Goal: Task Accomplishment & Management: Manage account settings

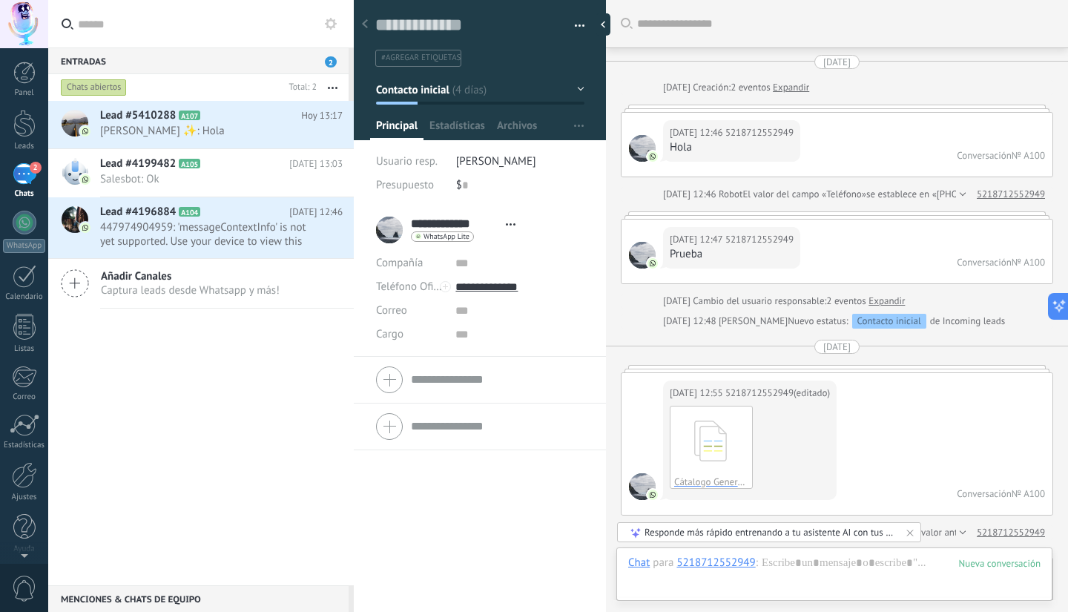
scroll to position [22, 0]
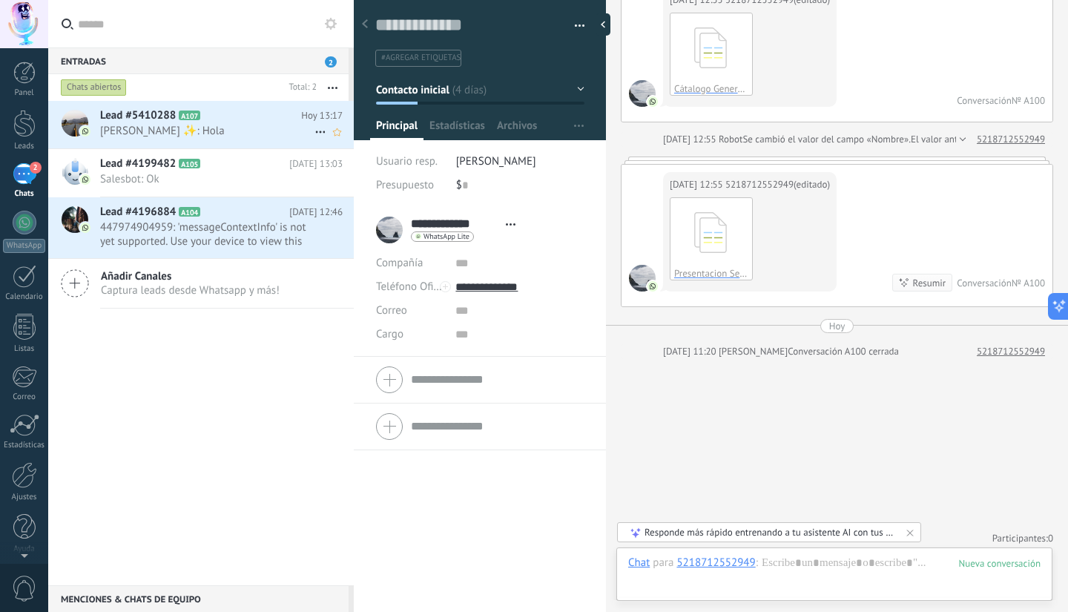
click at [202, 119] on h2 "Lead #5410288 A107" at bounding box center [200, 115] width 201 height 15
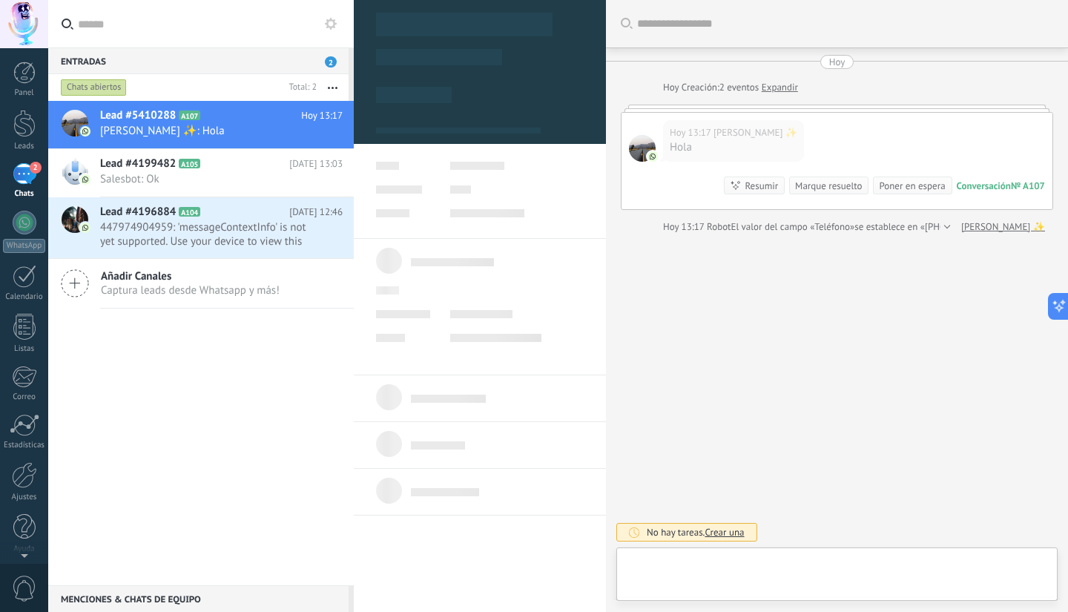
type textarea "**********"
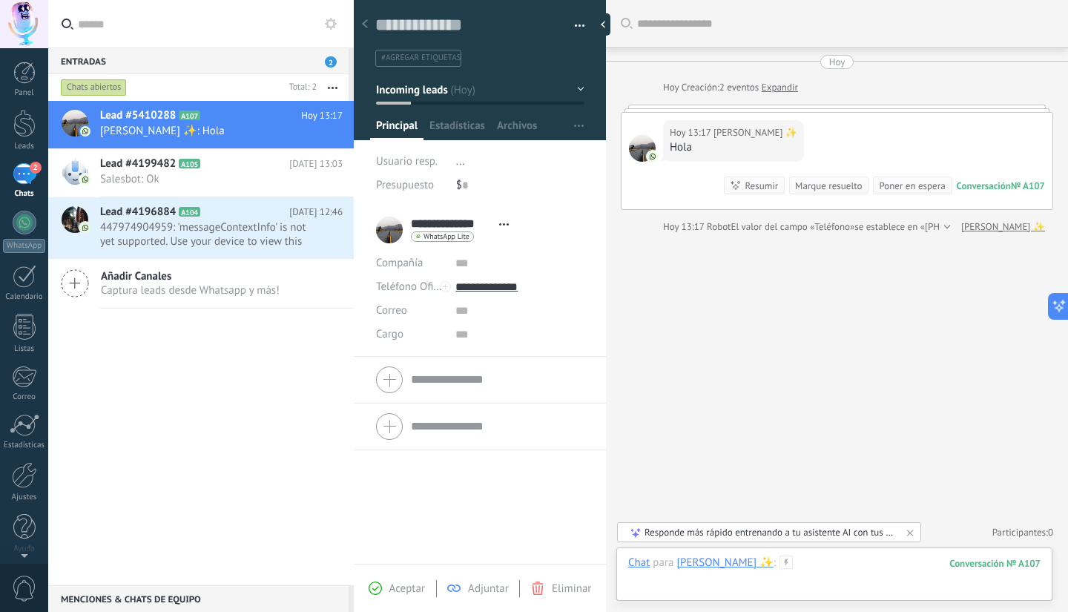
click at [753, 590] on div at bounding box center [834, 577] width 412 height 44
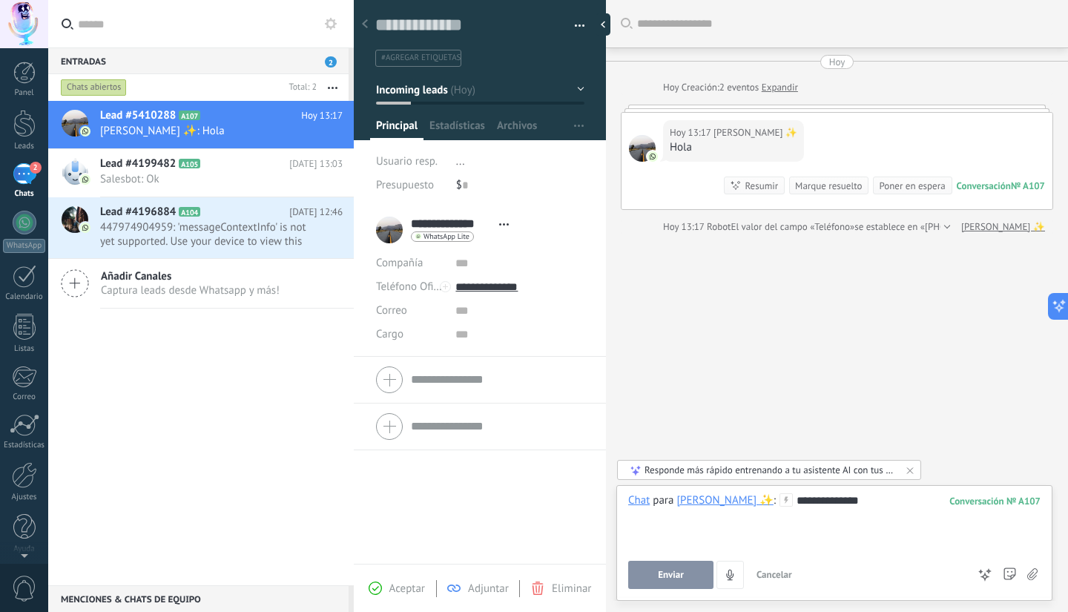
click at [681, 572] on span "Enviar" at bounding box center [671, 575] width 26 height 10
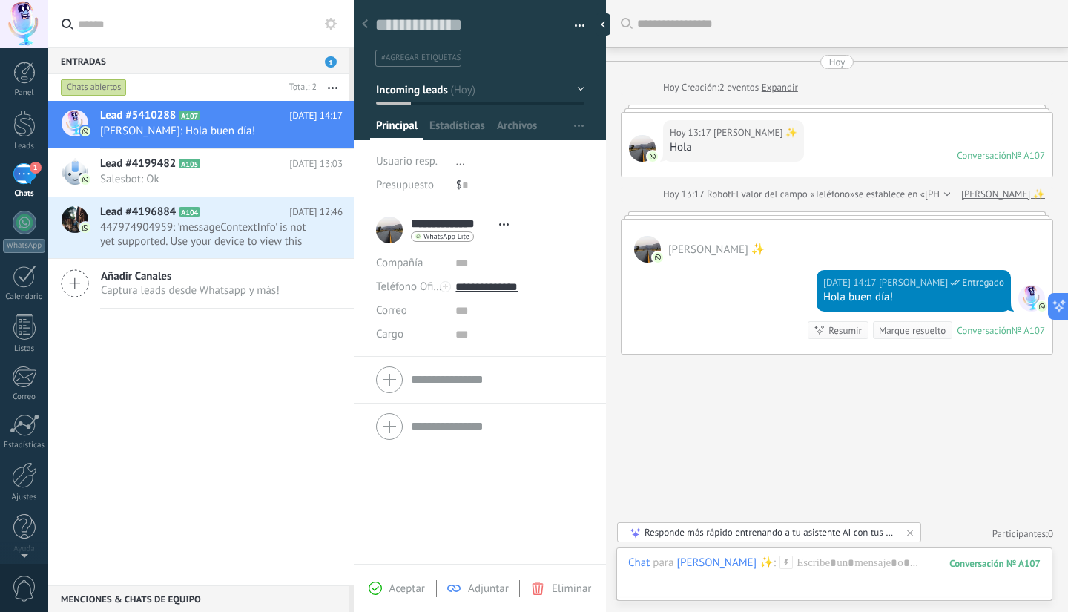
click at [704, 215] on div at bounding box center [837, 214] width 432 height 7
click at [1007, 211] on div at bounding box center [837, 214] width 432 height 7
click at [842, 564] on div at bounding box center [834, 577] width 412 height 44
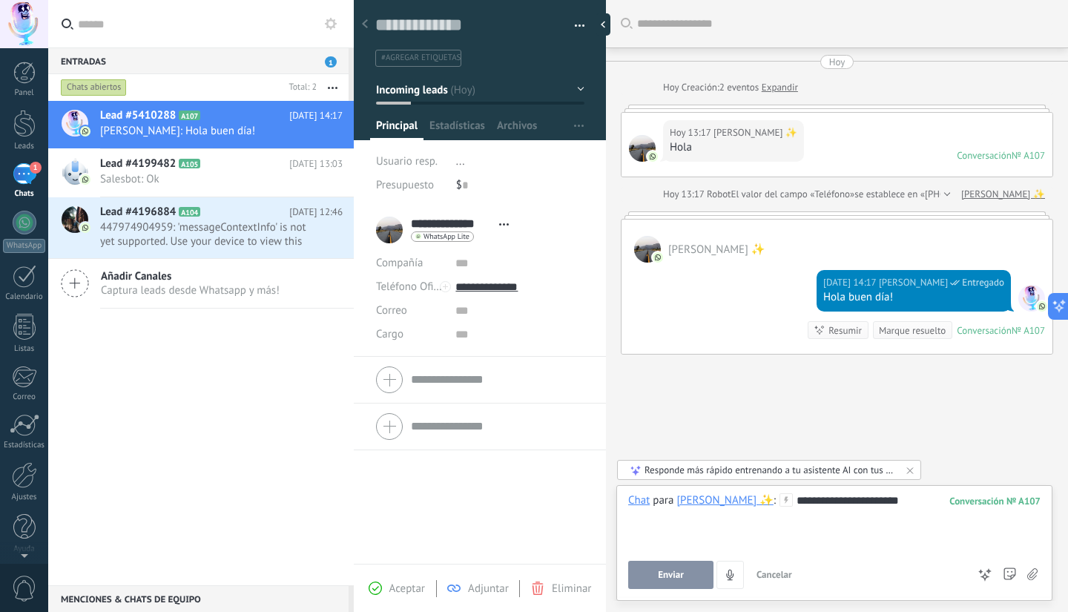
click at [669, 577] on span "Enviar" at bounding box center [671, 575] width 26 height 10
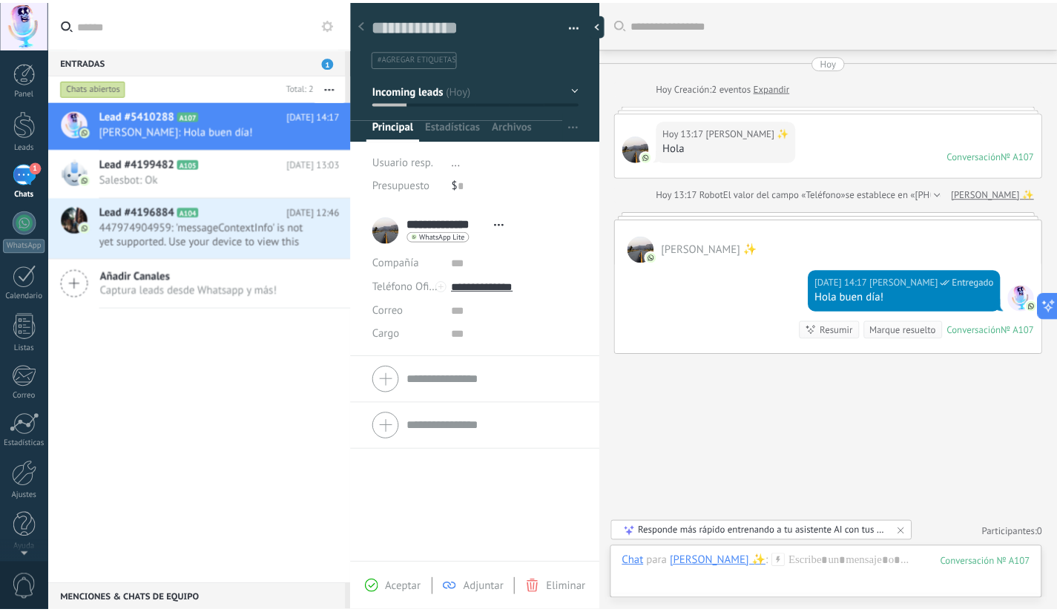
scroll to position [44, 0]
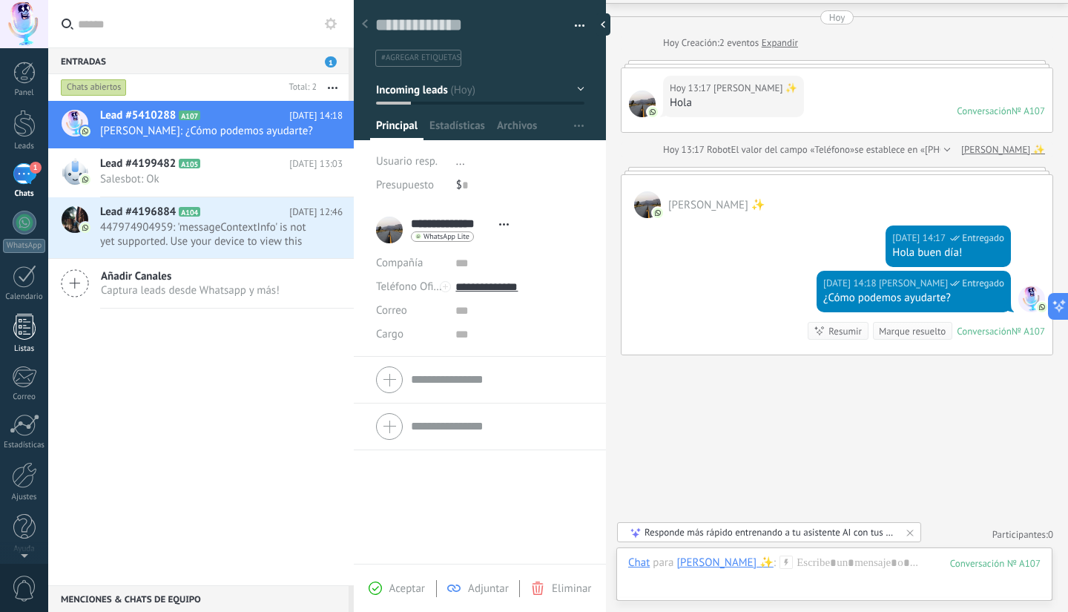
click at [28, 334] on div at bounding box center [24, 327] width 22 height 26
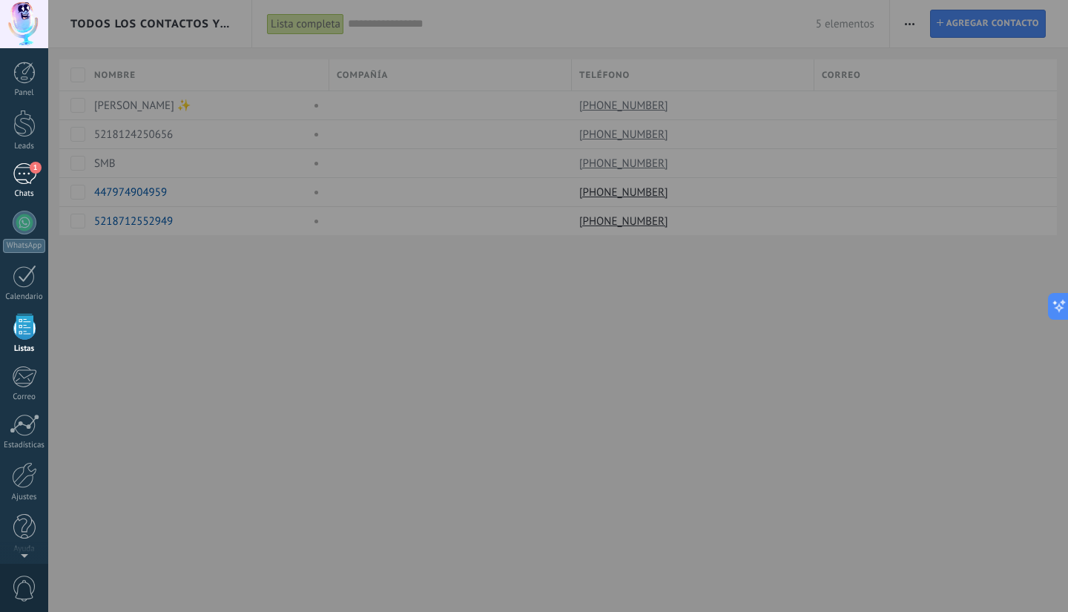
click at [30, 168] on span "1" at bounding box center [36, 168] width 12 height 12
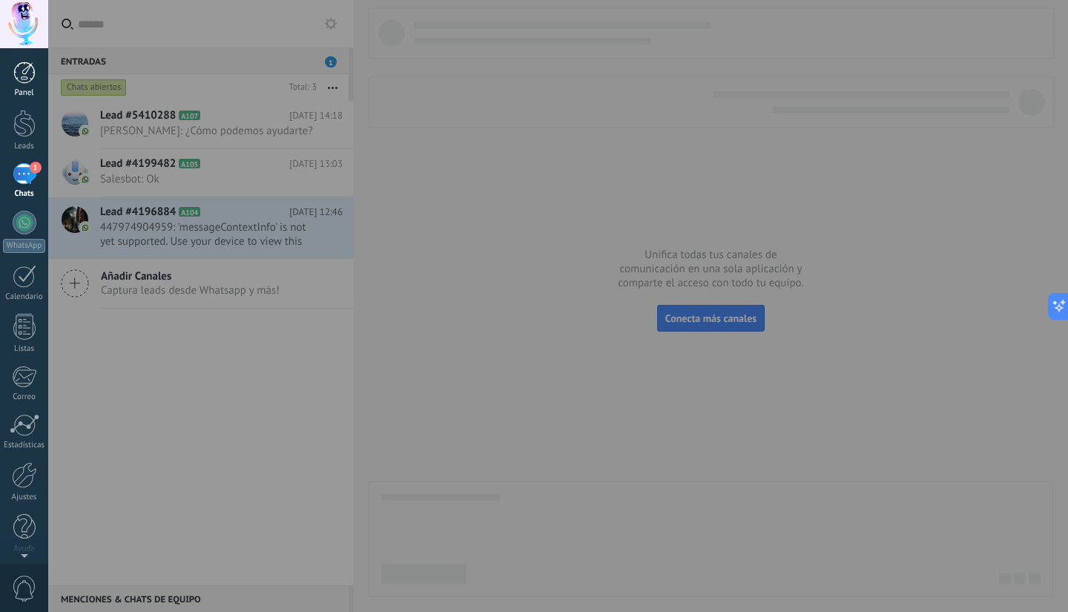
click at [16, 69] on div at bounding box center [24, 73] width 22 height 22
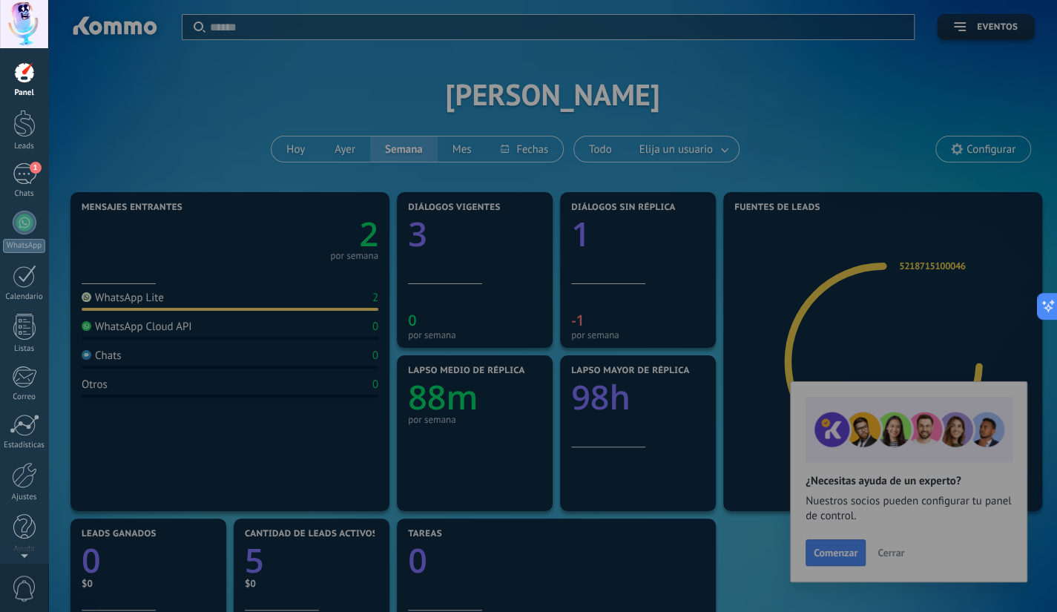
click at [299, 148] on div at bounding box center [576, 306] width 1057 height 612
click at [25, 78] on div at bounding box center [24, 73] width 22 height 22
click at [25, 113] on div at bounding box center [24, 123] width 22 height 27
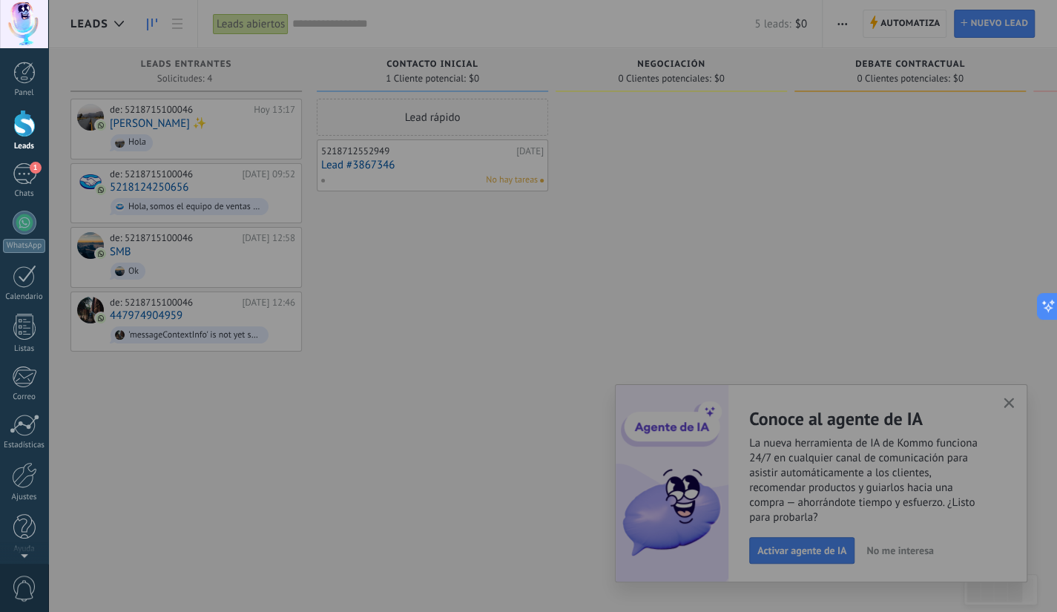
click at [886, 555] on div at bounding box center [576, 306] width 1057 height 612
click at [1009, 397] on div at bounding box center [576, 306] width 1057 height 612
click at [394, 271] on div at bounding box center [576, 306] width 1057 height 612
click at [1046, 297] on button at bounding box center [1044, 306] width 27 height 27
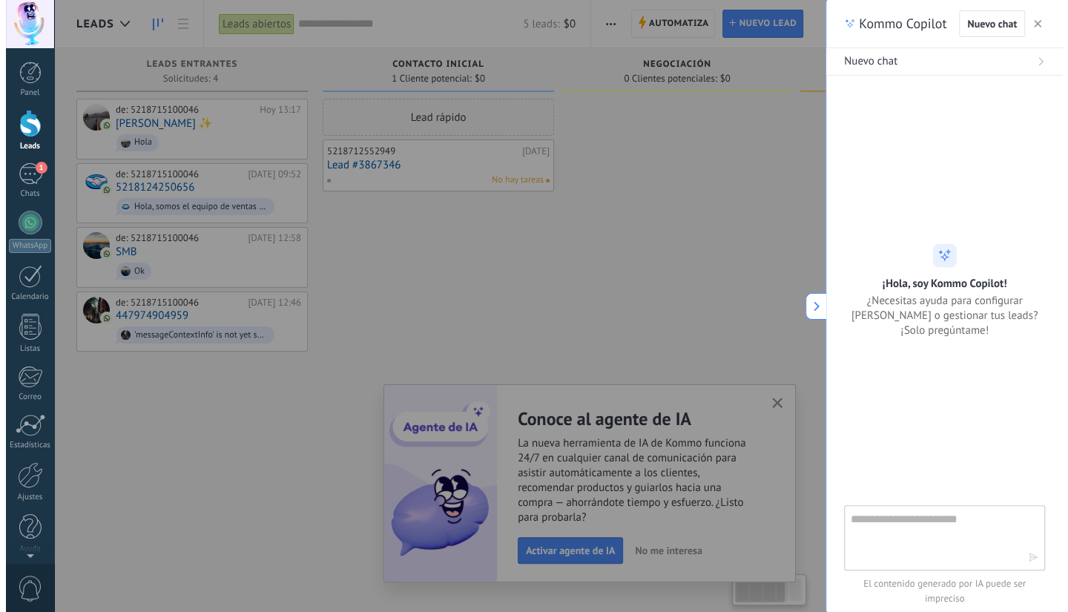
scroll to position [14, 0]
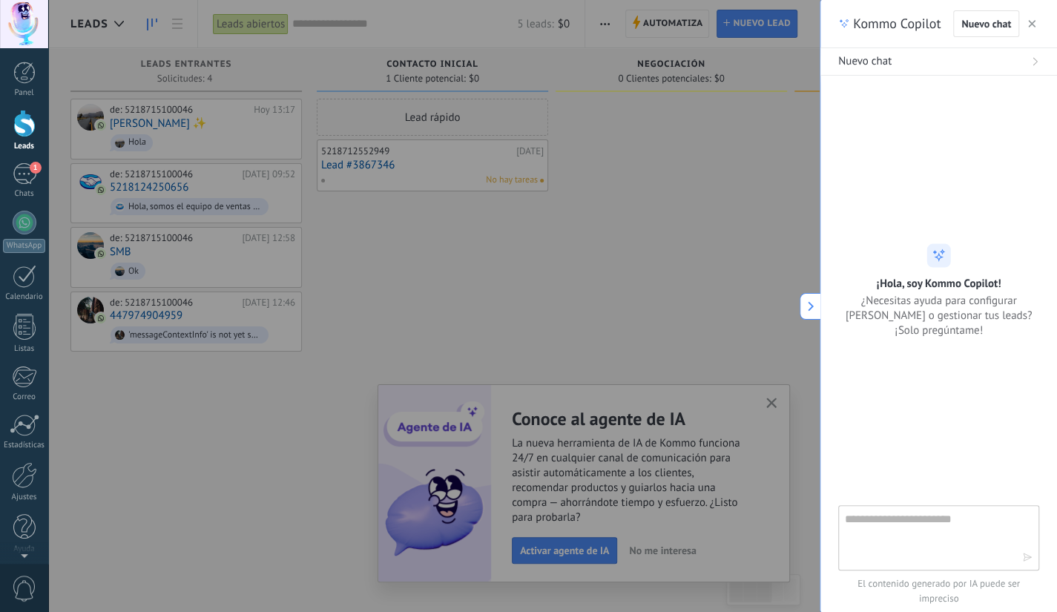
click at [1035, 23] on button "button" at bounding box center [1031, 24] width 15 height 18
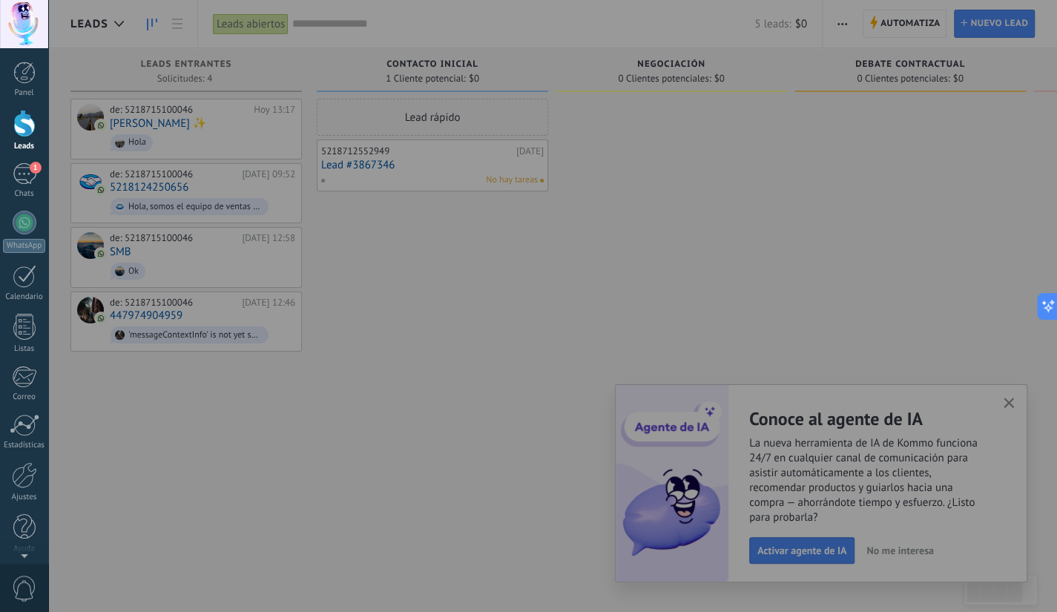
click at [760, 511] on div at bounding box center [576, 306] width 1057 height 612
click at [746, 469] on div at bounding box center [576, 306] width 1057 height 612
click at [27, 175] on div "1" at bounding box center [25, 174] width 24 height 22
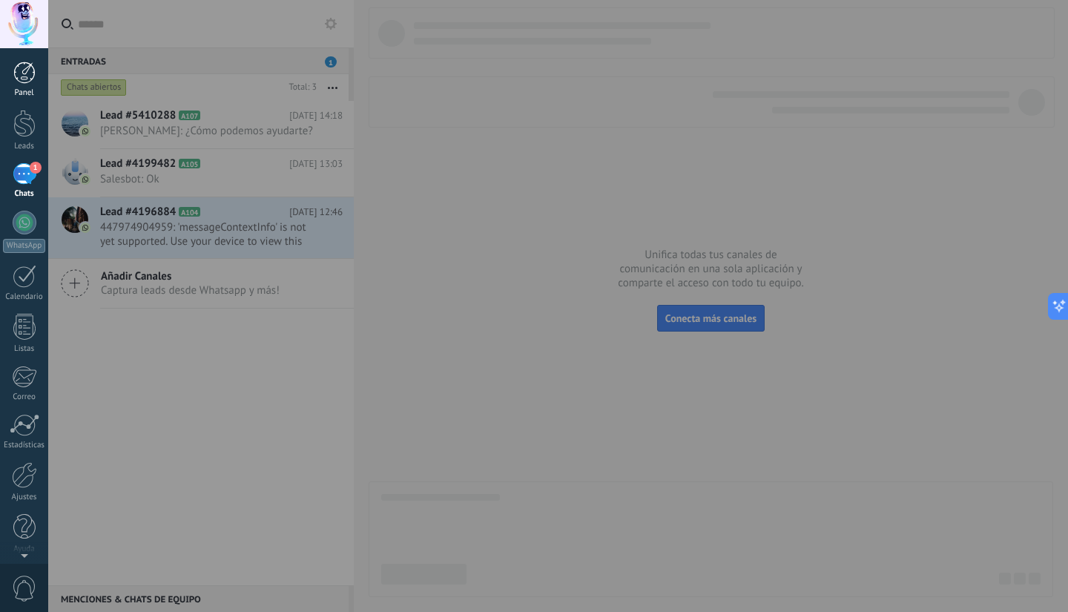
click at [21, 88] on link "Panel" at bounding box center [24, 80] width 48 height 36
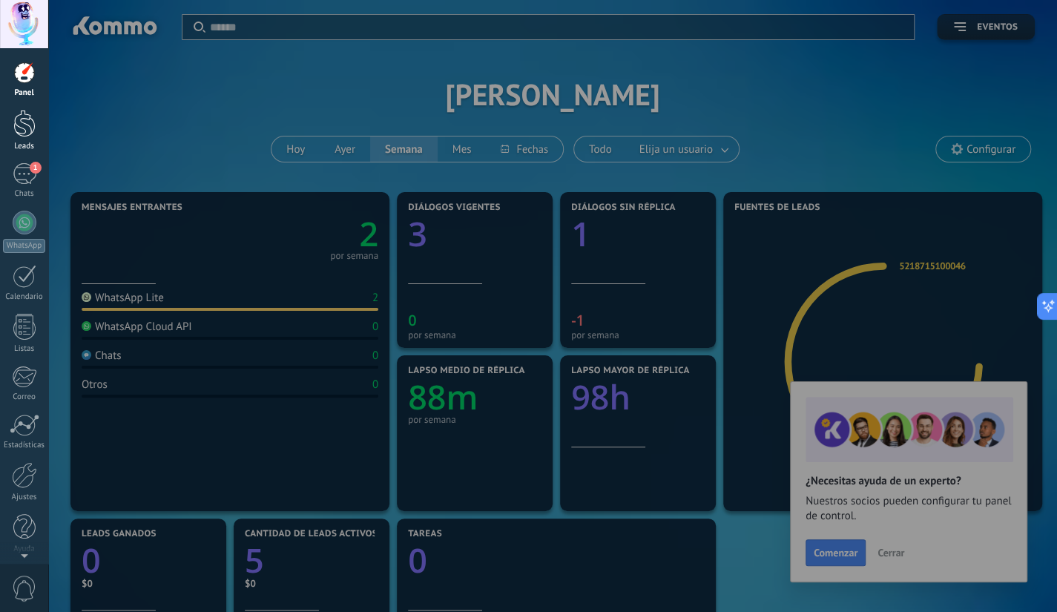
click at [21, 113] on div at bounding box center [24, 123] width 22 height 27
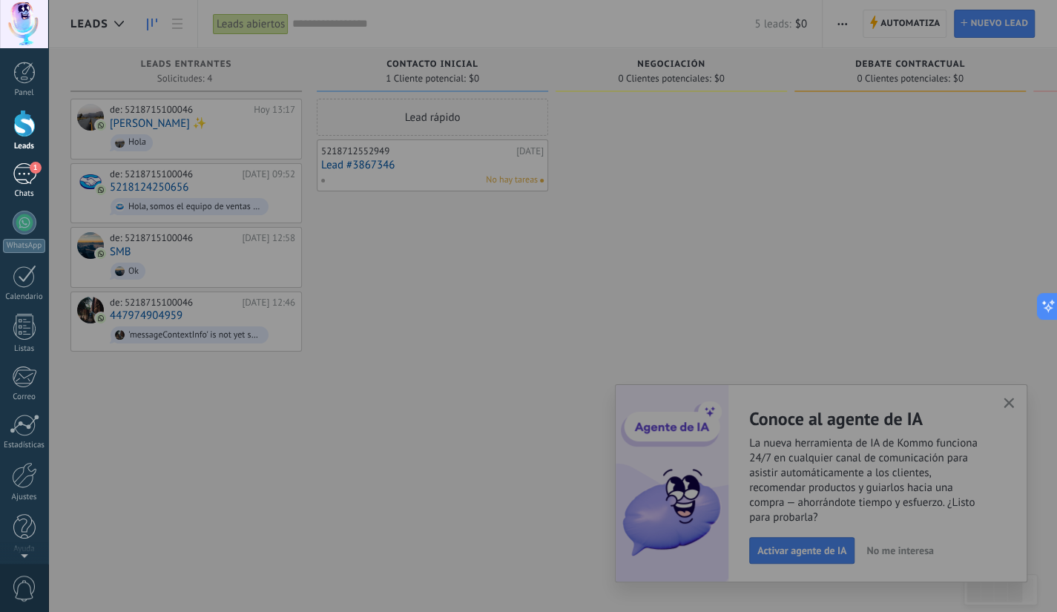
click at [17, 170] on div "1" at bounding box center [25, 174] width 24 height 22
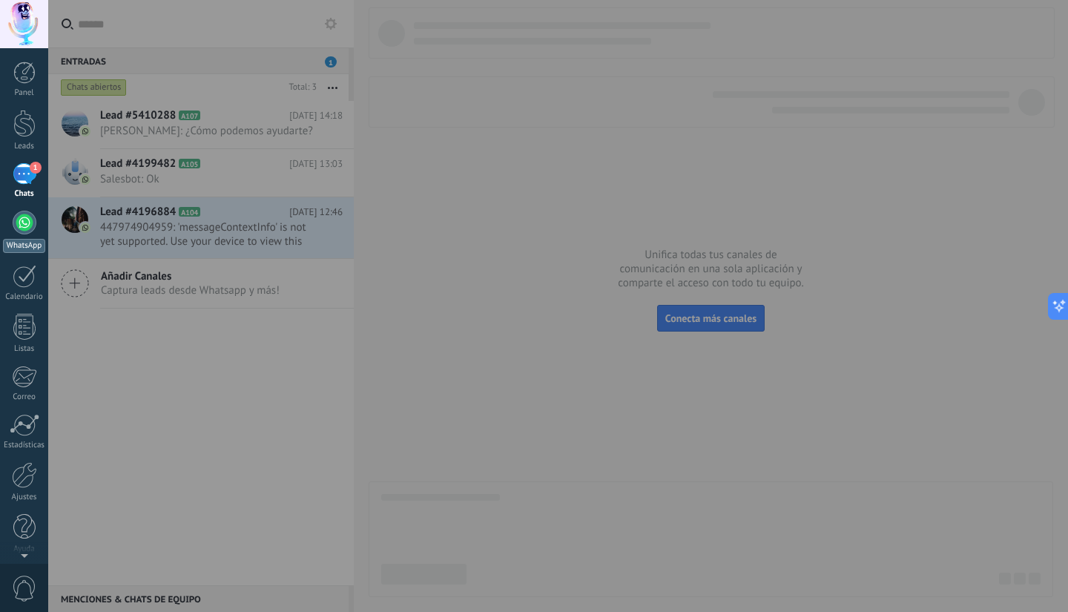
click at [22, 225] on div at bounding box center [25, 223] width 24 height 24
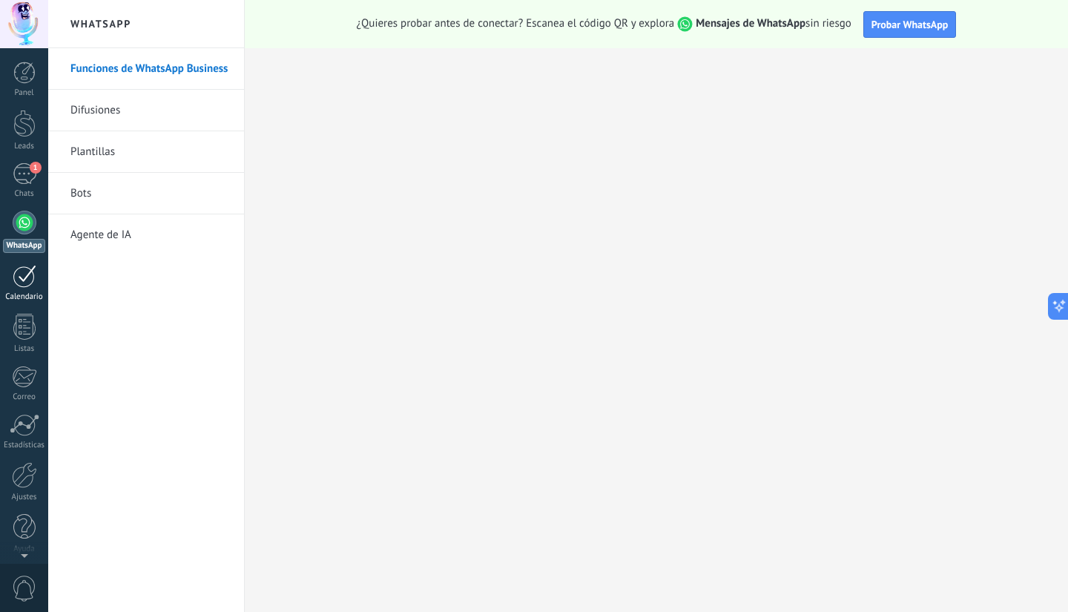
click at [25, 271] on div at bounding box center [25, 276] width 24 height 23
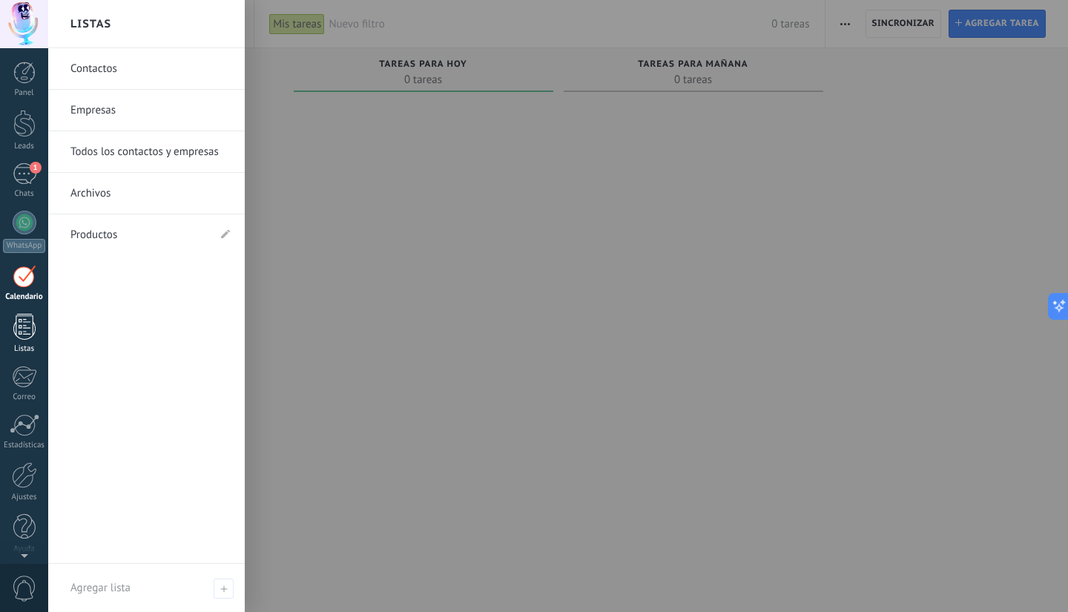
click at [25, 320] on div at bounding box center [24, 327] width 22 height 26
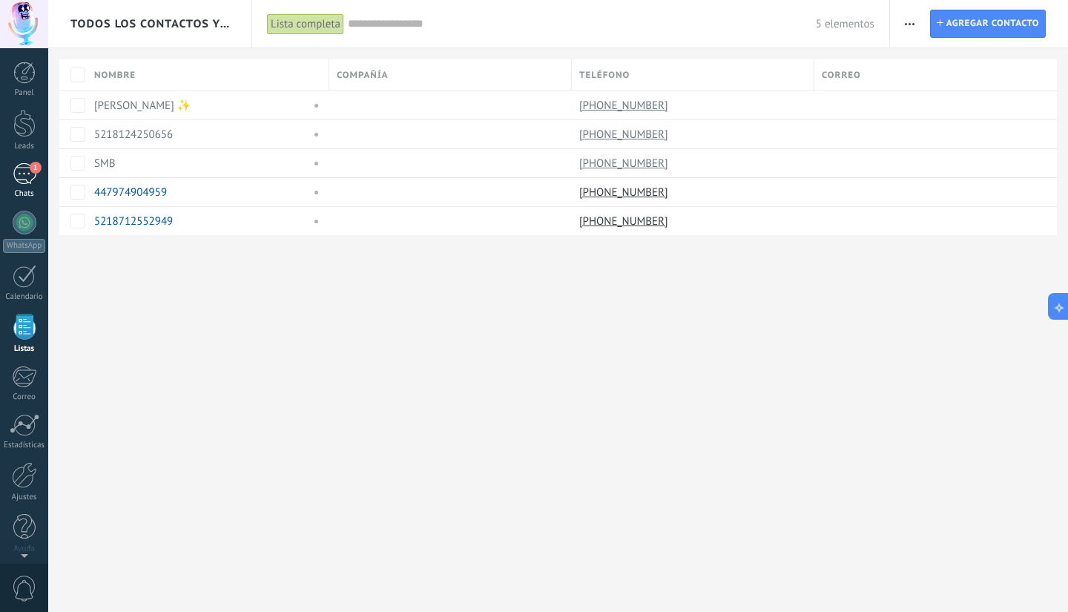
click at [30, 182] on div "1" at bounding box center [25, 174] width 24 height 22
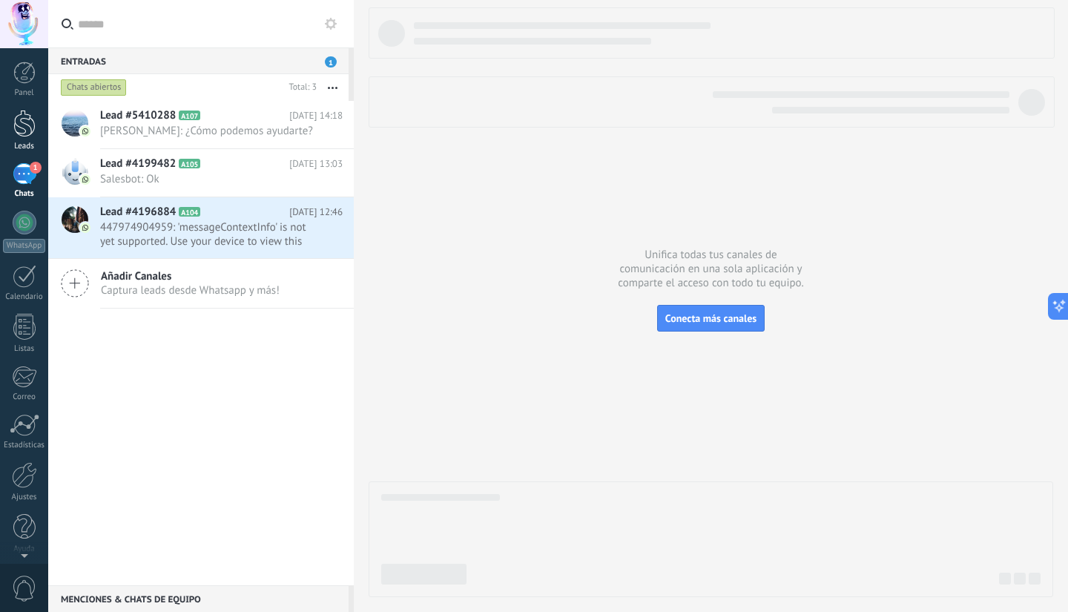
click at [21, 138] on link "Leads" at bounding box center [24, 131] width 48 height 42
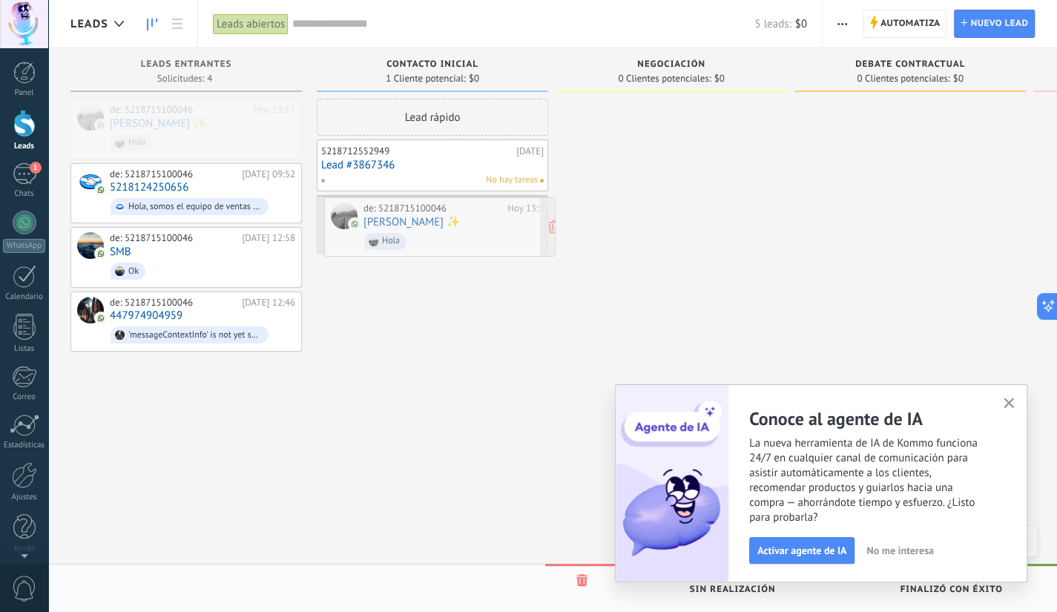
drag, startPoint x: 212, startPoint y: 122, endPoint x: 466, endPoint y: 220, distance: 271.9
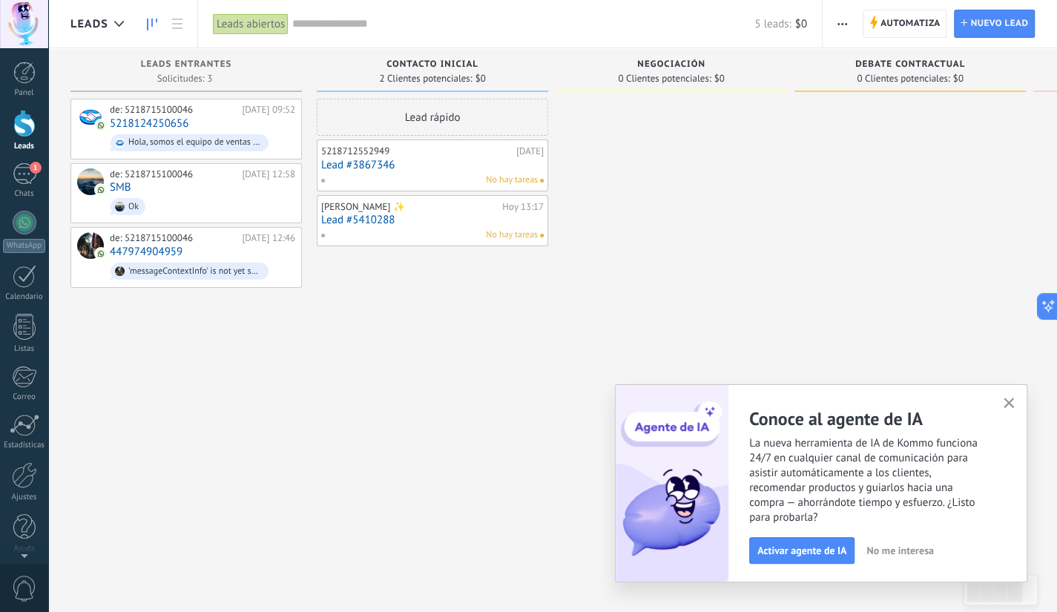
click at [414, 176] on div "No hay tareas" at bounding box center [428, 180] width 217 height 13
click at [482, 165] on link "Lead #3867346" at bounding box center [432, 165] width 222 height 13
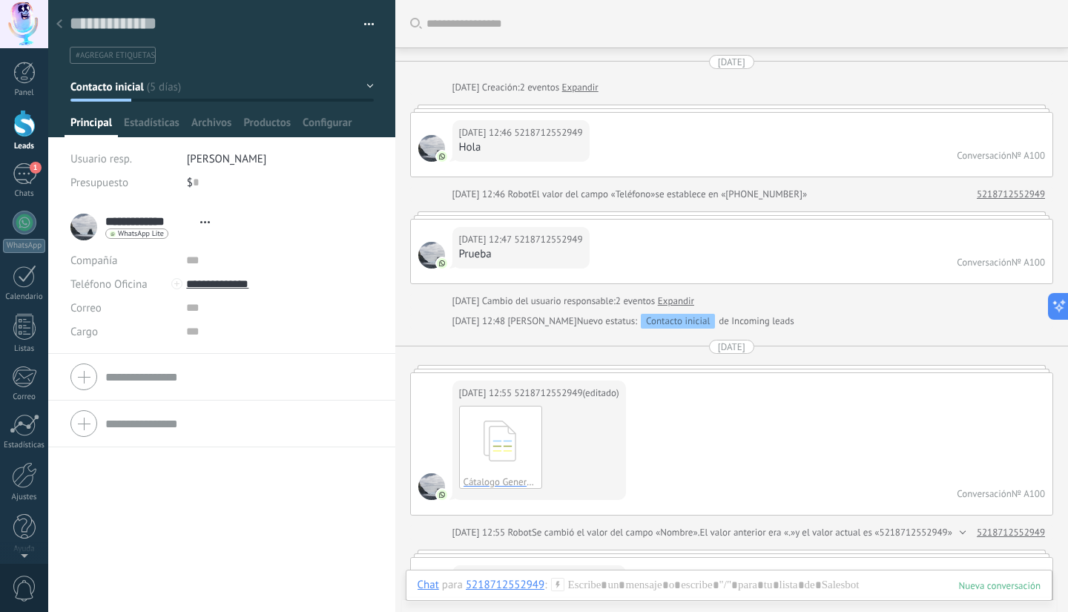
click at [65, 28] on div at bounding box center [59, 24] width 21 height 29
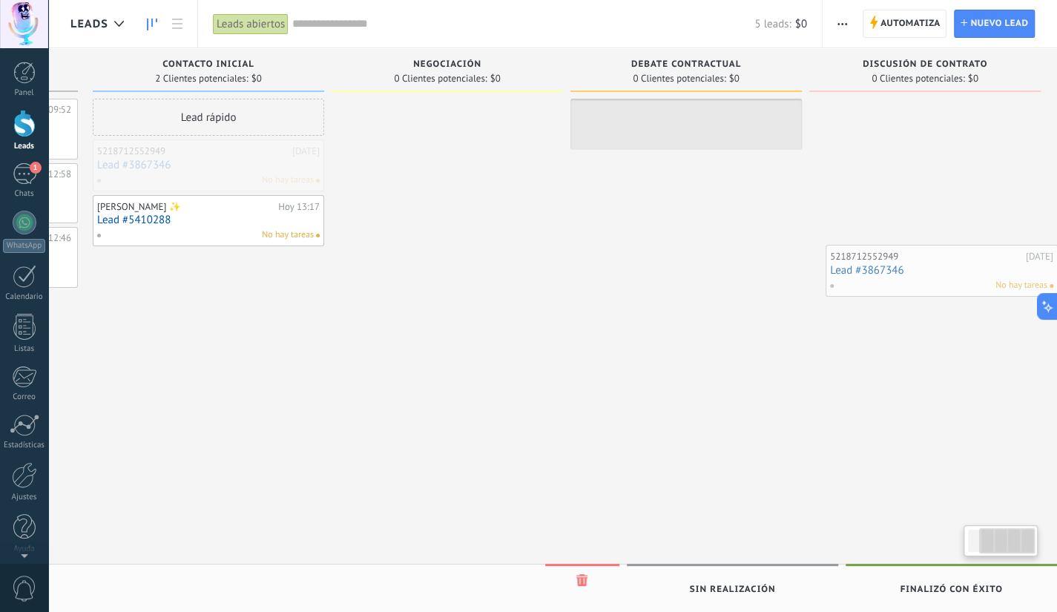
scroll to position [0, 230]
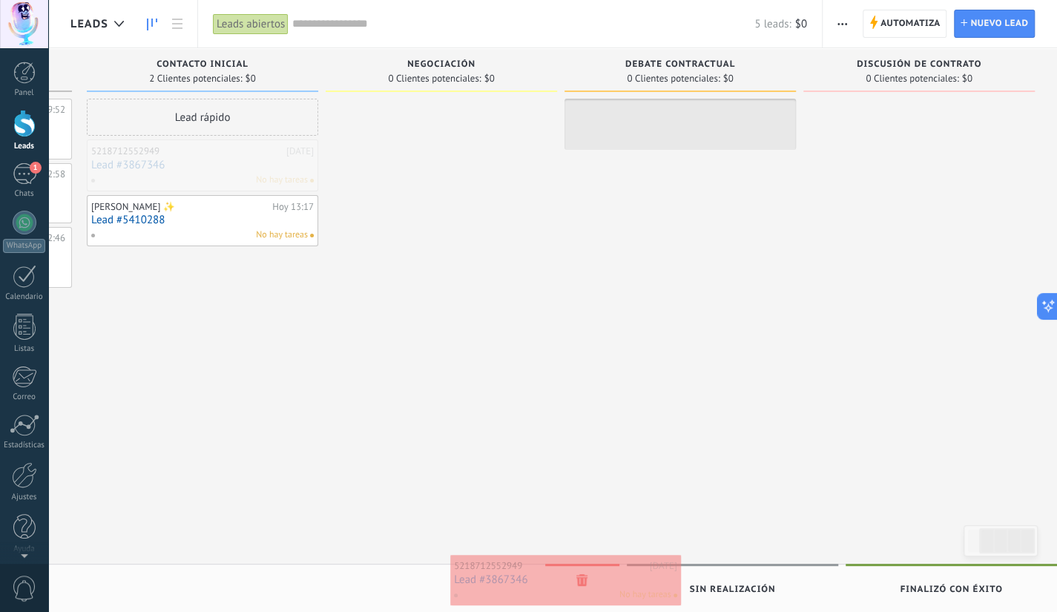
drag, startPoint x: 436, startPoint y: 173, endPoint x: 570, endPoint y: 588, distance: 436.3
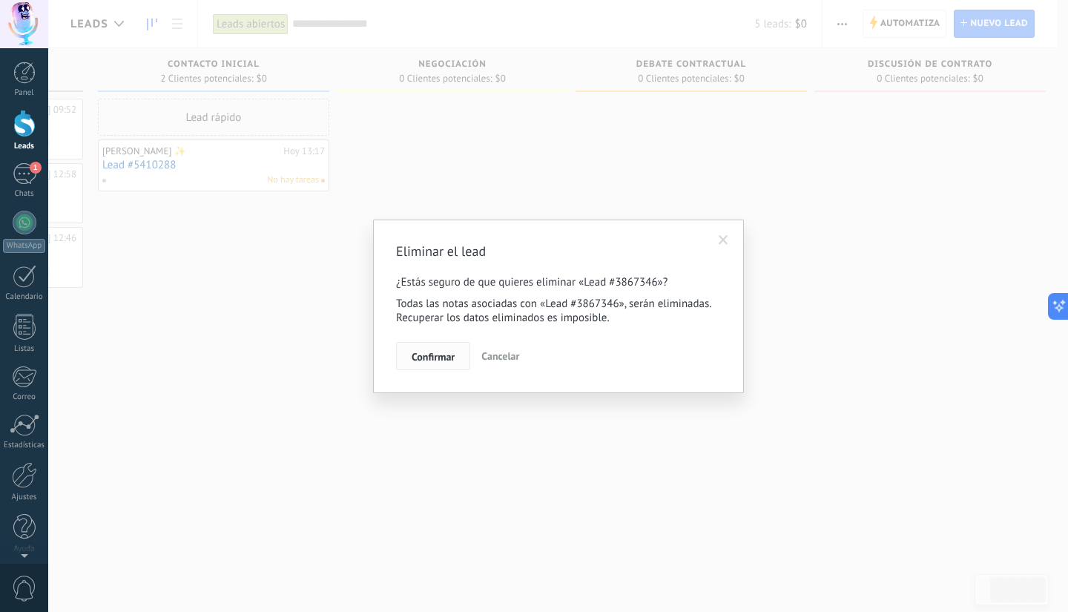
click at [435, 359] on span "Confirmar" at bounding box center [433, 357] width 43 height 10
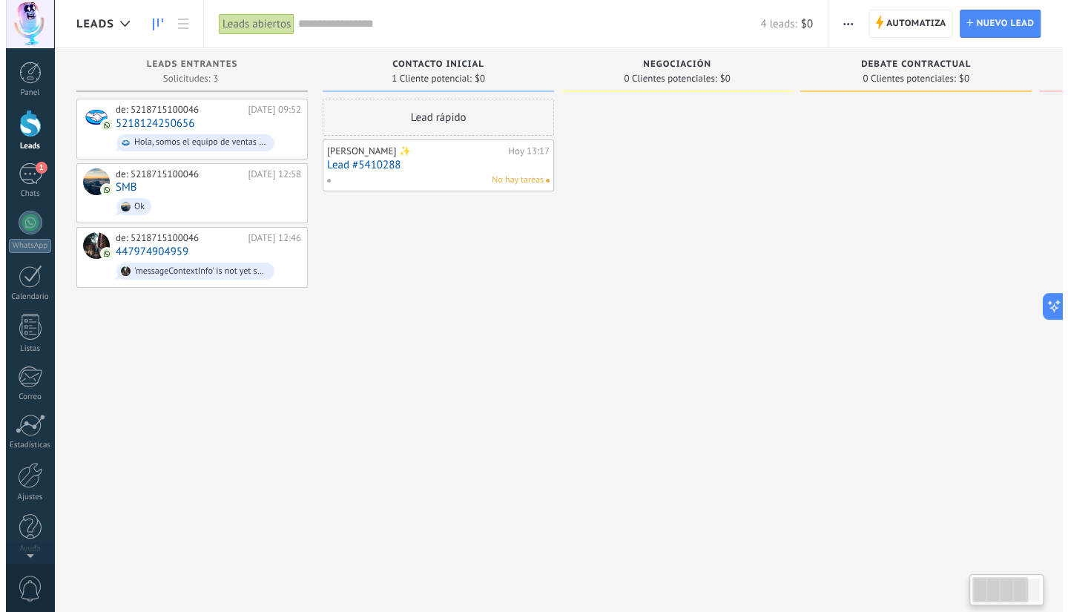
scroll to position [0, 0]
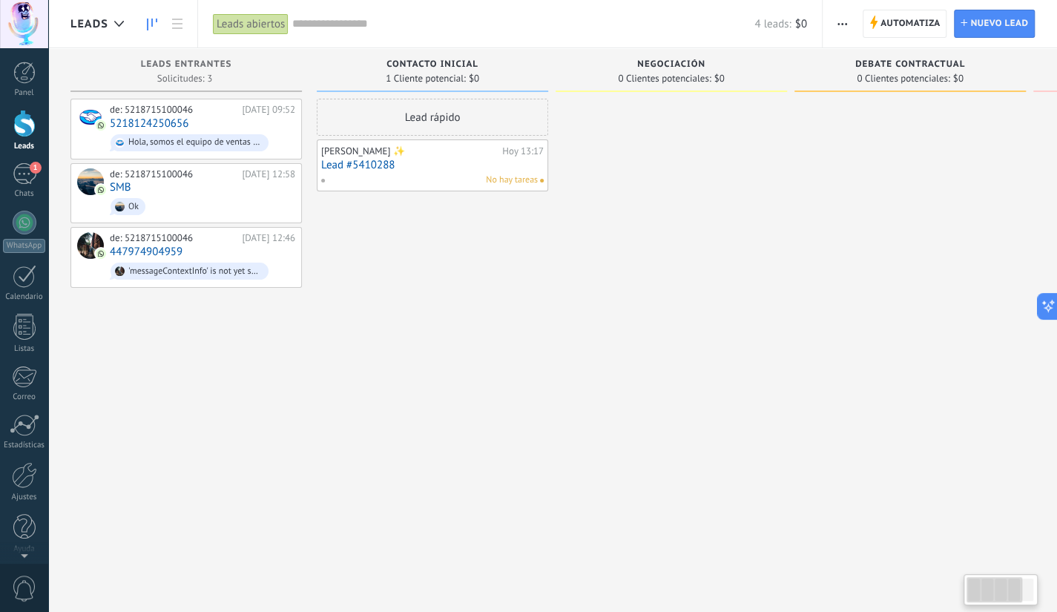
drag, startPoint x: 221, startPoint y: 357, endPoint x: 552, endPoint y: 471, distance: 349.7
click at [552, 471] on div "Contacto inicial 1 Cliente potencial: $0 Lead rápido [PERSON_NAME] ✨ [DATE] 13:…" at bounding box center [436, 282] width 239 height 469
click at [234, 123] on use at bounding box center [236, 128] width 11 height 13
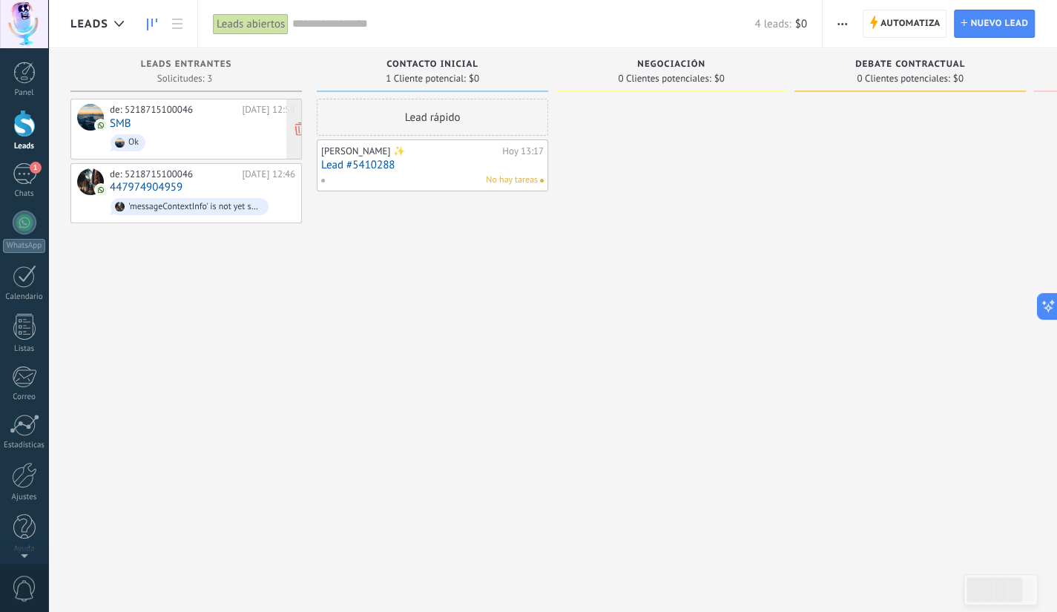
click at [197, 140] on span "Ok" at bounding box center [202, 142] width 185 height 23
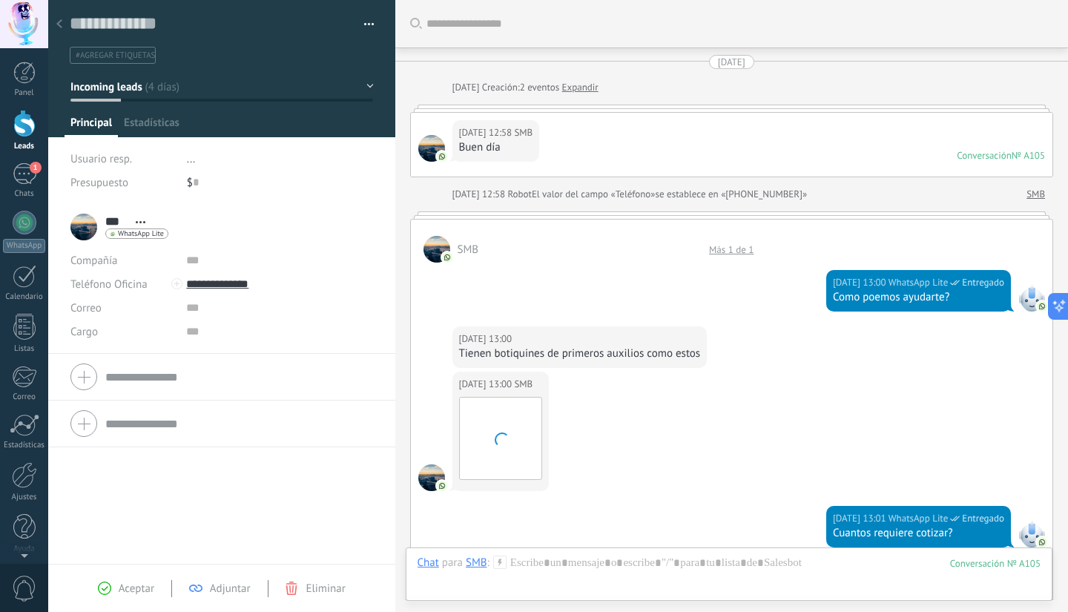
scroll to position [22, 0]
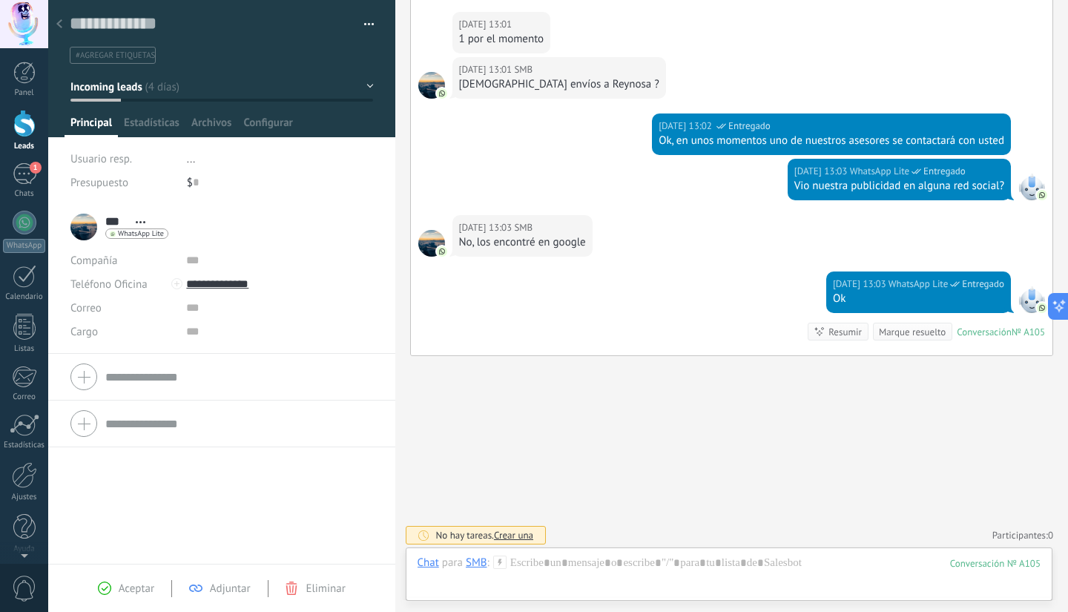
click at [133, 591] on span "Aceptar" at bounding box center [137, 588] width 36 height 14
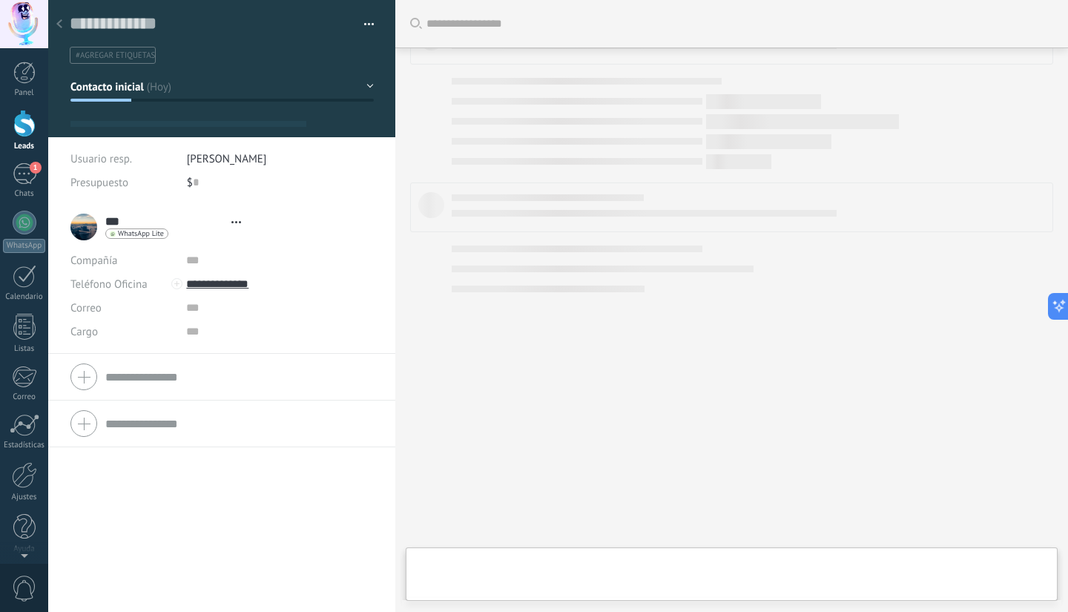
scroll to position [22, 0]
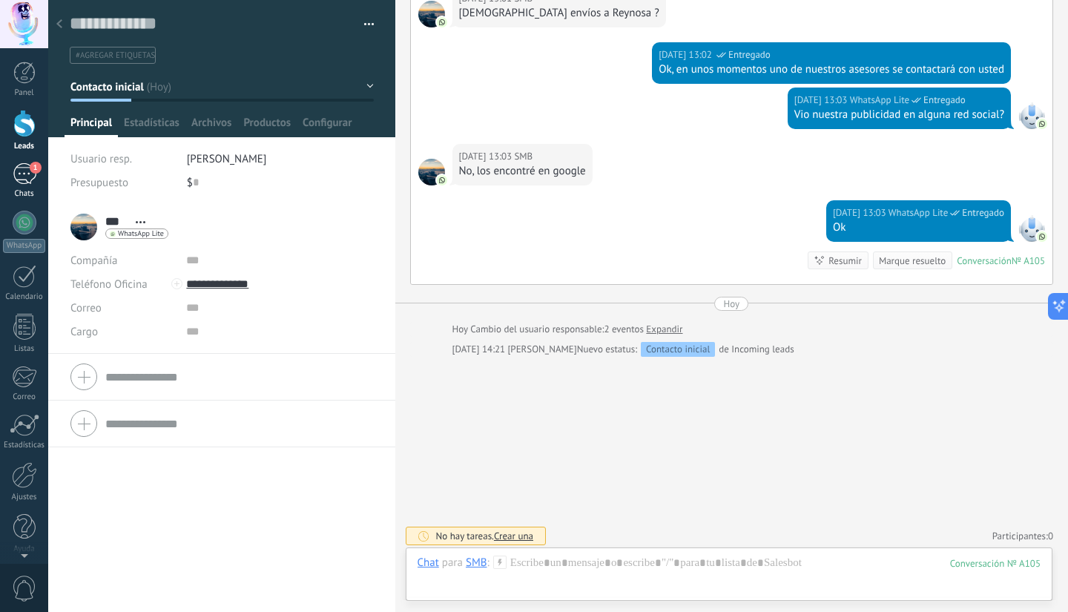
click at [26, 179] on div "1" at bounding box center [25, 174] width 24 height 22
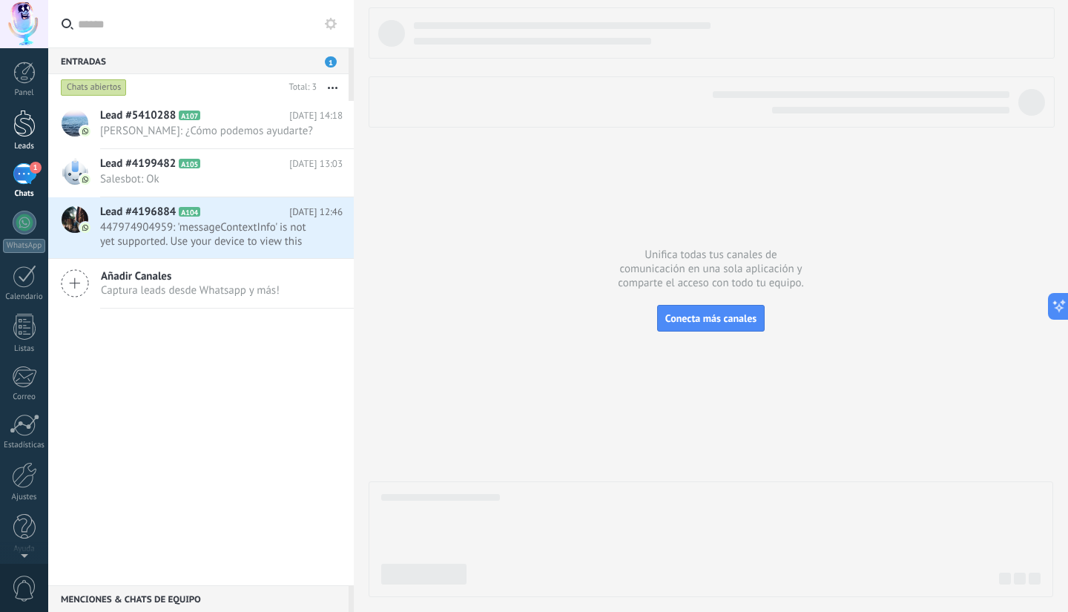
click at [27, 133] on div at bounding box center [24, 123] width 22 height 27
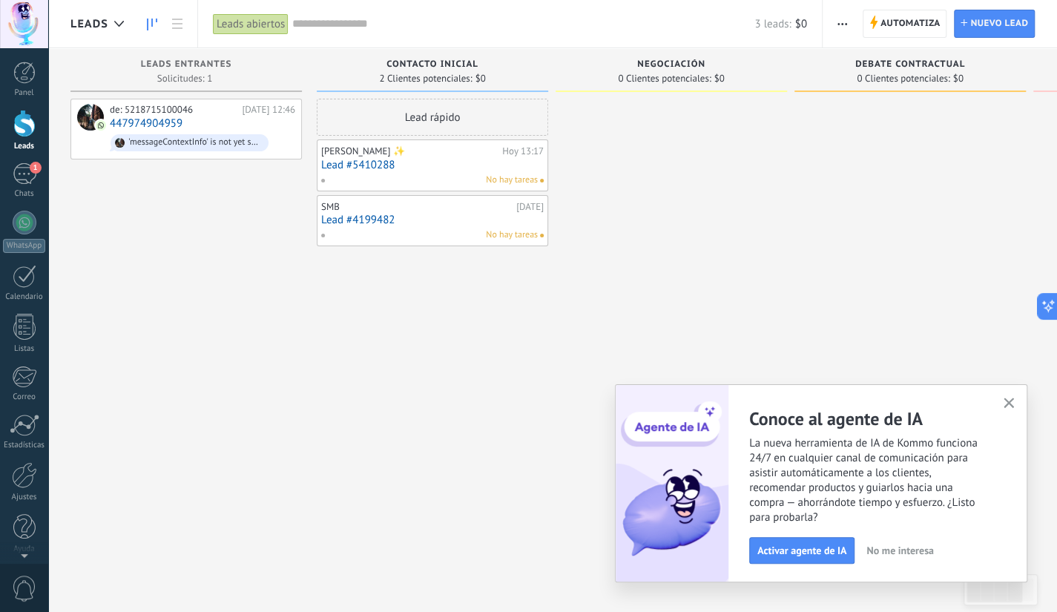
click at [380, 172] on div "[PERSON_NAME] ✨ [DATE] 13:17 Lead #5410288 No hay tareas" at bounding box center [432, 165] width 222 height 43
click at [1009, 398] on button "button" at bounding box center [1009, 404] width 19 height 20
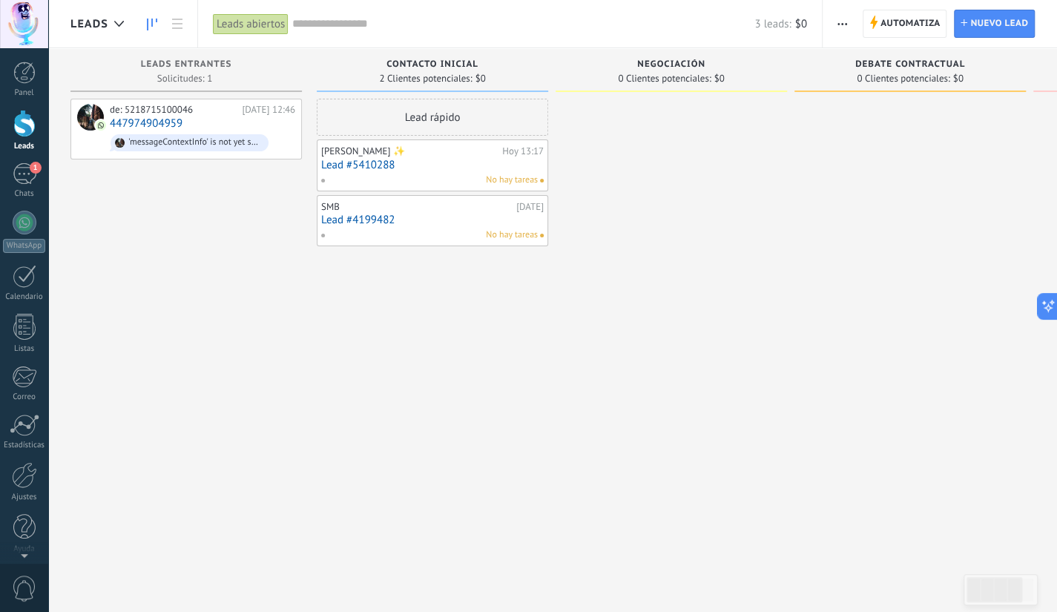
click at [495, 172] on div "[PERSON_NAME] ✨ [DATE] 13:17 Lead #5410288 No hay tareas" at bounding box center [432, 165] width 222 height 43
click at [462, 174] on div "No hay tareas" at bounding box center [428, 180] width 217 height 13
click at [221, 131] on span "'messageContextInfo' is not yet supported. Use your device to view this message." at bounding box center [202, 142] width 185 height 23
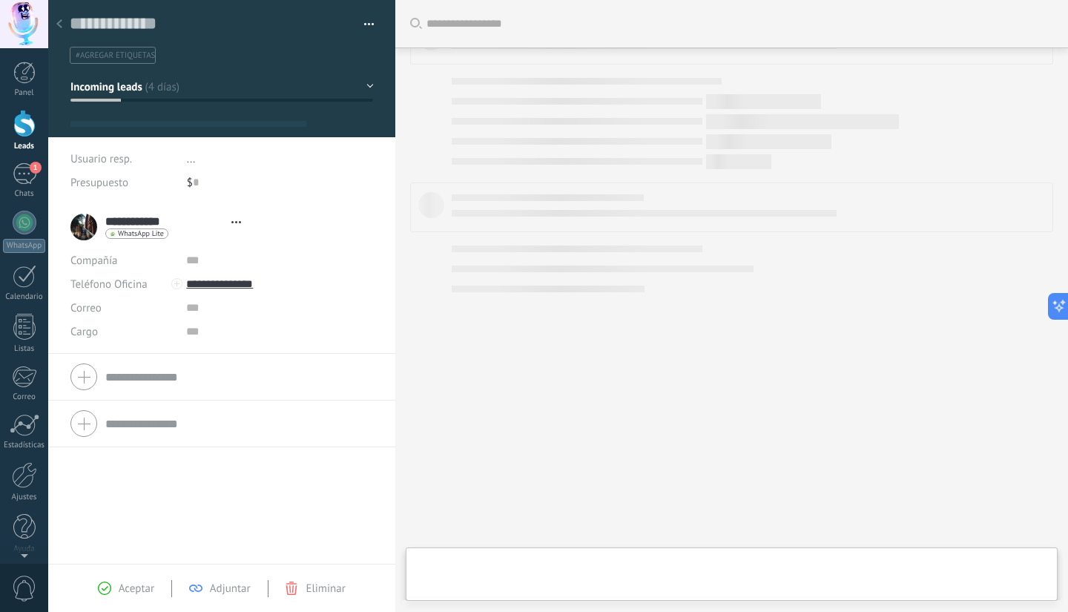
scroll to position [22, 0]
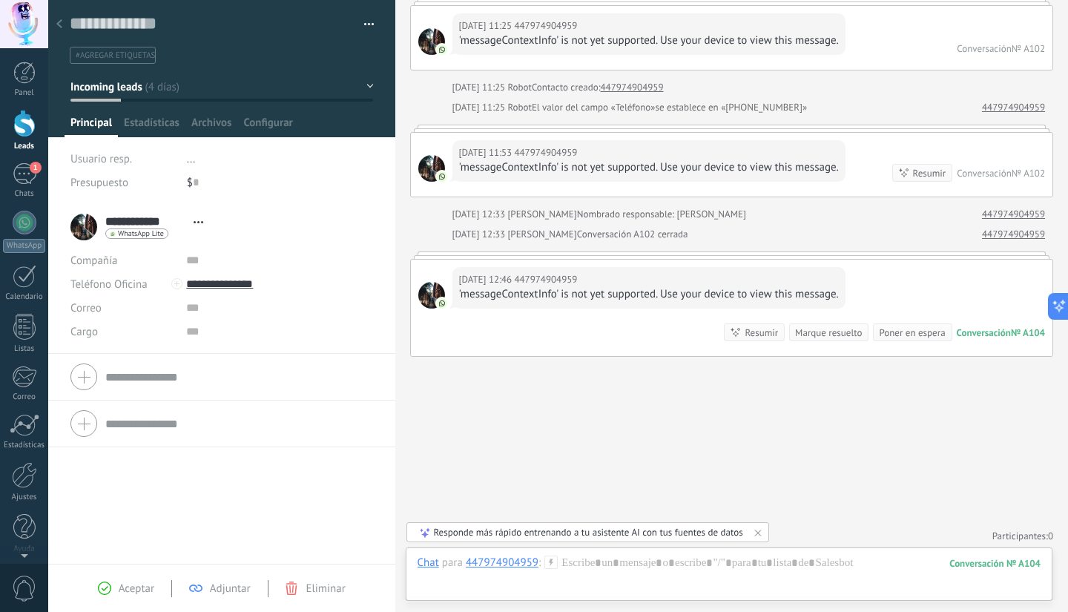
click at [317, 590] on span "Eliminar" at bounding box center [325, 588] width 39 height 14
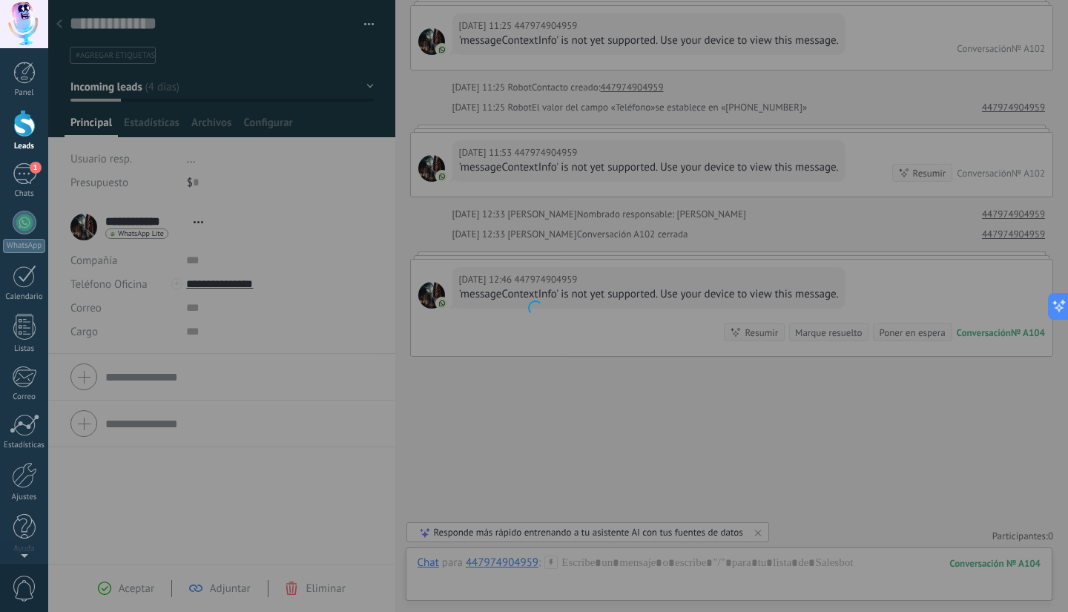
scroll to position [126, 0]
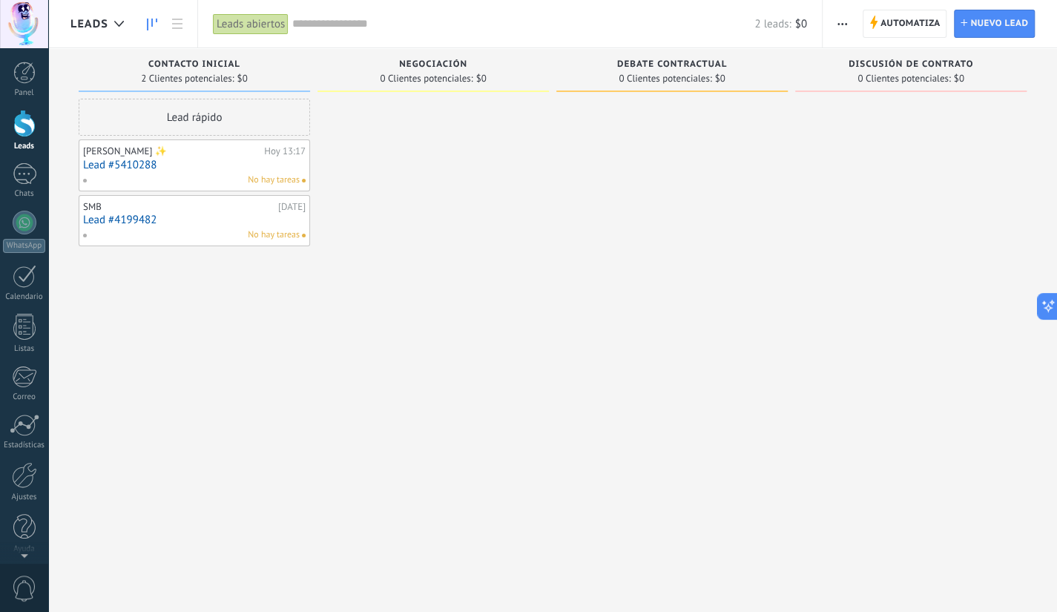
click at [199, 223] on link "Lead #4199482" at bounding box center [194, 220] width 222 height 13
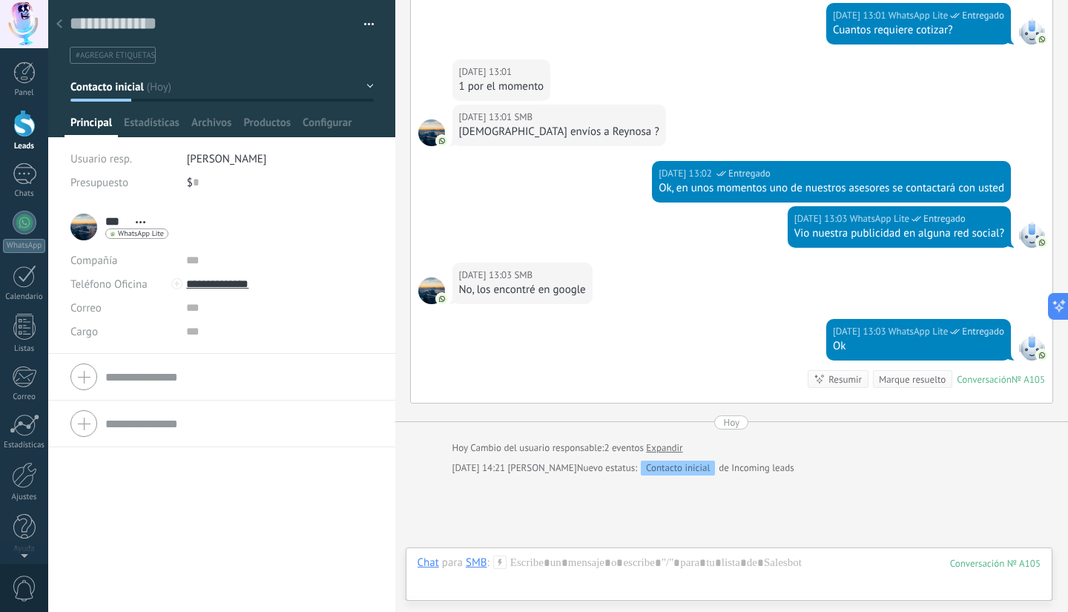
scroll to position [622, 0]
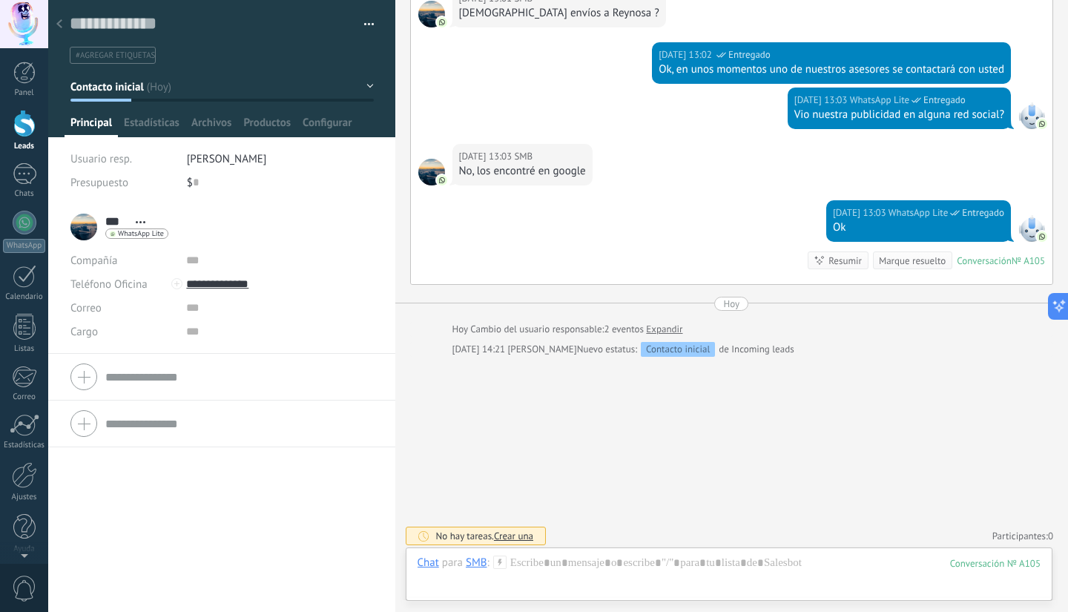
click at [62, 21] on div at bounding box center [59, 24] width 21 height 29
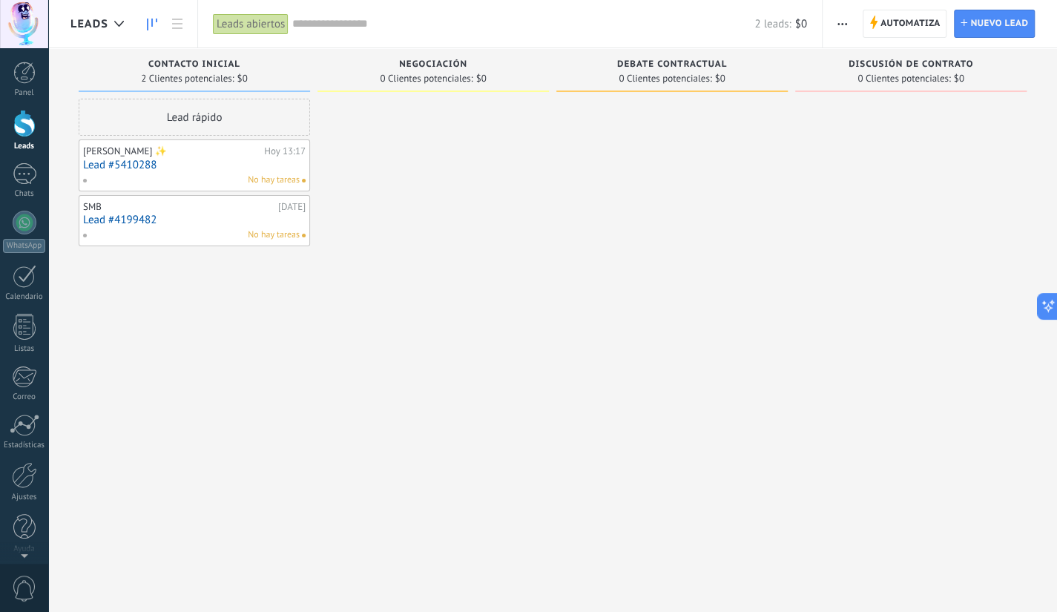
click at [205, 222] on link "Lead #4199482" at bounding box center [194, 220] width 222 height 13
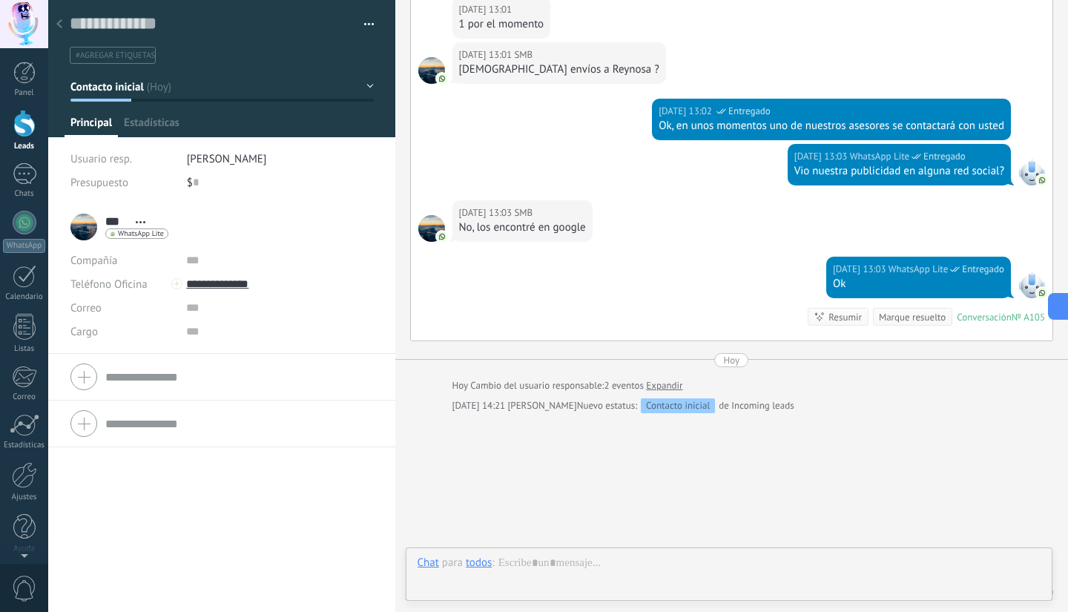
scroll to position [622, 0]
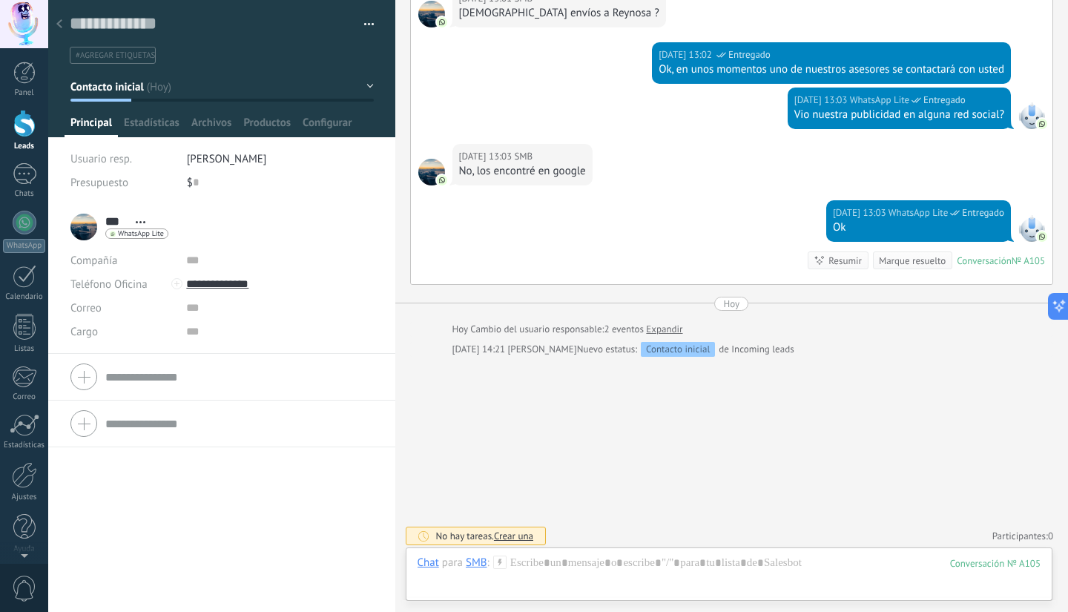
click at [24, 120] on div at bounding box center [24, 123] width 22 height 27
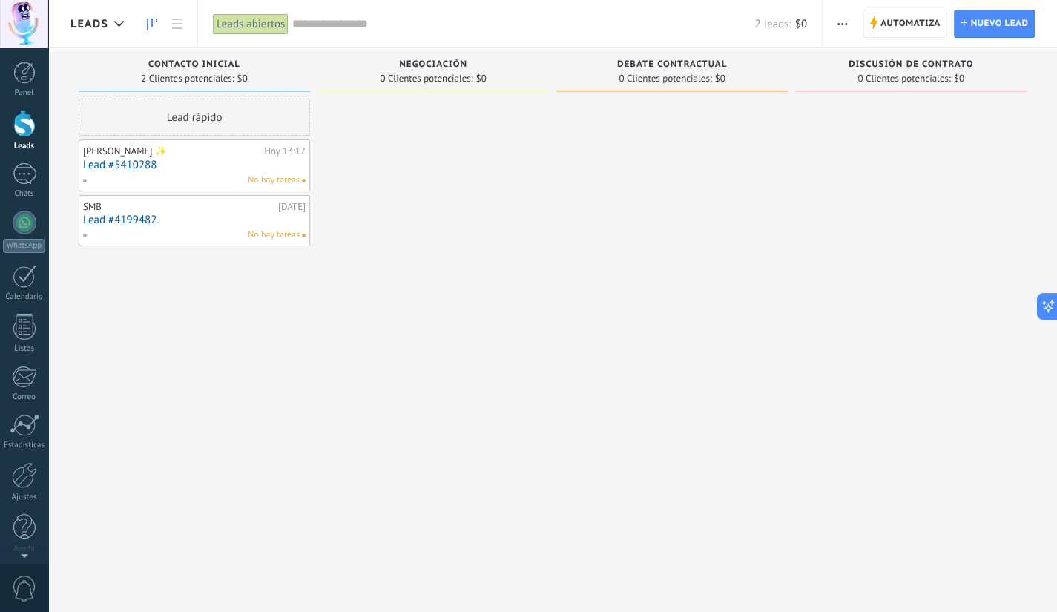
click at [201, 161] on link "Lead #5410288" at bounding box center [194, 165] width 222 height 13
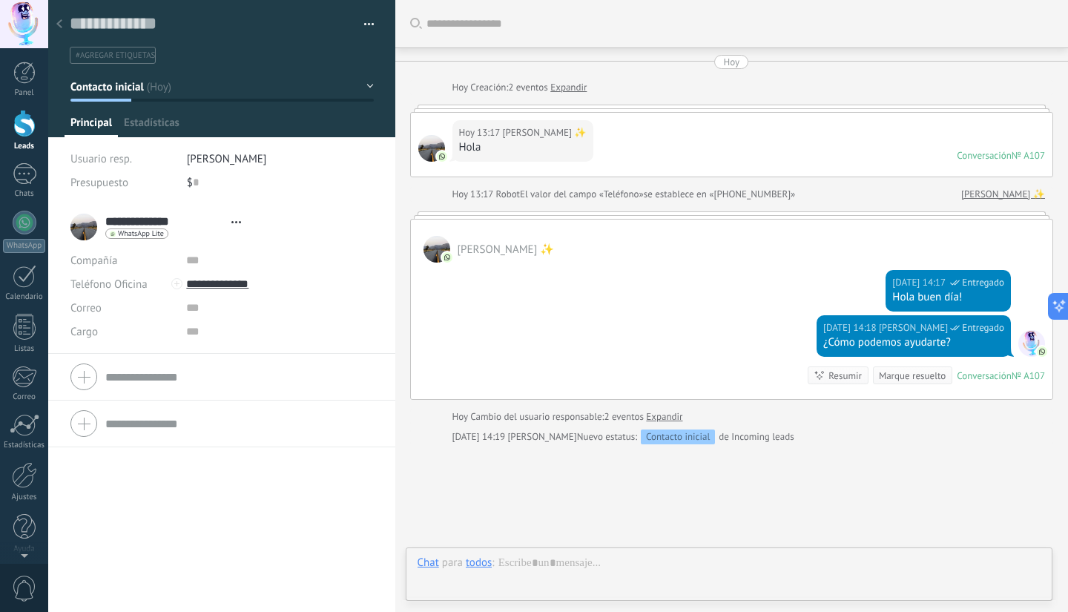
type textarea "**********"
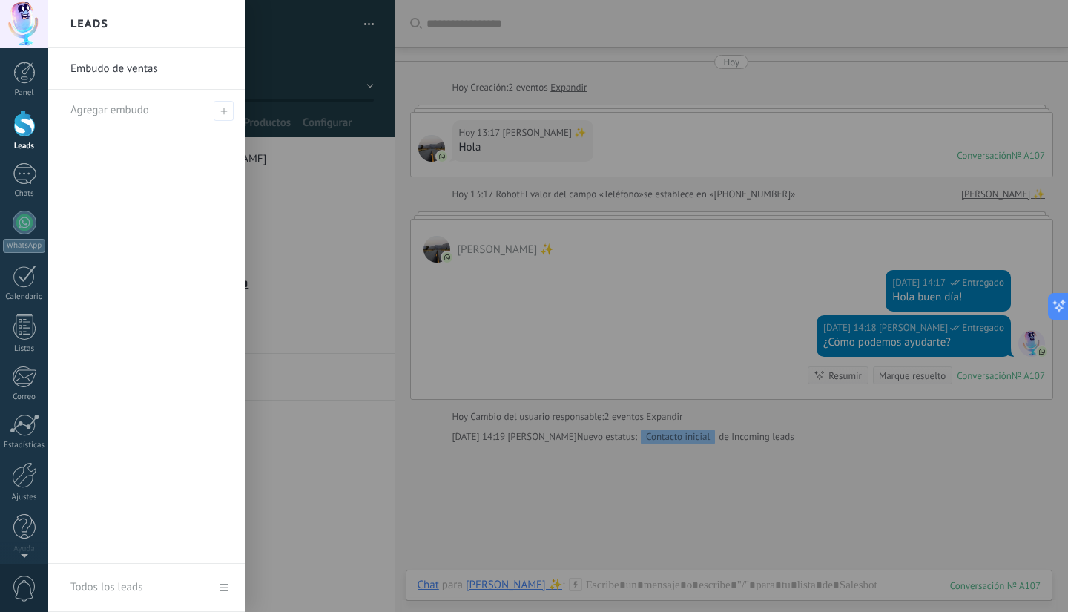
click at [19, 133] on div at bounding box center [24, 123] width 22 height 27
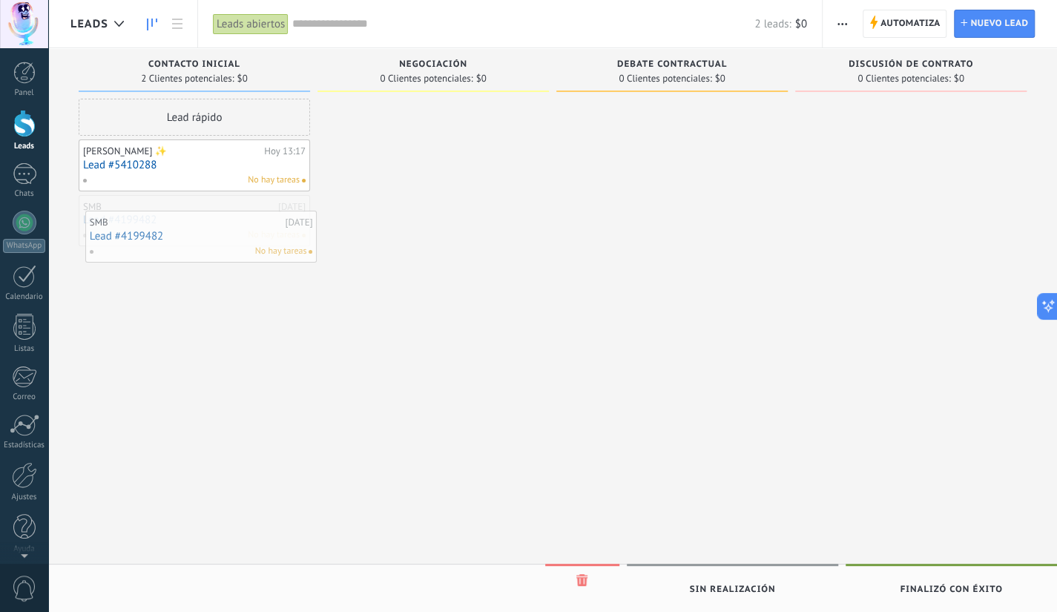
drag, startPoint x: 156, startPoint y: 226, endPoint x: 149, endPoint y: 228, distance: 7.6
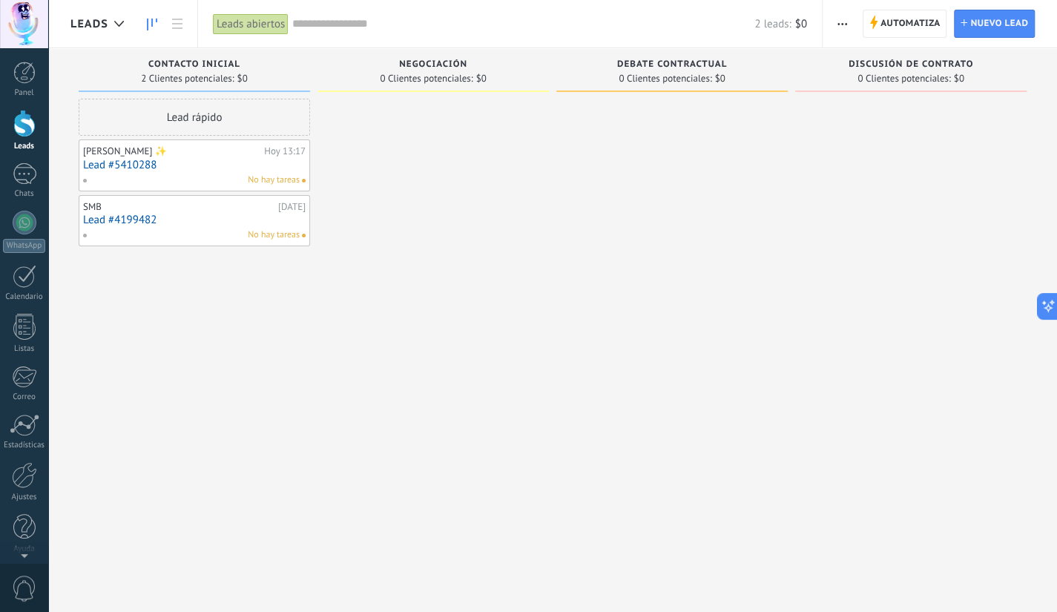
click at [453, 65] on span "Negociación" at bounding box center [433, 64] width 68 height 10
click at [463, 65] on span "Negociación" at bounding box center [433, 64] width 68 height 10
click at [480, 70] on div "Negociación" at bounding box center [433, 65] width 217 height 13
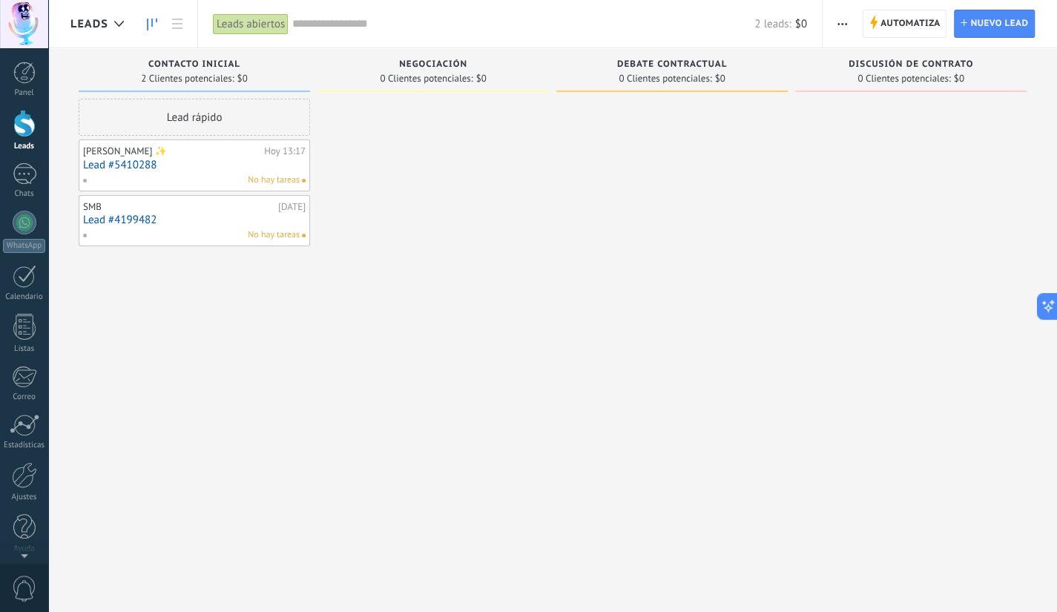
drag, startPoint x: 438, startPoint y: 66, endPoint x: 405, endPoint y: 66, distance: 33.4
click at [405, 66] on span "Negociación" at bounding box center [433, 64] width 68 height 10
click at [145, 24] on link at bounding box center [151, 24] width 25 height 29
click at [121, 23] on use at bounding box center [119, 24] width 10 height 6
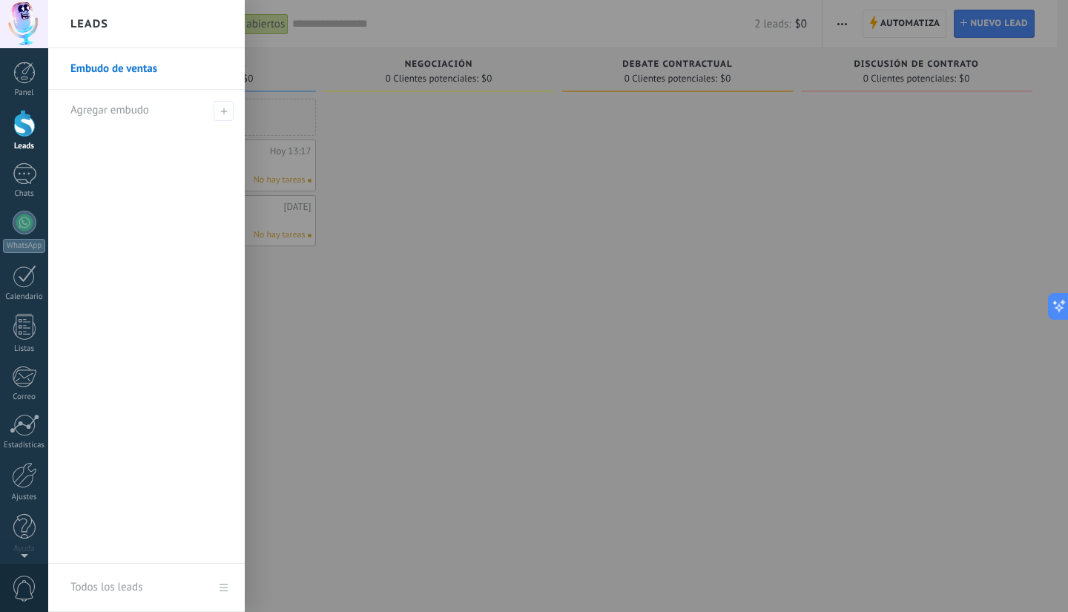
click at [121, 23] on div "Leads" at bounding box center [146, 24] width 197 height 48
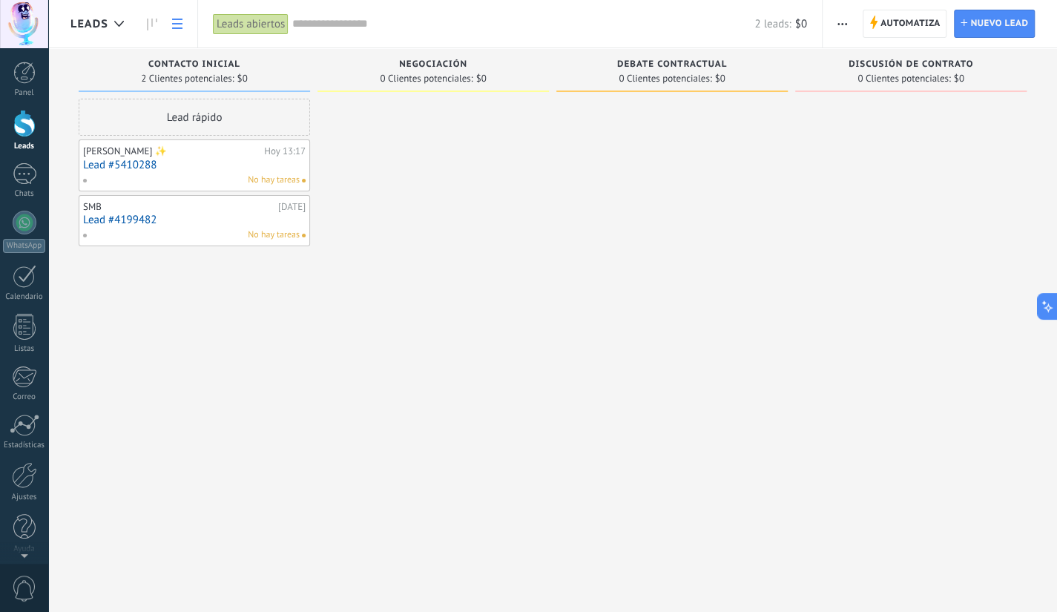
click at [167, 20] on link at bounding box center [177, 24] width 25 height 29
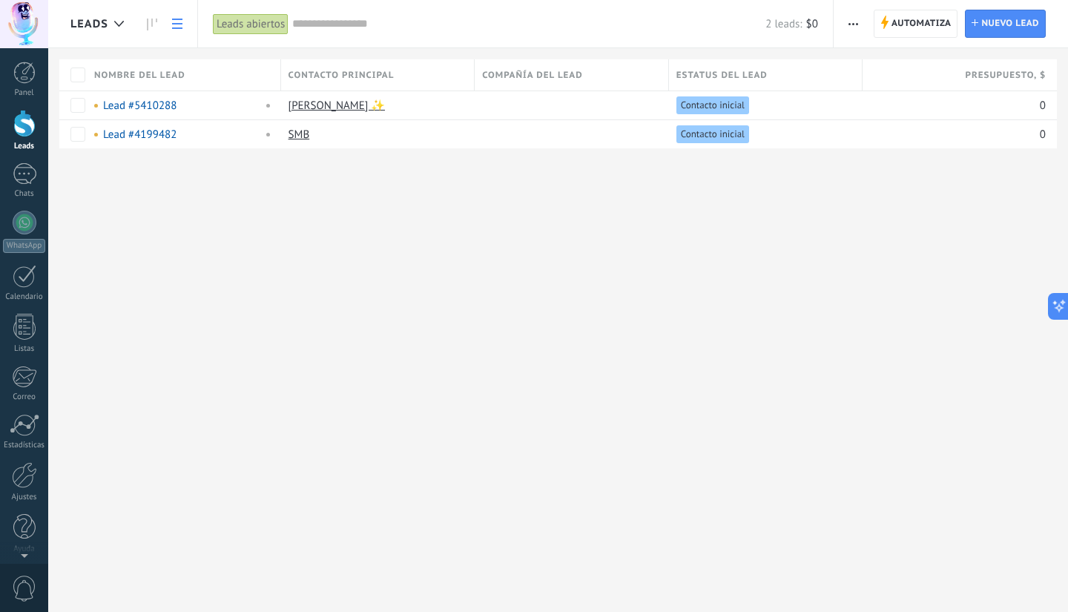
click at [28, 129] on div at bounding box center [24, 123] width 22 height 27
click at [858, 21] on span "button" at bounding box center [853, 24] width 10 height 28
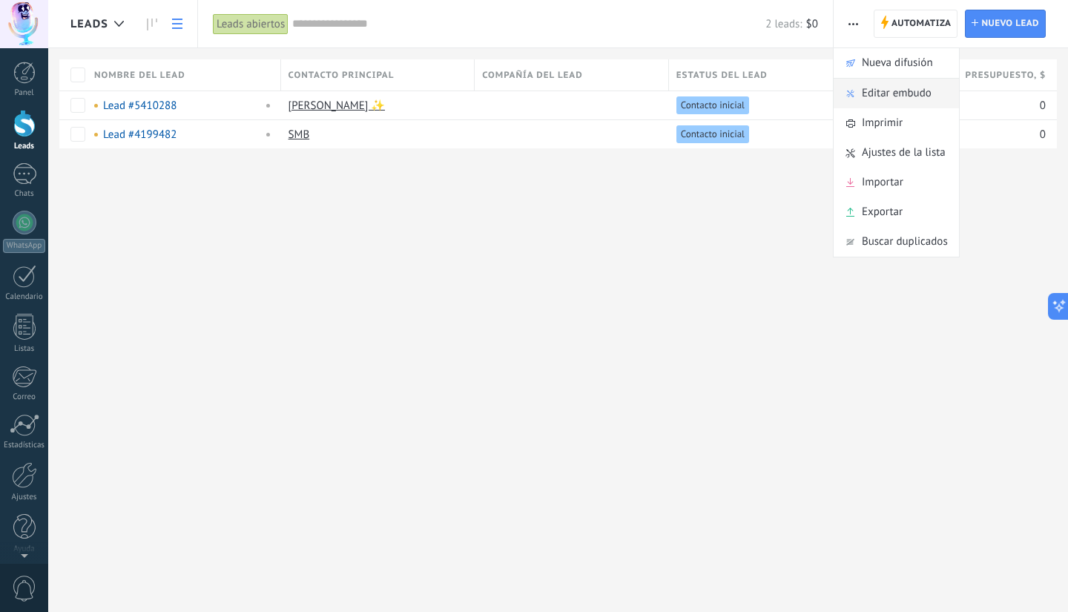
click at [874, 82] on span "Editar embudo" at bounding box center [897, 94] width 70 height 30
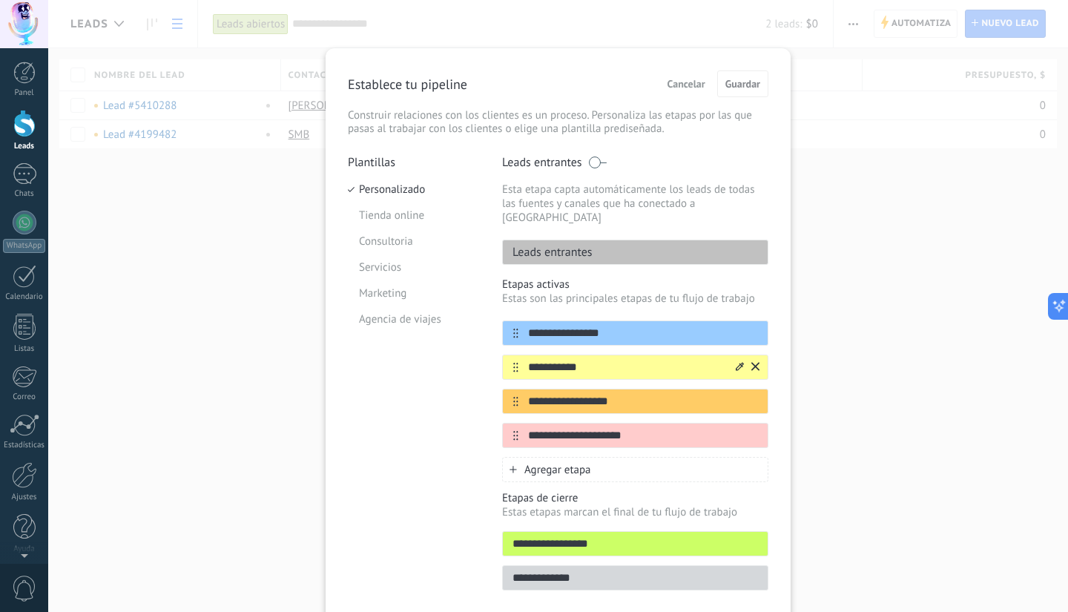
click at [738, 362] on icon at bounding box center [740, 366] width 8 height 9
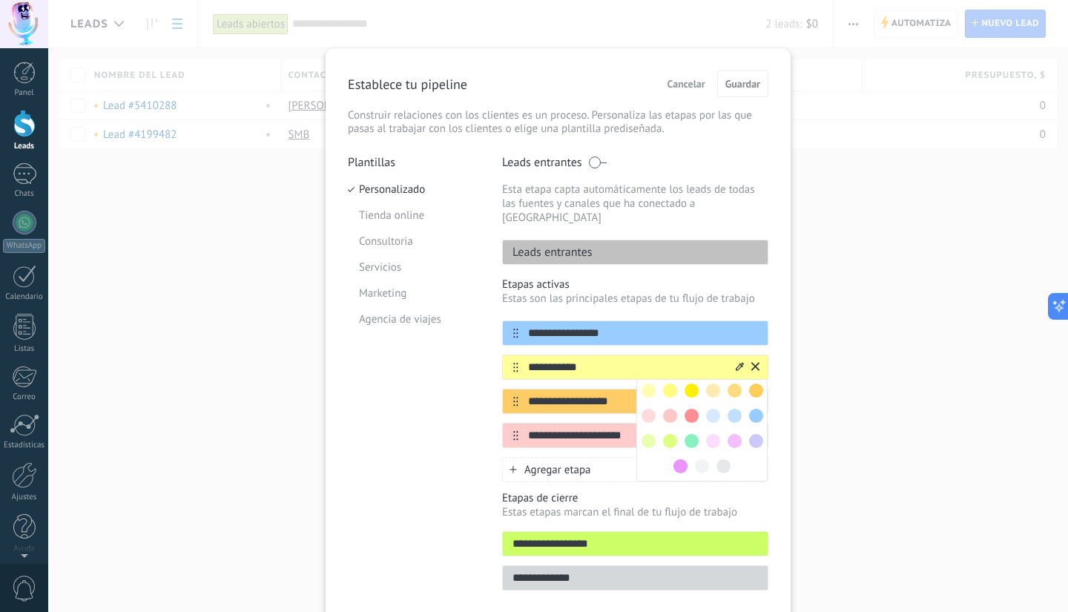
click at [597, 360] on input "**********" at bounding box center [625, 368] width 215 height 16
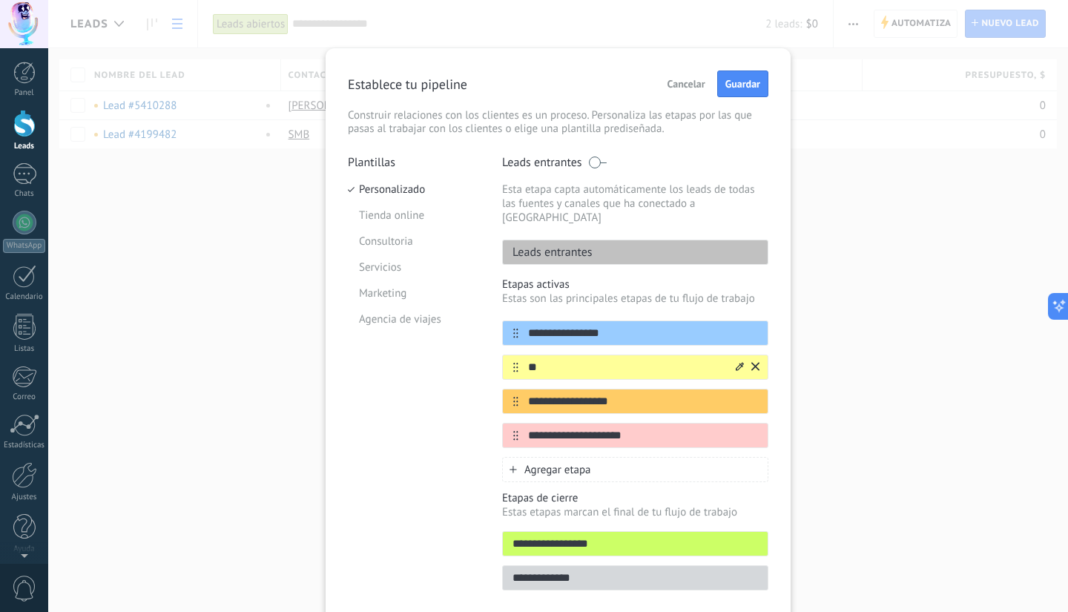
type input "*"
type input "**********"
click at [578, 394] on input "**********" at bounding box center [625, 402] width 215 height 16
drag, startPoint x: 635, startPoint y: 385, endPoint x: 482, endPoint y: 397, distance: 153.2
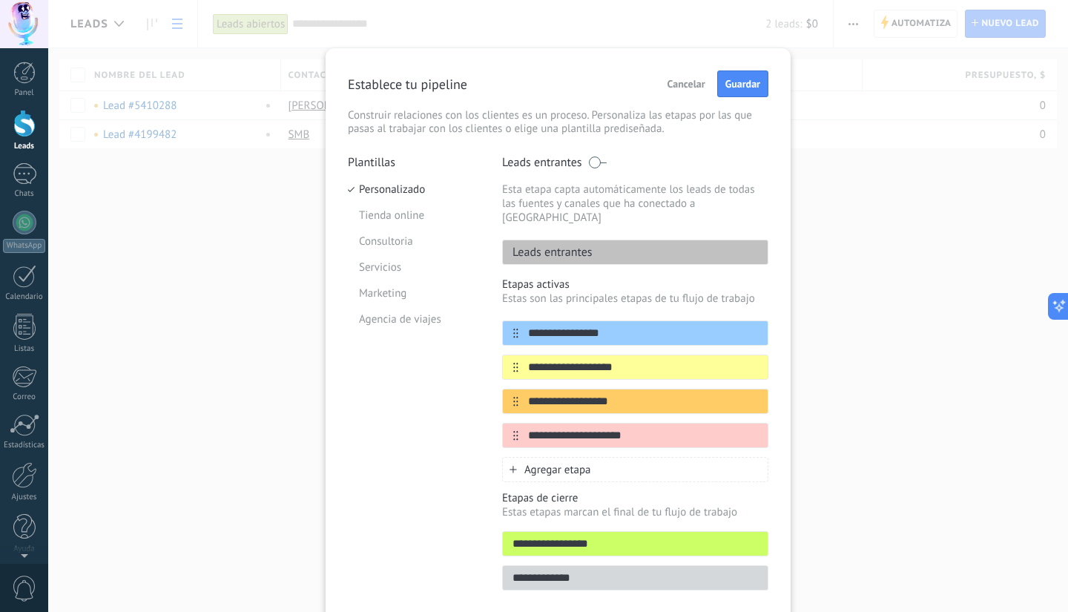
click at [482, 397] on div "**********" at bounding box center [558, 377] width 421 height 444
type input "**********"
click at [633, 428] on input "**********" at bounding box center [625, 436] width 215 height 16
type input "*"
drag, startPoint x: 627, startPoint y: 390, endPoint x: 473, endPoint y: 385, distance: 153.6
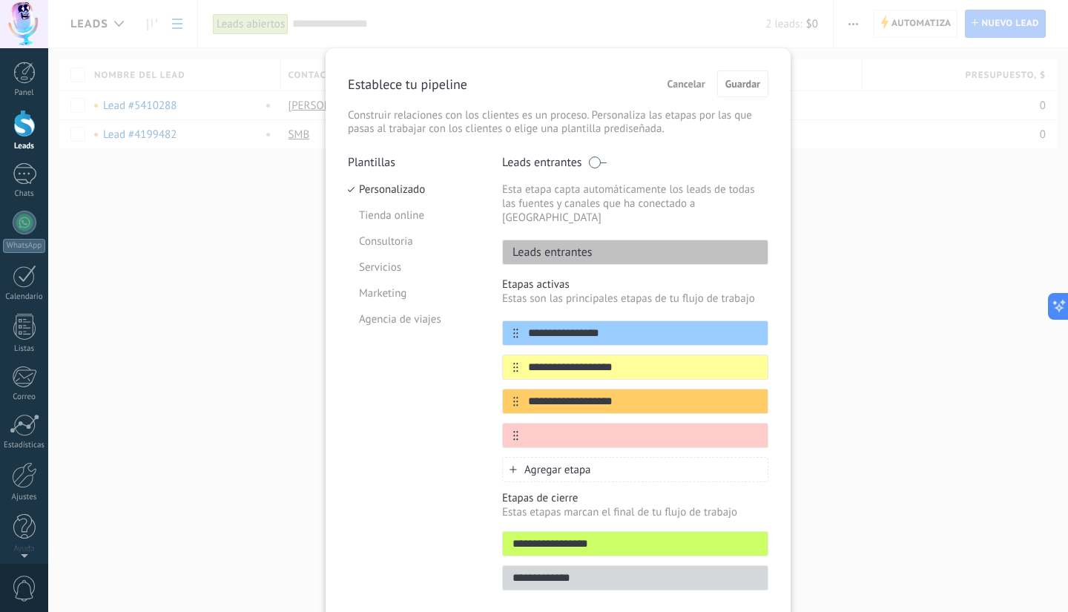
click at [473, 385] on div "**********" at bounding box center [558, 377] width 421 height 444
type input "**********"
click at [550, 428] on input "text" at bounding box center [625, 436] width 215 height 16
type input "*"
type input "**"
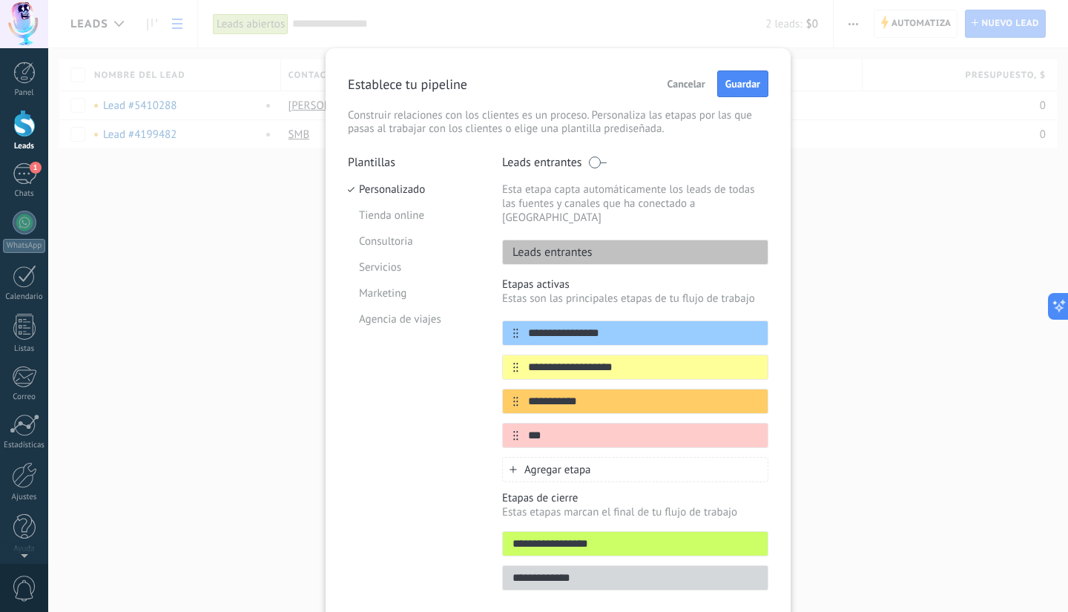
drag, startPoint x: 589, startPoint y: 386, endPoint x: 484, endPoint y: 382, distance: 105.4
click at [484, 382] on div "**********" at bounding box center [558, 377] width 421 height 444
type input "**********"
drag, startPoint x: 544, startPoint y: 416, endPoint x: 512, endPoint y: 419, distance: 32.0
click at [512, 423] on div "**" at bounding box center [635, 435] width 266 height 25
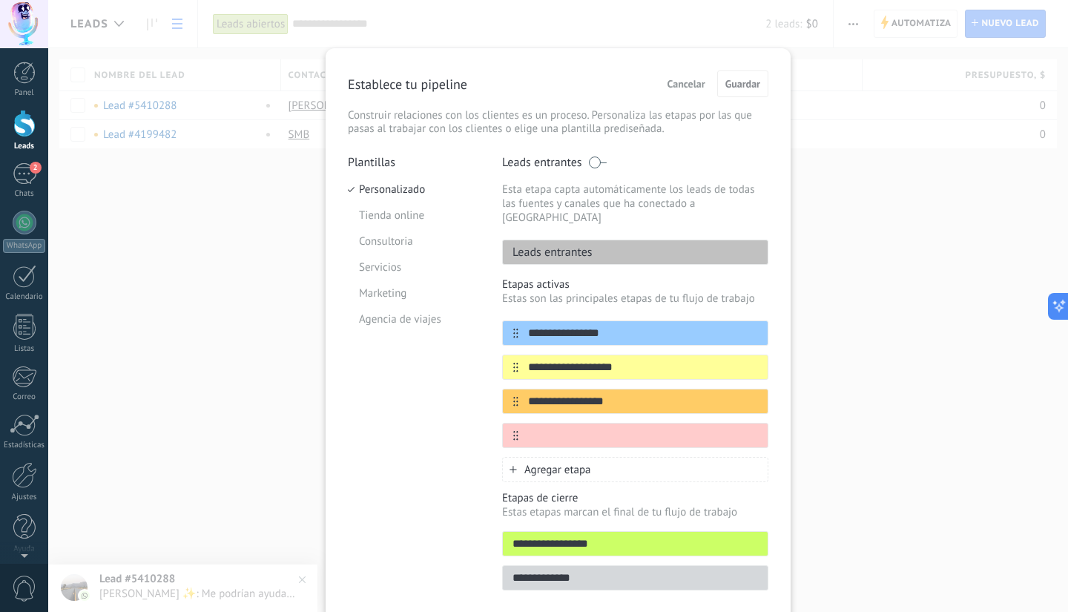
drag, startPoint x: 564, startPoint y: 355, endPoint x: 464, endPoint y: 360, distance: 100.3
click at [464, 360] on div "**********" at bounding box center [558, 377] width 421 height 444
type input "**********"
click at [590, 428] on input "text" at bounding box center [625, 436] width 215 height 16
type input "*"
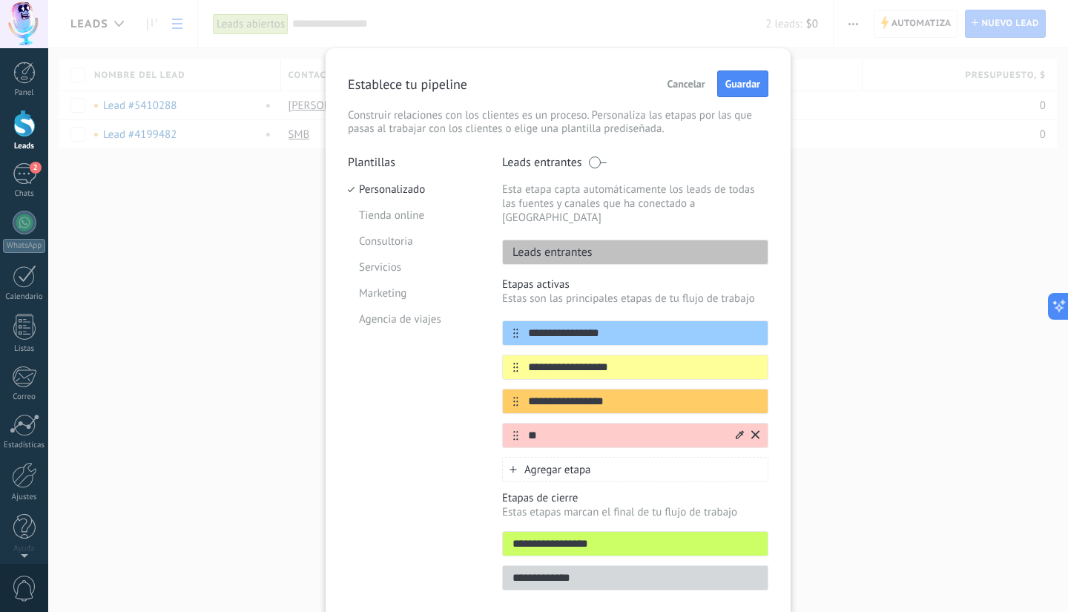
type input "*"
type input "**********"
click at [739, 85] on span "Guardar" at bounding box center [742, 84] width 35 height 10
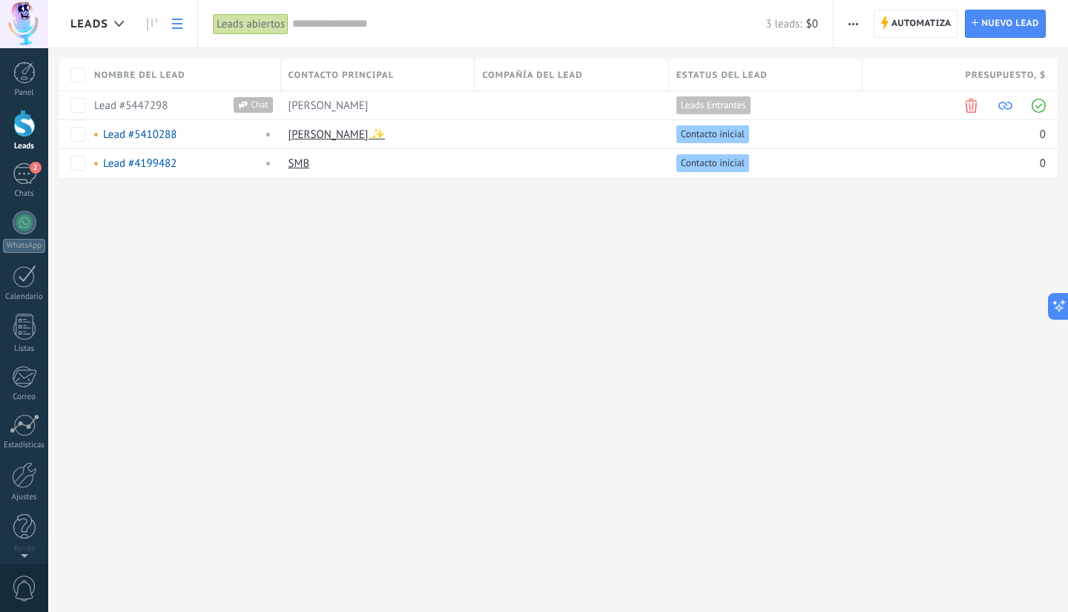
click at [24, 127] on div at bounding box center [24, 123] width 22 height 27
click at [152, 24] on use at bounding box center [152, 25] width 10 height 12
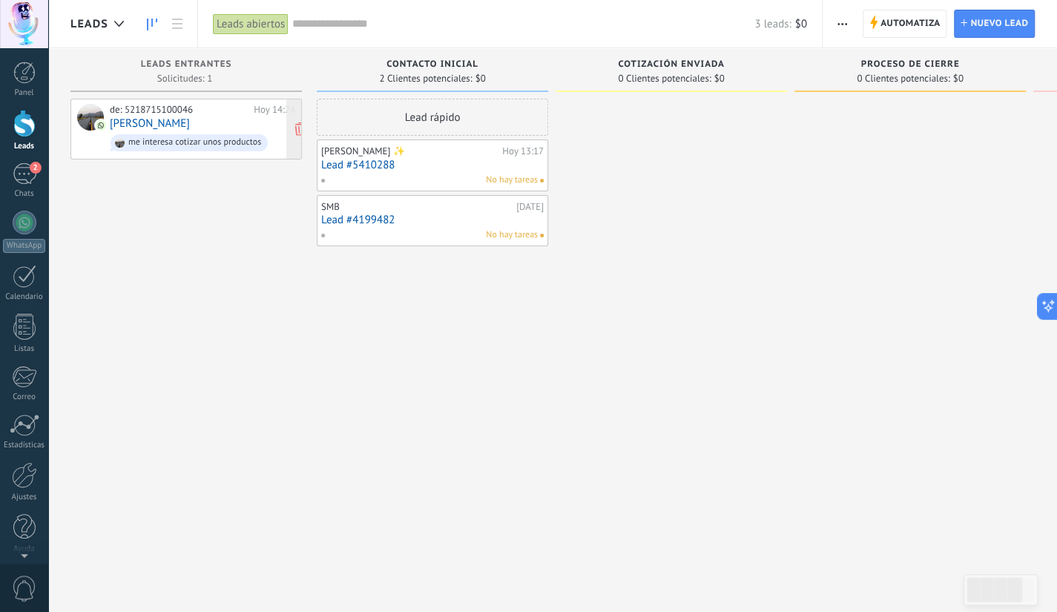
click at [220, 125] on div "de: 5218715100046 [DATE] 14:24 BONITA [PERSON_NAME] me interesa cotizar unos pr…" at bounding box center [202, 129] width 185 height 50
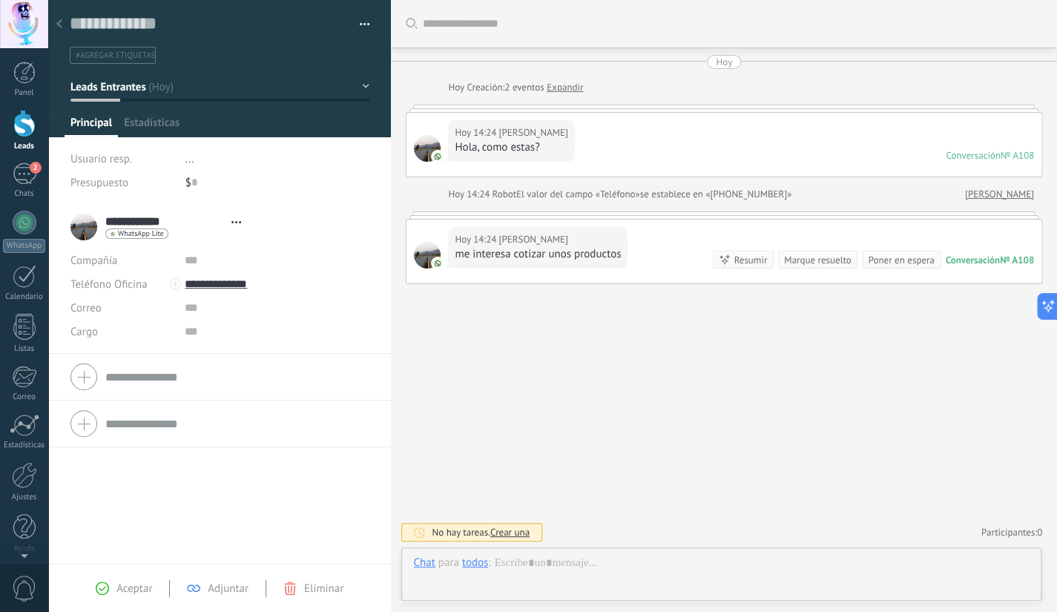
type textarea "**********"
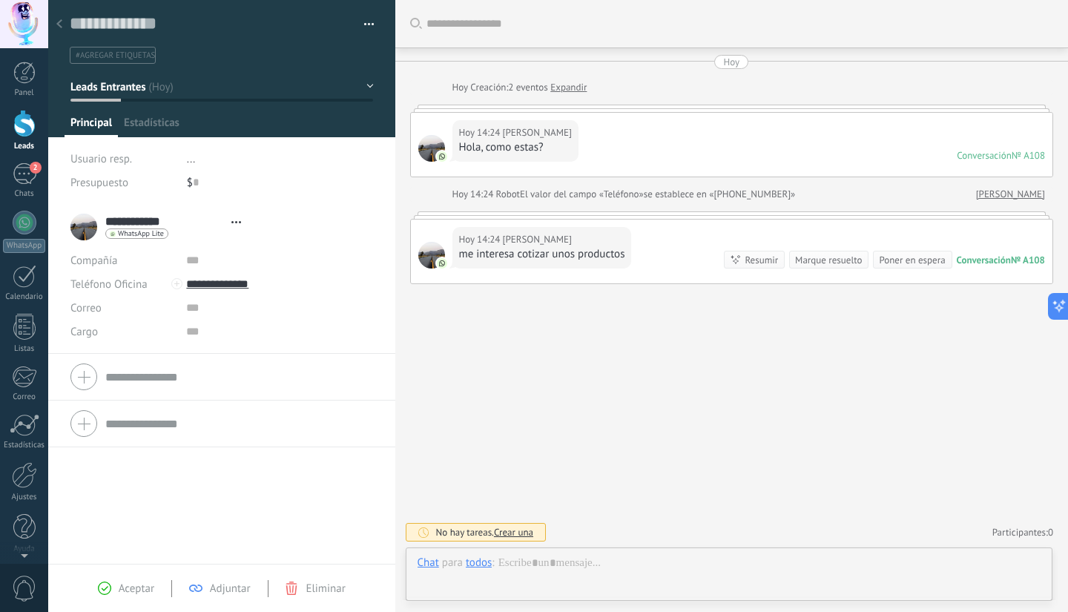
scroll to position [22, 0]
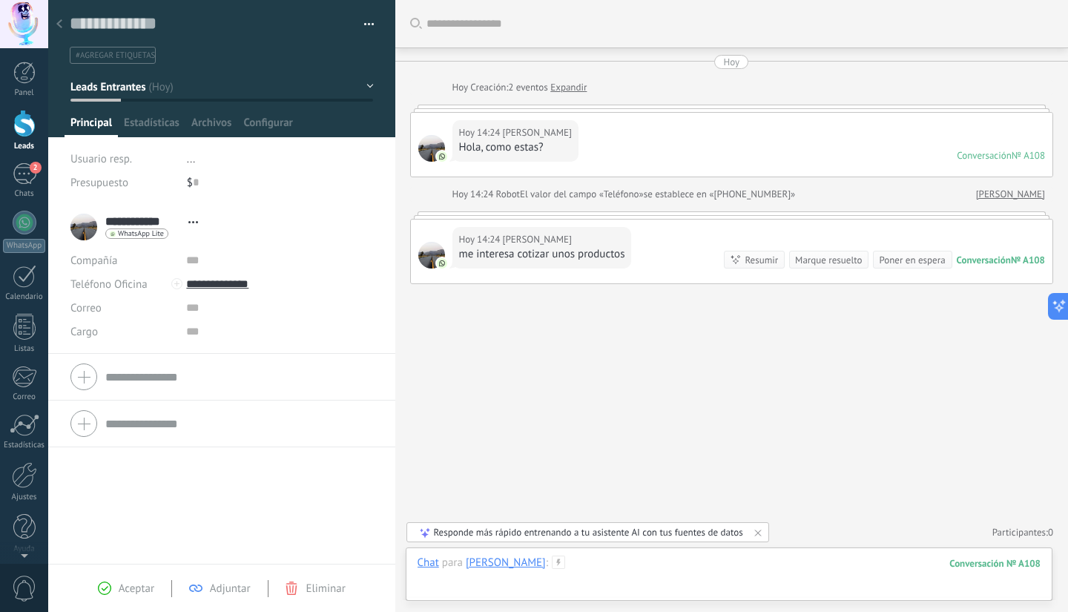
click at [662, 570] on div at bounding box center [730, 577] width 624 height 44
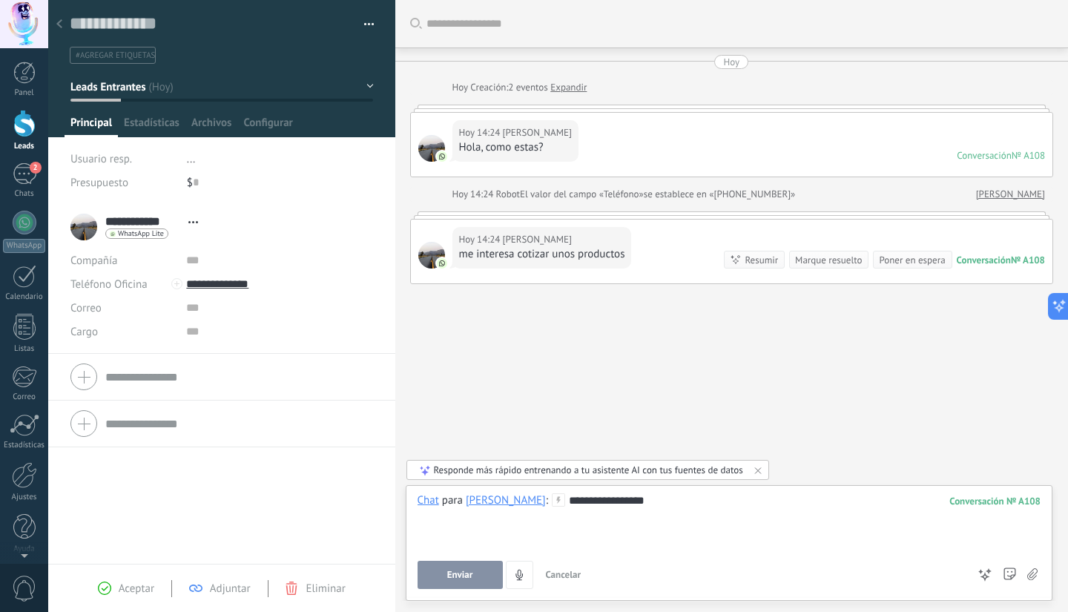
click at [464, 572] on span "Enviar" at bounding box center [460, 575] width 26 height 10
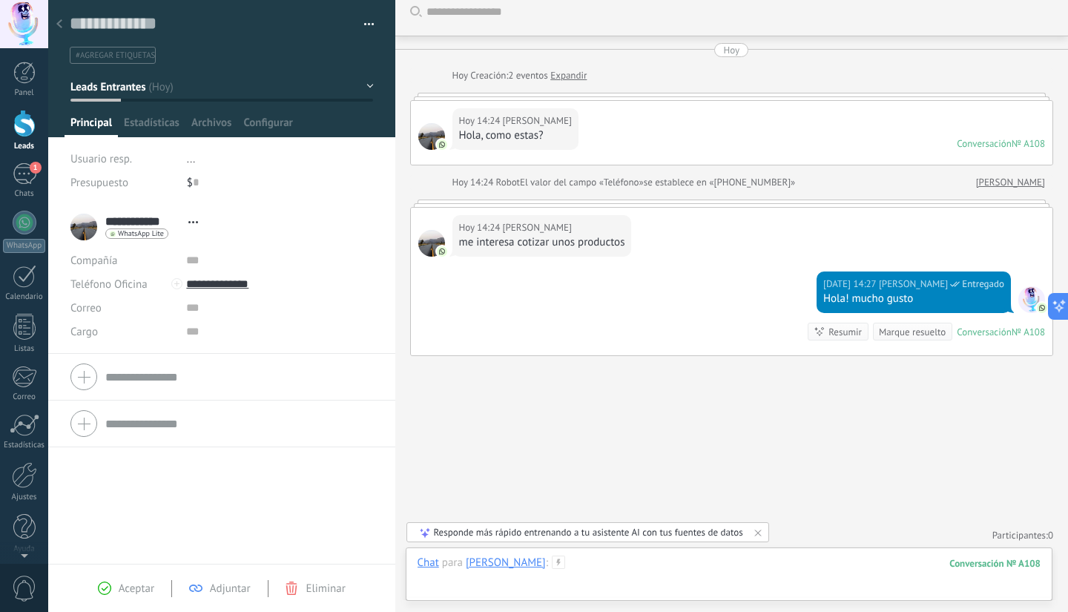
click at [587, 561] on div at bounding box center [730, 577] width 624 height 44
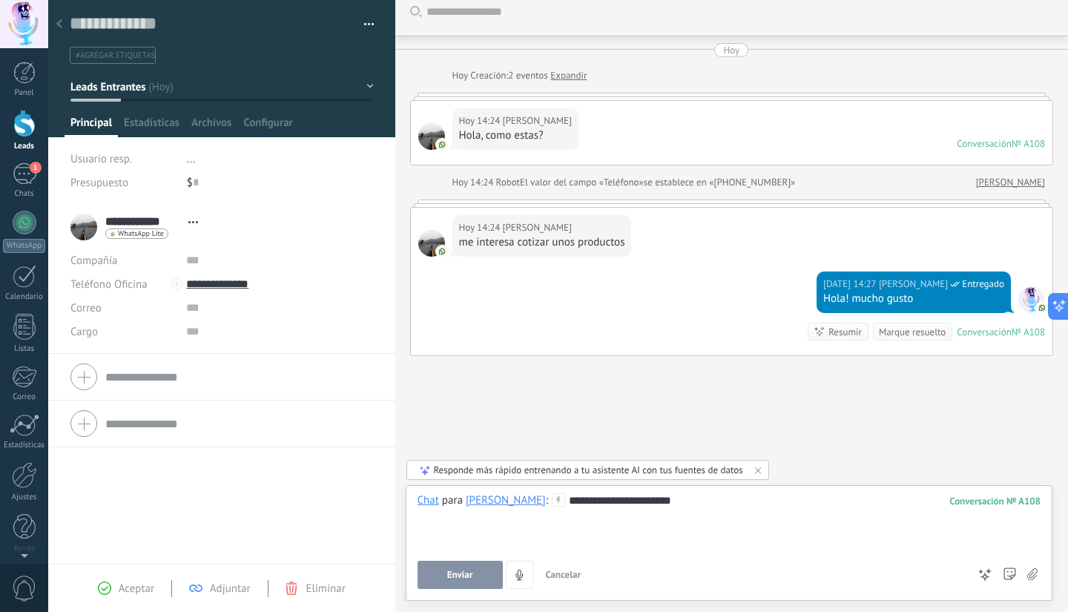
click at [478, 583] on button "Enviar" at bounding box center [460, 575] width 85 height 28
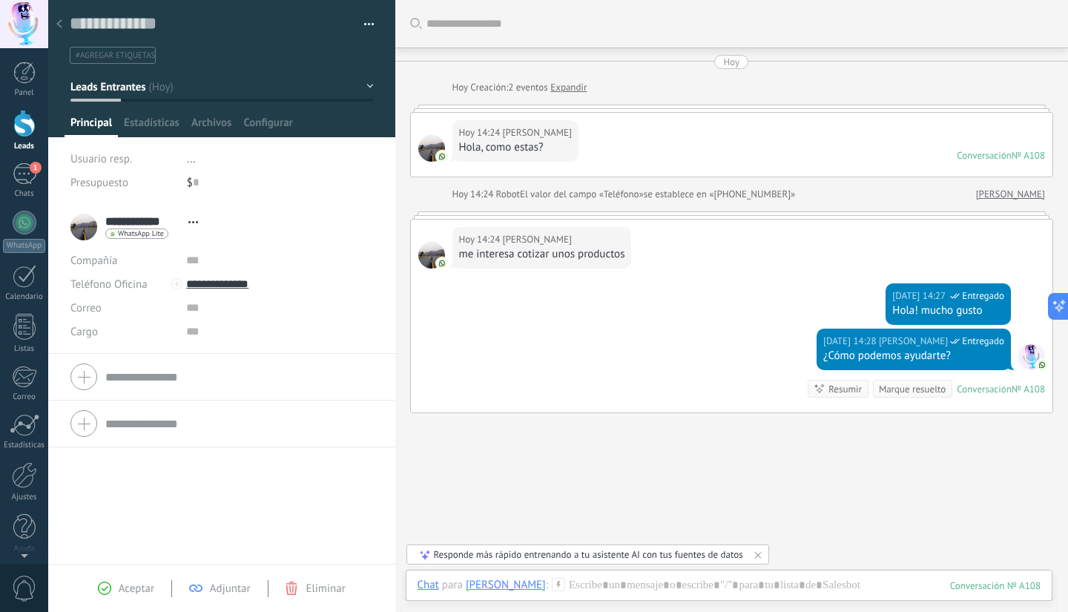
scroll to position [65, 0]
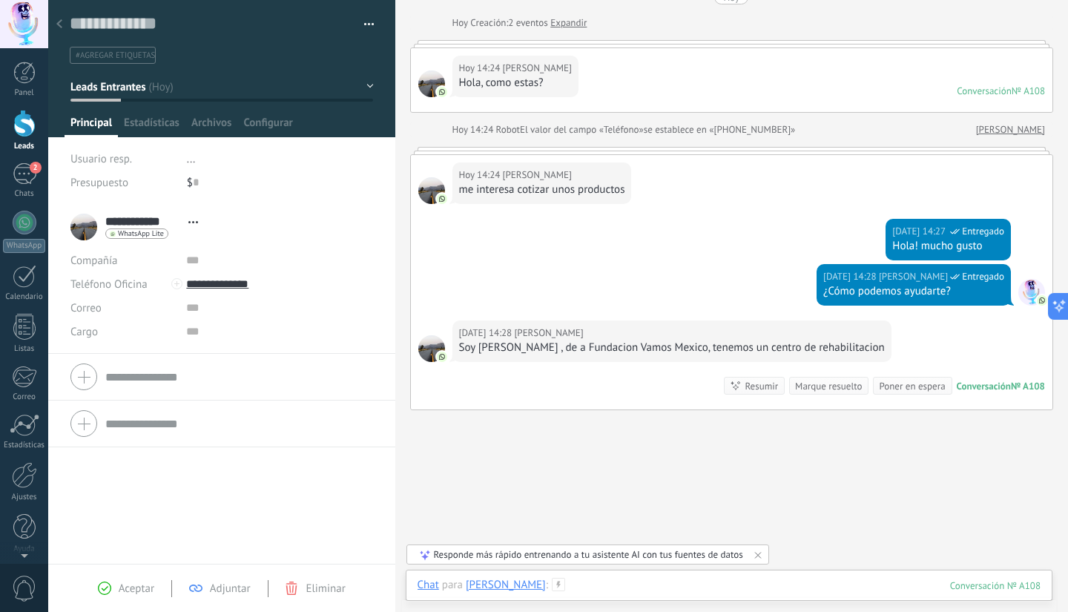
click at [624, 588] on div at bounding box center [730, 600] width 624 height 44
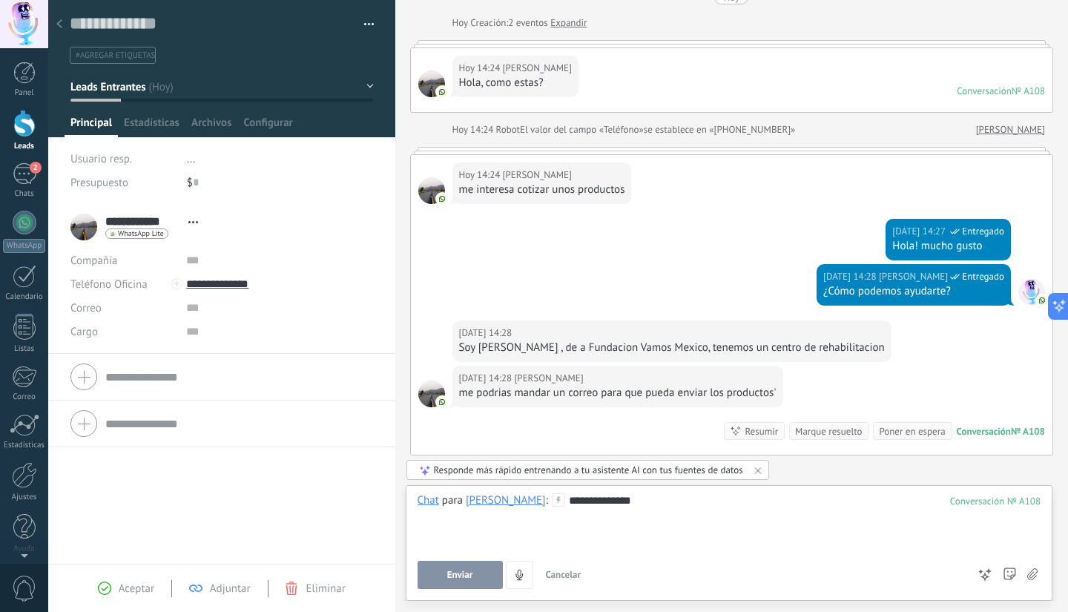
scroll to position [146, 0]
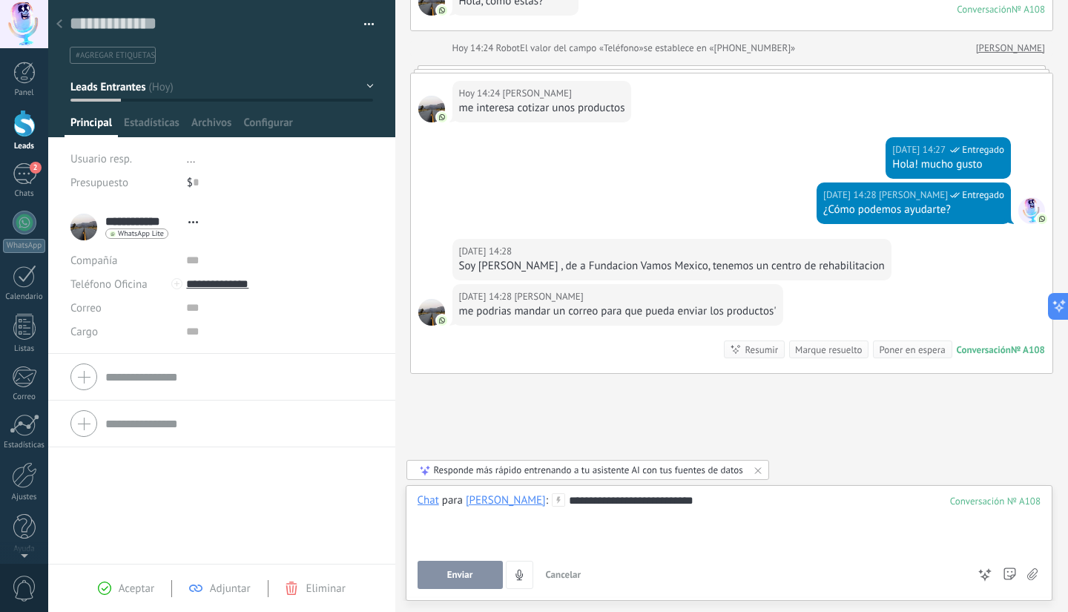
click at [460, 580] on span "Enviar" at bounding box center [460, 575] width 26 height 10
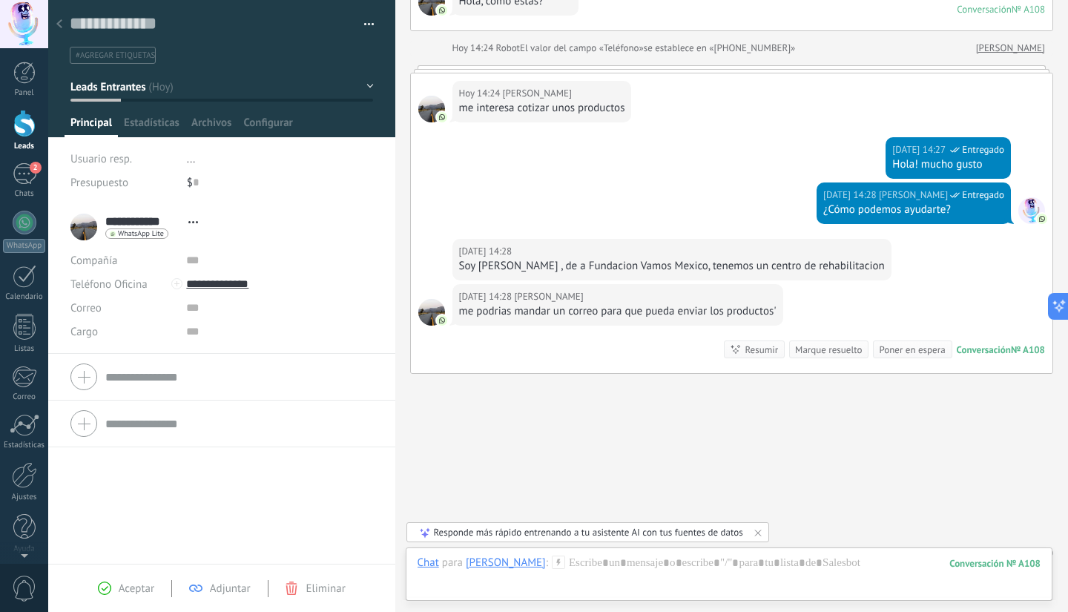
scroll to position [215, 0]
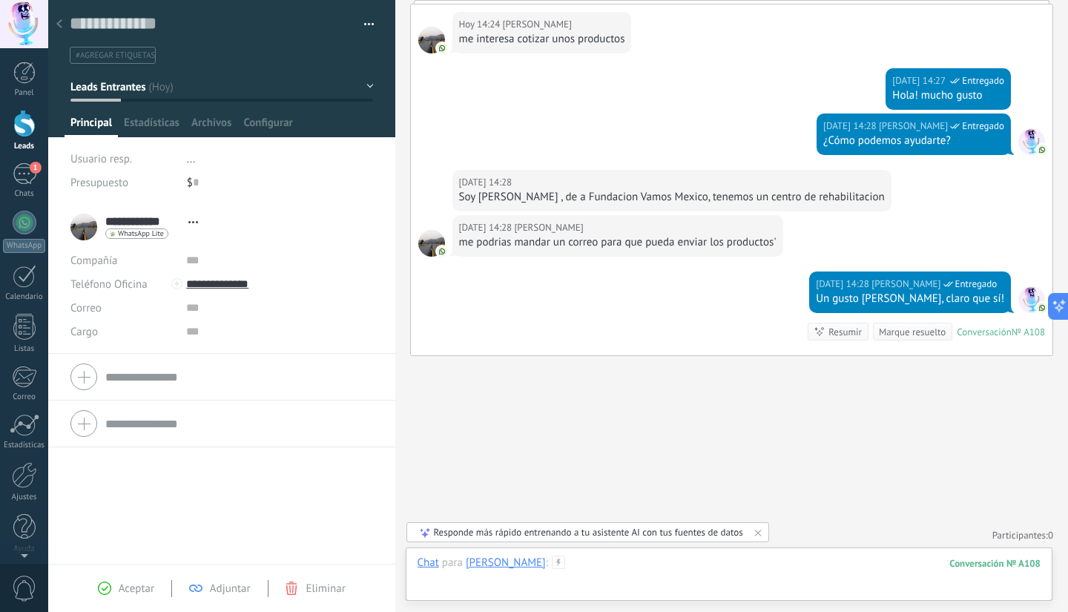
click at [632, 570] on div at bounding box center [730, 577] width 624 height 44
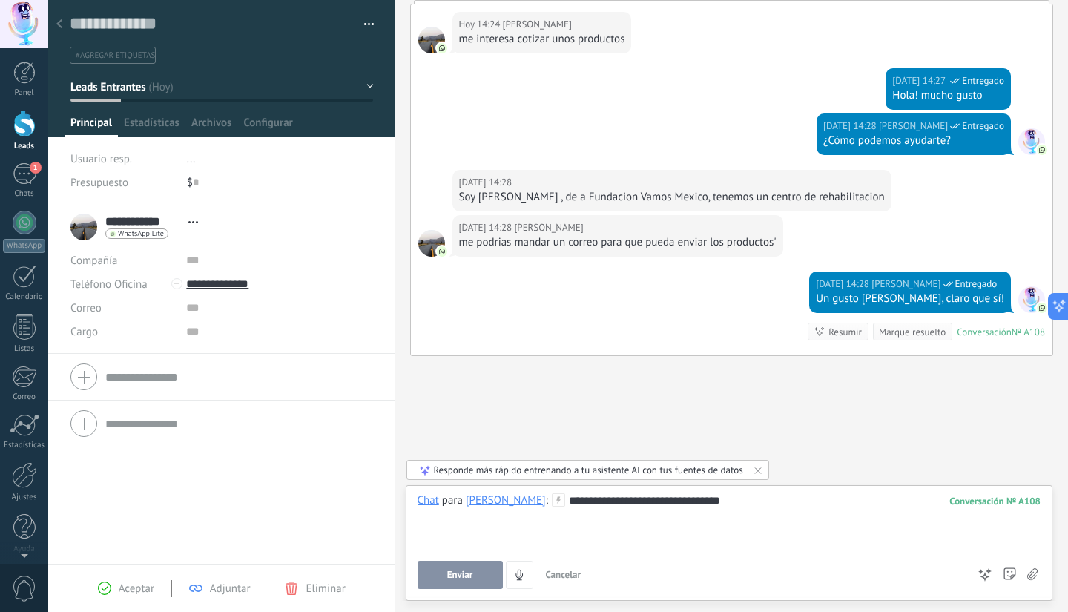
click at [473, 576] on button "Enviar" at bounding box center [460, 575] width 85 height 28
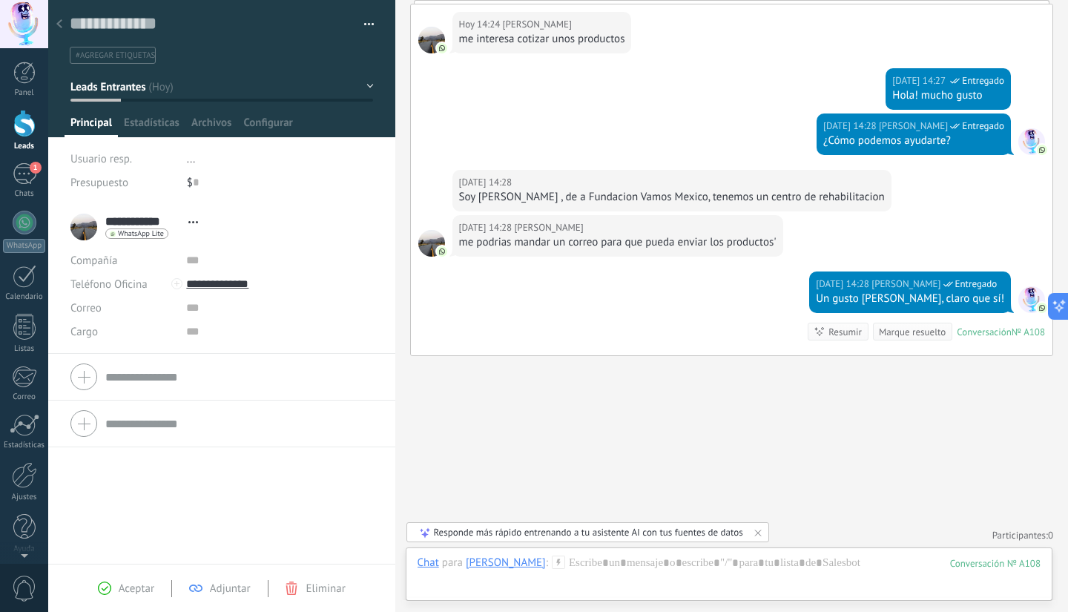
scroll to position [261, 0]
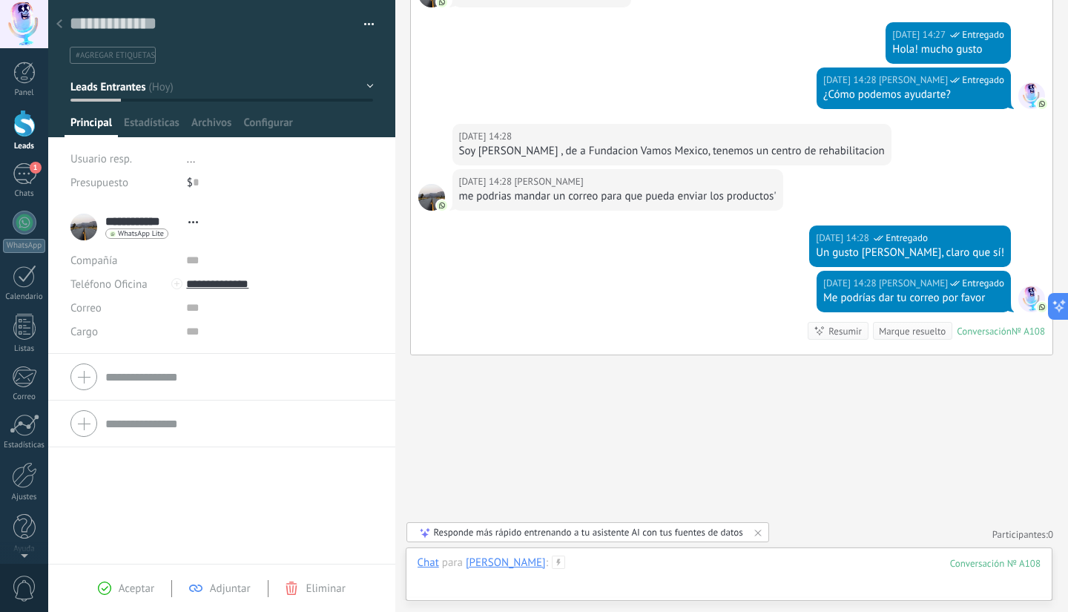
click at [609, 566] on div at bounding box center [730, 577] width 624 height 44
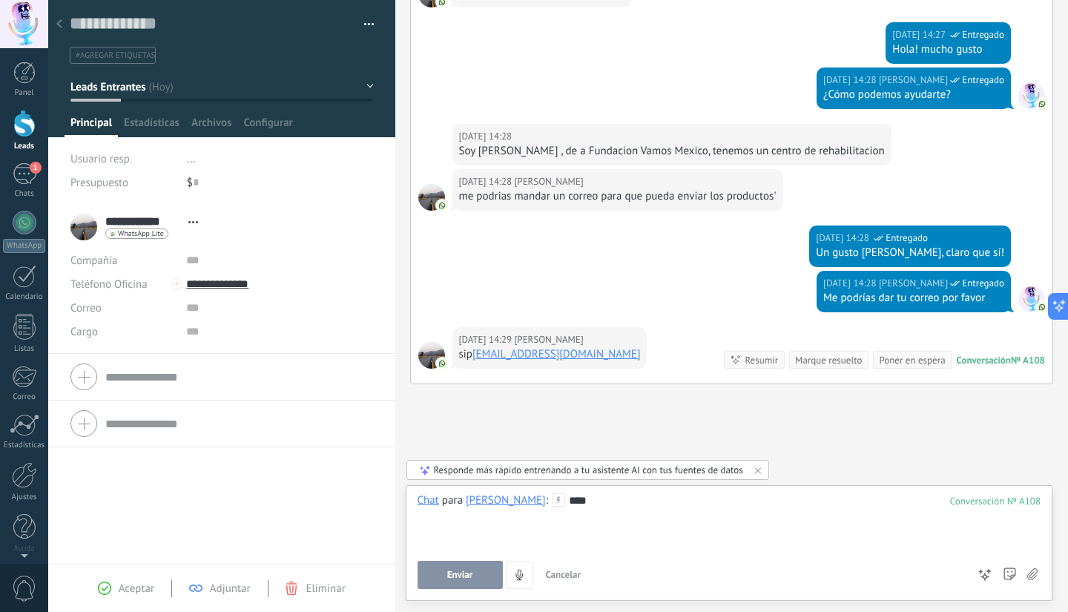
scroll to position [289, 0]
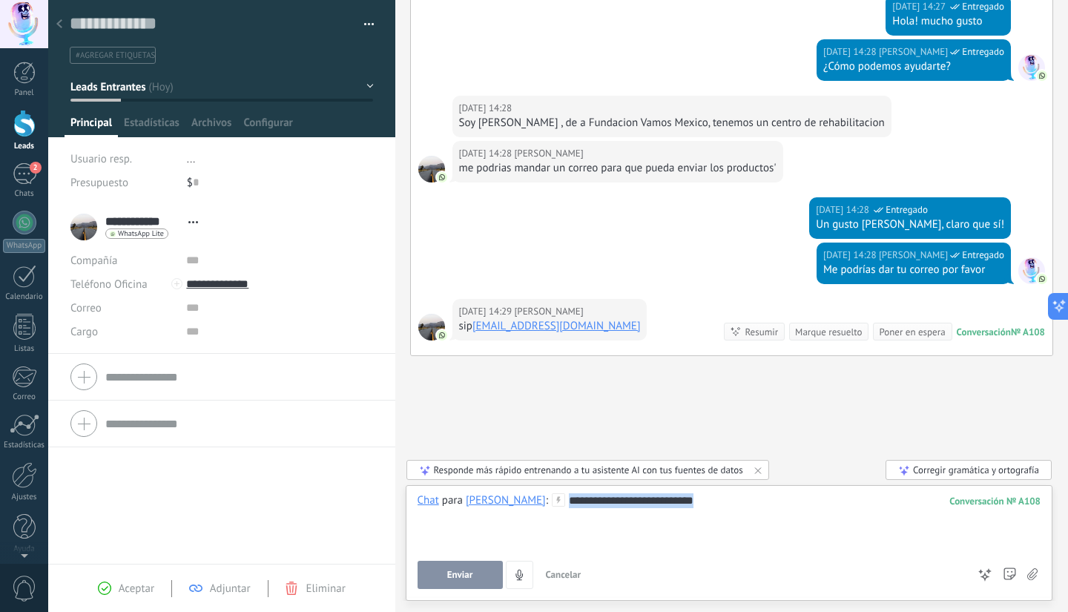
drag, startPoint x: 722, startPoint y: 505, endPoint x: 554, endPoint y: 507, distance: 167.6
click at [554, 507] on div "**********" at bounding box center [730, 521] width 624 height 56
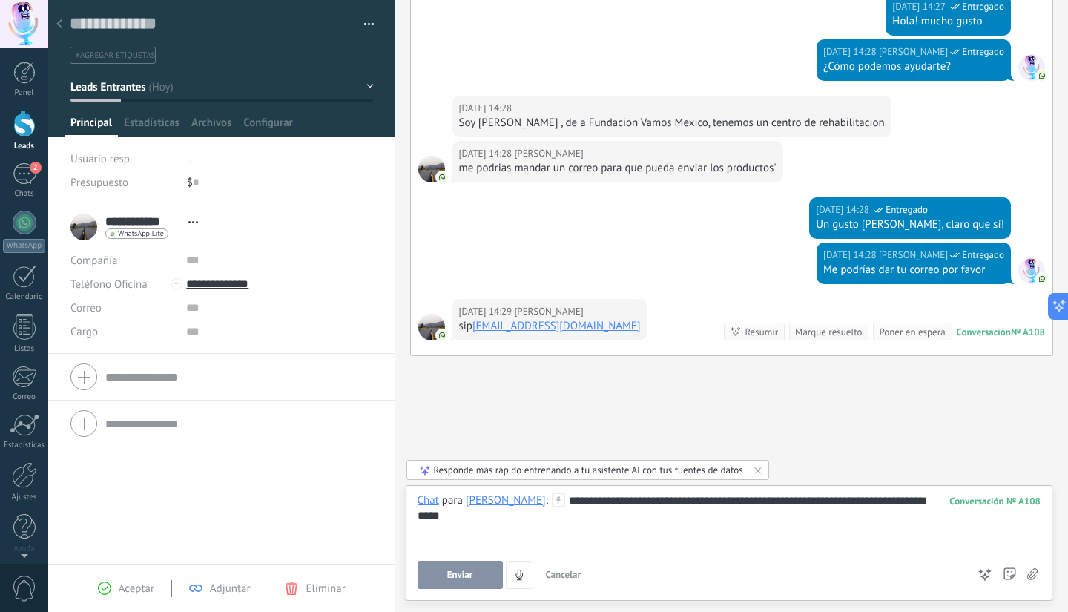
click at [481, 575] on button "Enviar" at bounding box center [460, 575] width 85 height 28
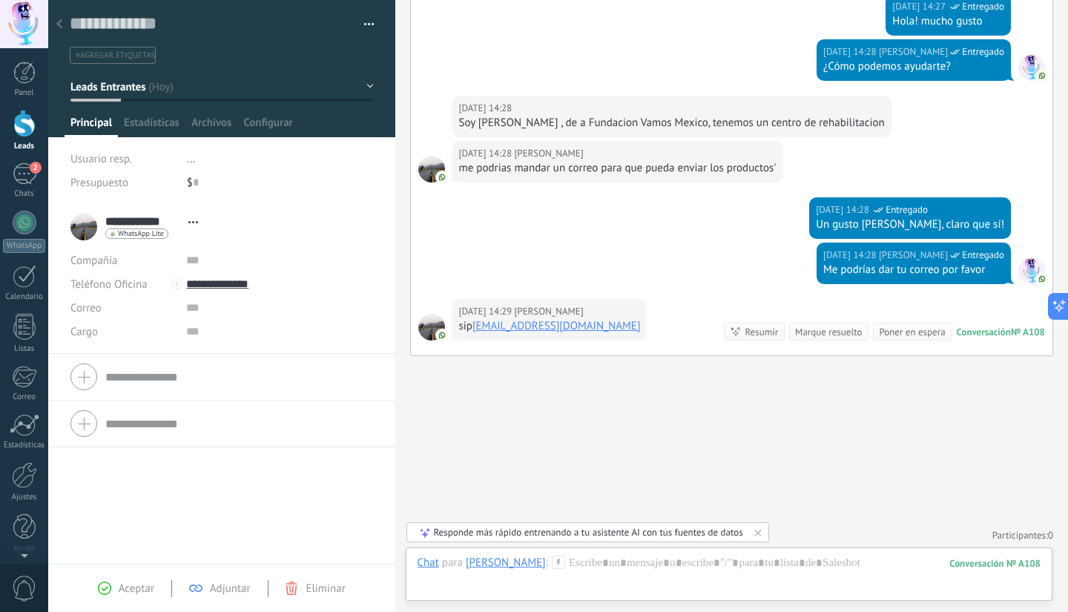
scroll to position [374, 0]
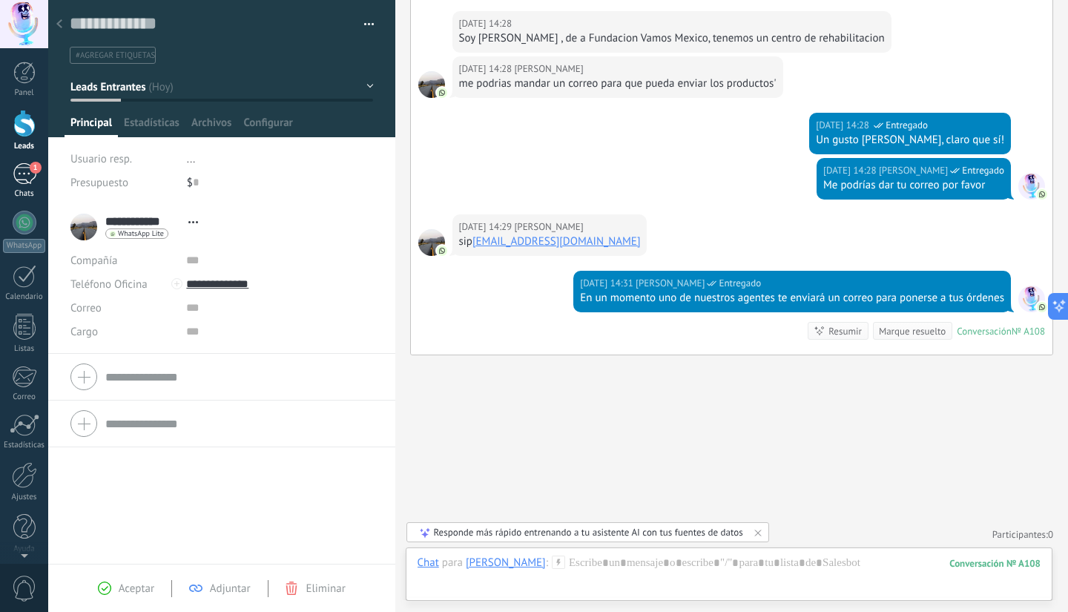
click at [24, 179] on div "1" at bounding box center [25, 174] width 24 height 22
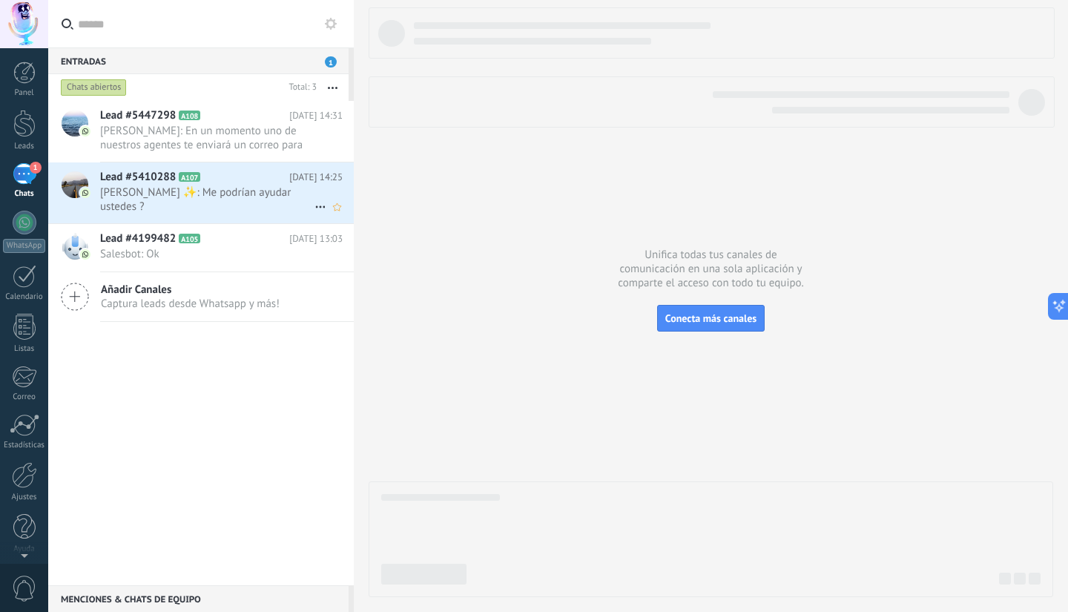
click at [224, 181] on h2 "Lead #5410288 A107" at bounding box center [194, 177] width 189 height 15
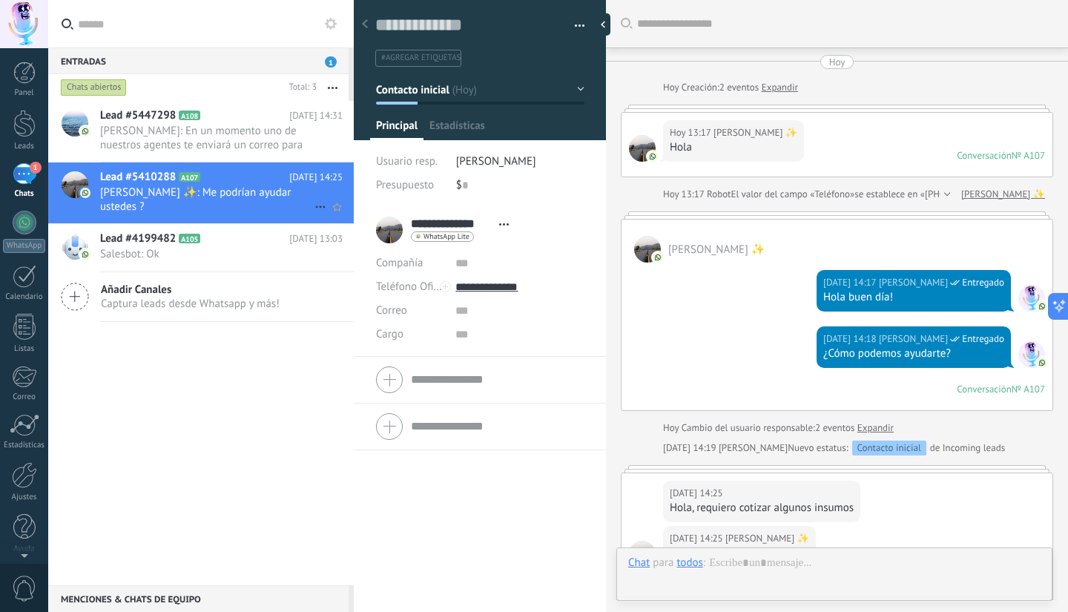
type textarea "**********"
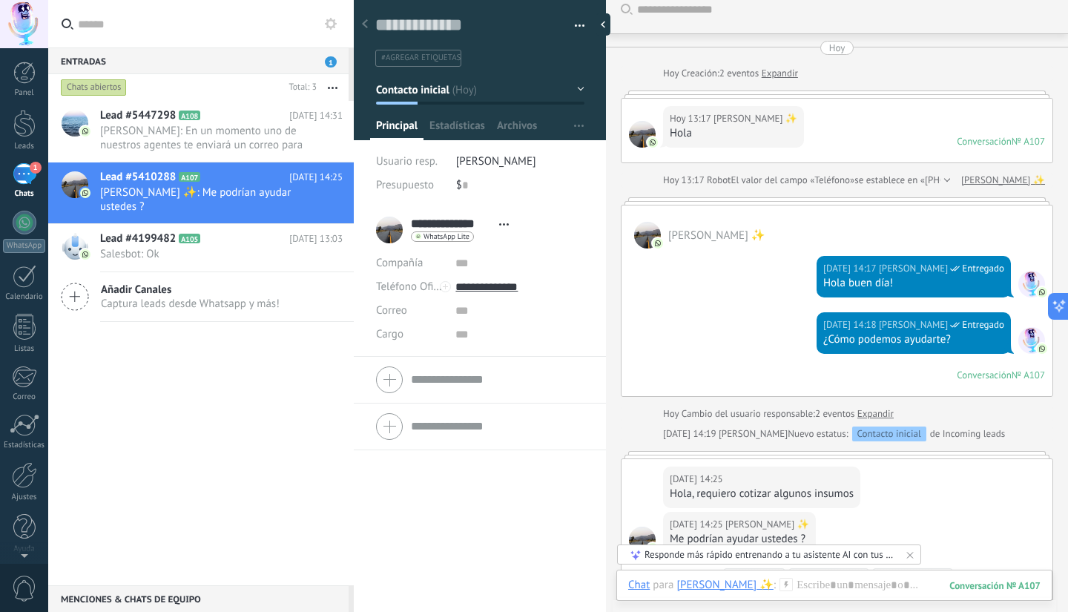
scroll to position [259, 0]
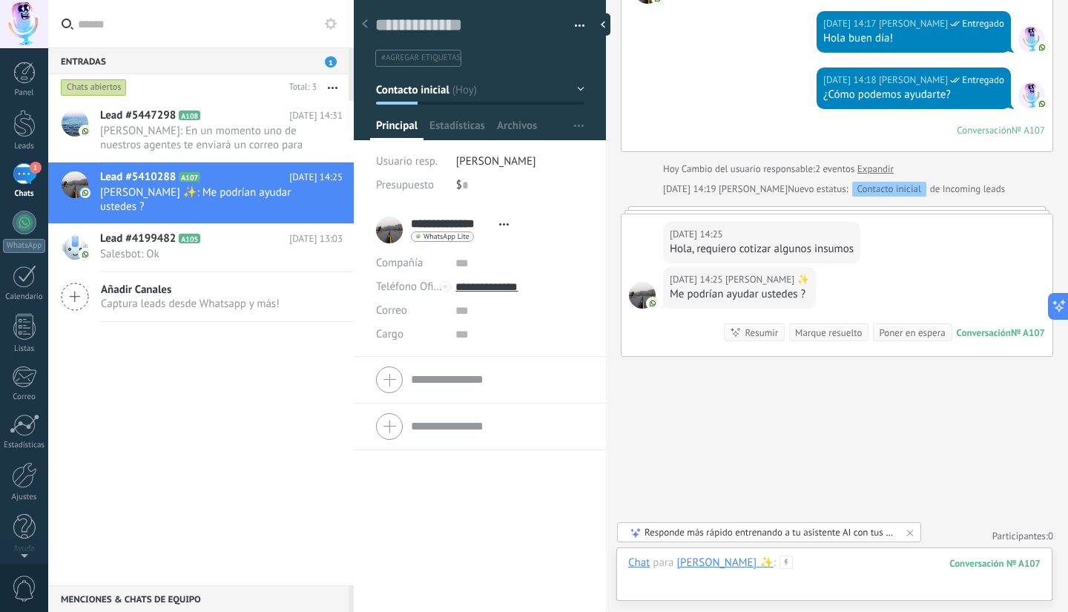
click at [812, 564] on div at bounding box center [834, 577] width 412 height 44
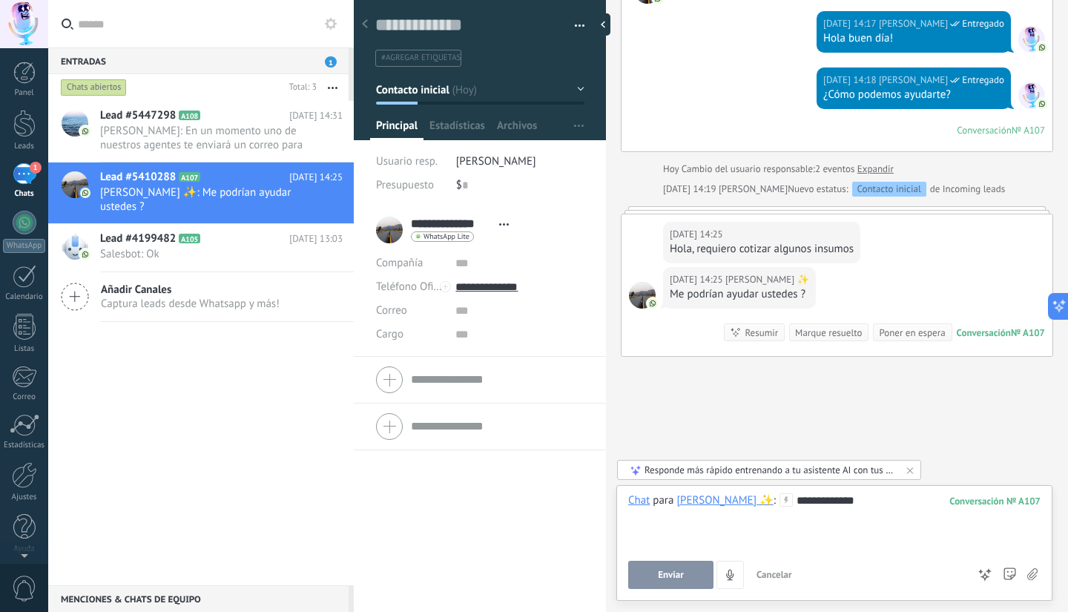
click at [679, 569] on button "Enviar" at bounding box center [670, 575] width 85 height 28
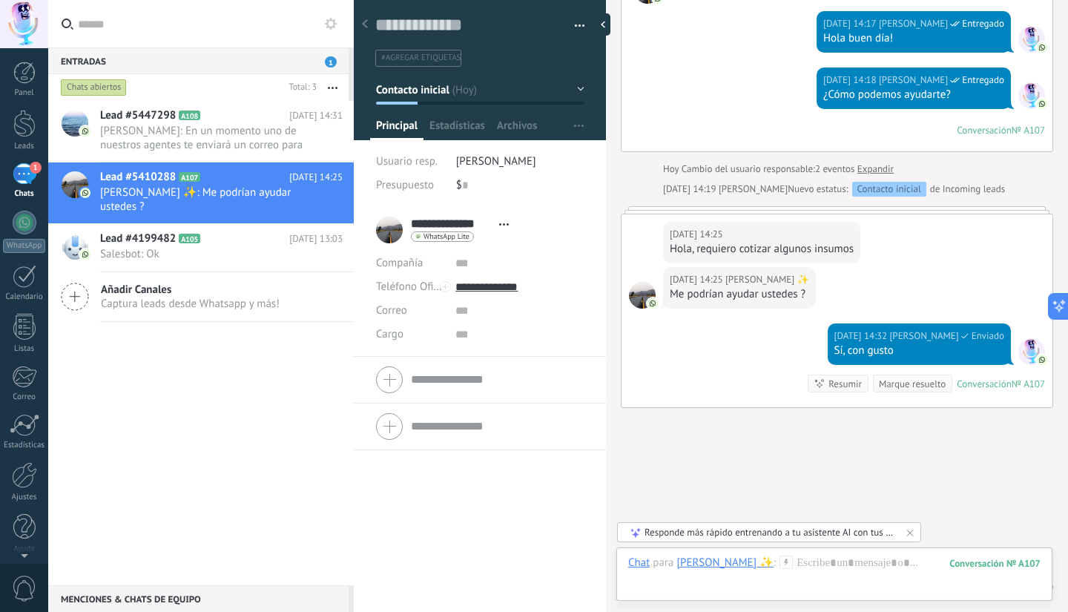
scroll to position [310, 0]
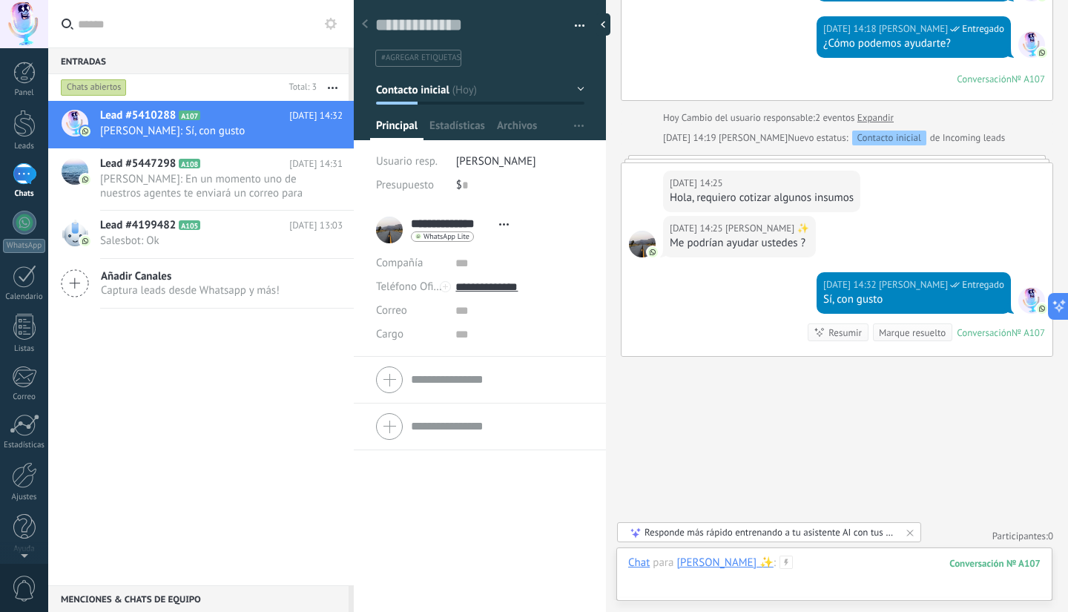
click at [803, 563] on div at bounding box center [834, 577] width 412 height 44
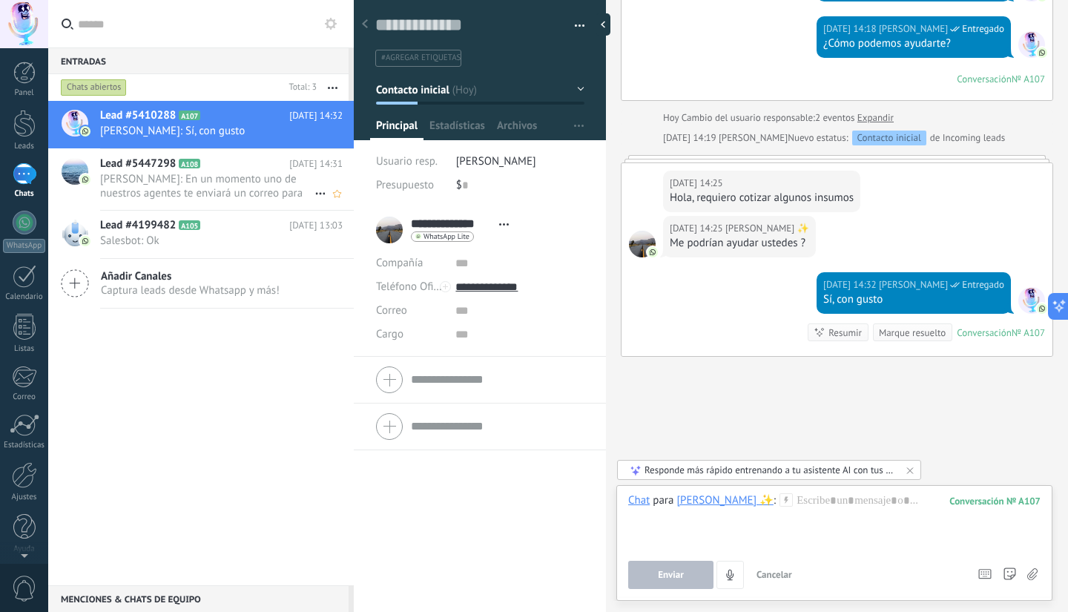
click at [267, 179] on span "[PERSON_NAME]: En un momento uno de nuestros agentes te enviará un correo para …" at bounding box center [207, 186] width 214 height 28
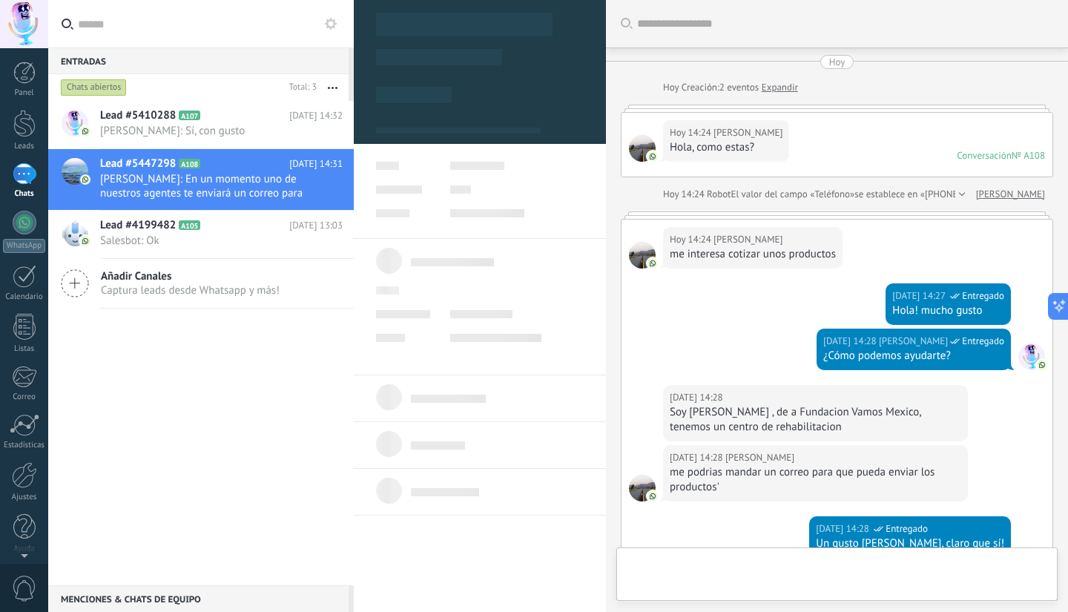
scroll to position [418, 0]
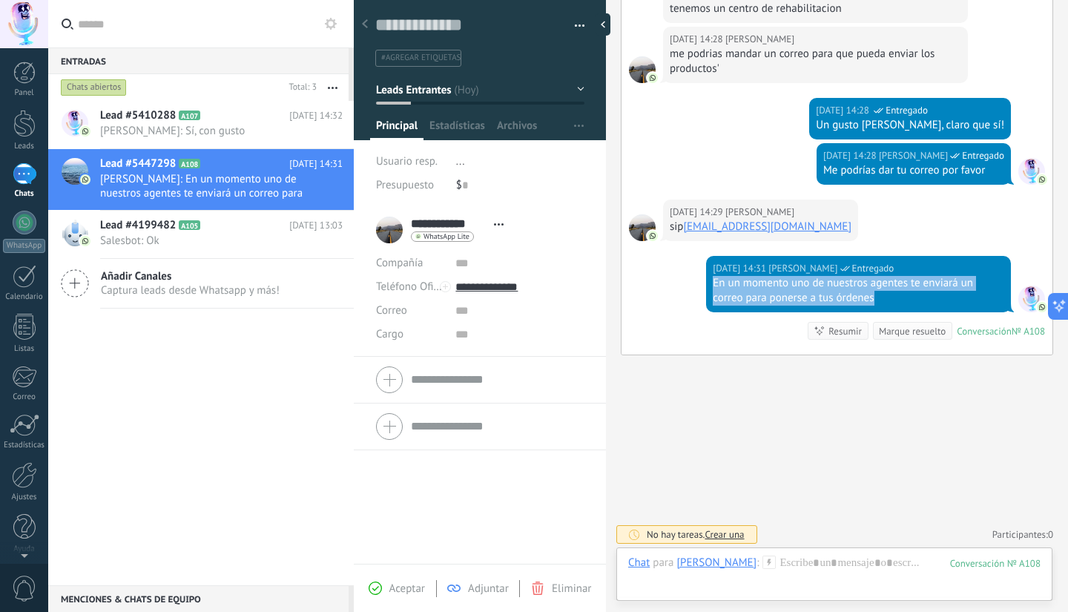
drag, startPoint x: 877, startPoint y: 300, endPoint x: 697, endPoint y: 286, distance: 180.0
click at [697, 286] on div "[DATE] 14:31 [PERSON_NAME] Entregado En un momento uno de nuestros agentes te e…" at bounding box center [837, 305] width 431 height 99
copy div "En un momento uno de nuestros agentes te enviará un correo para ponerse a tus ó…"
click at [215, 130] on span "[PERSON_NAME]: Sí, con gusto" at bounding box center [207, 131] width 214 height 14
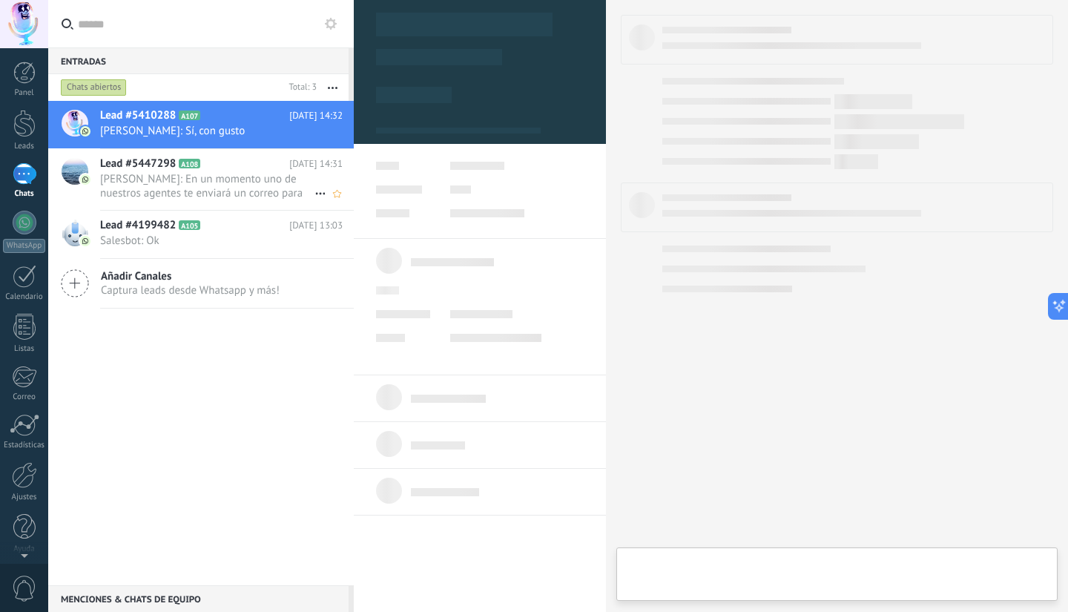
type textarea "**********"
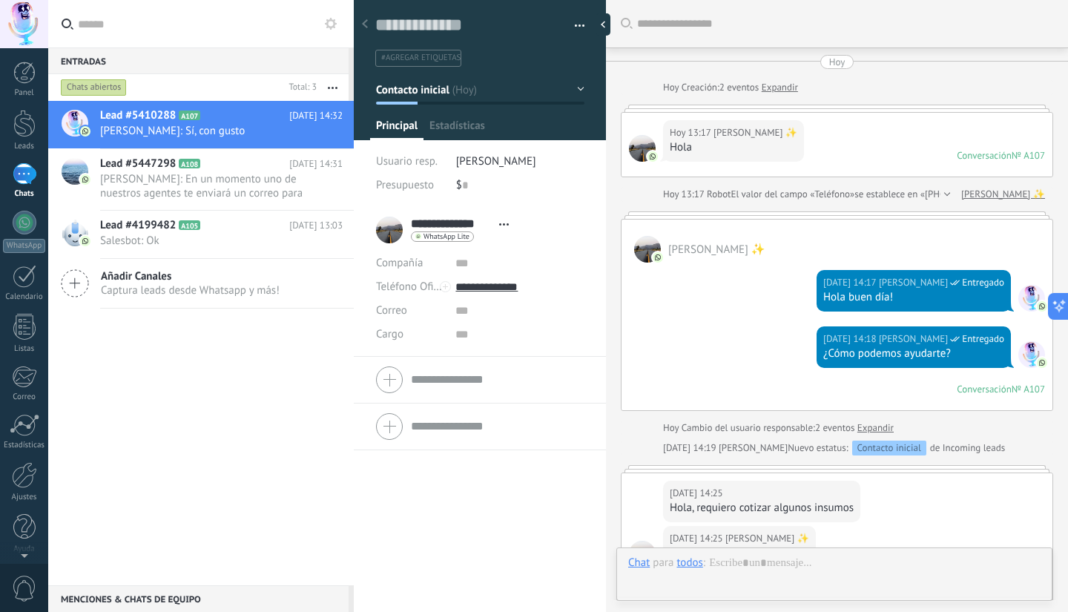
scroll to position [310, 0]
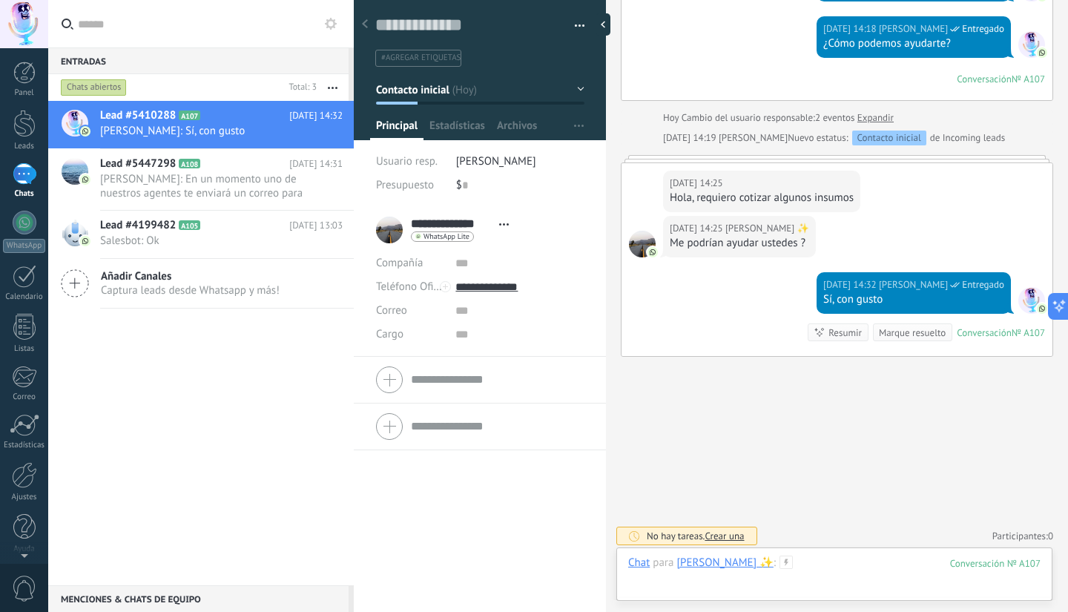
click at [863, 569] on div at bounding box center [834, 577] width 412 height 44
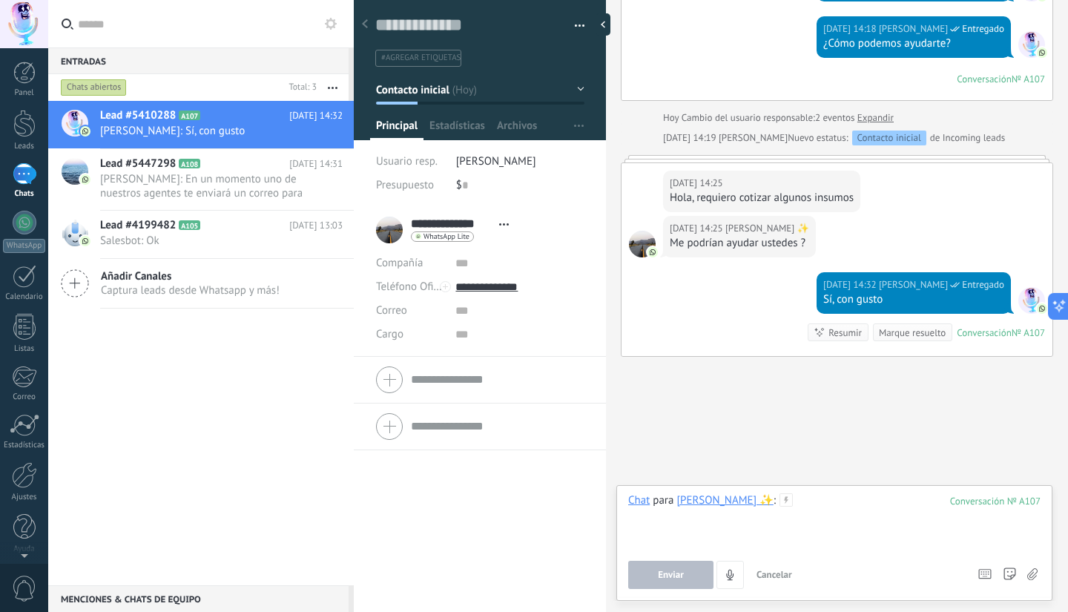
paste div
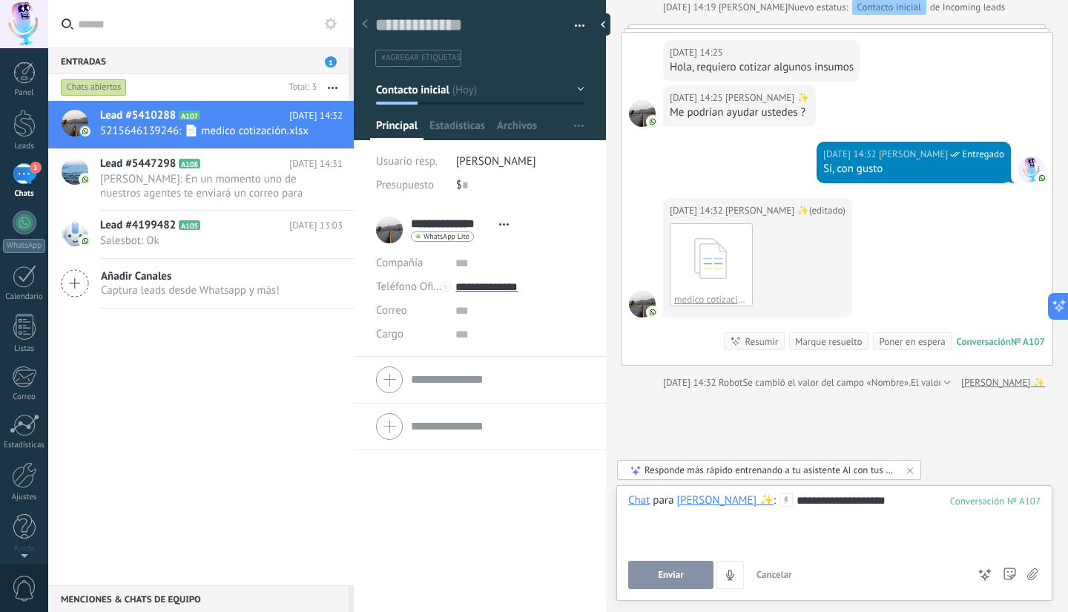
scroll to position [446, 0]
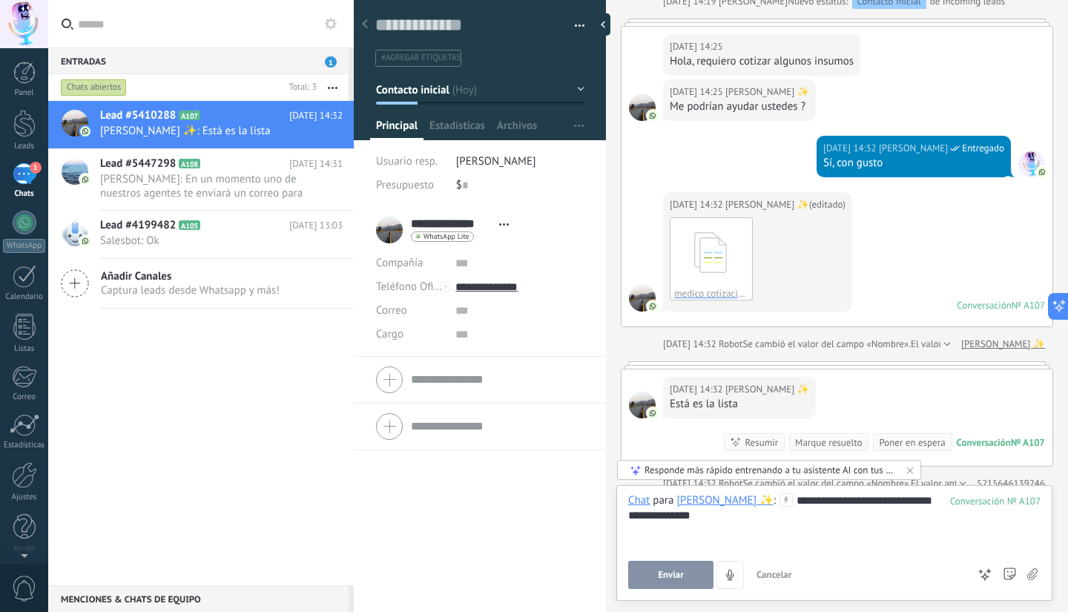
click at [679, 570] on span "Enviar" at bounding box center [671, 575] width 26 height 10
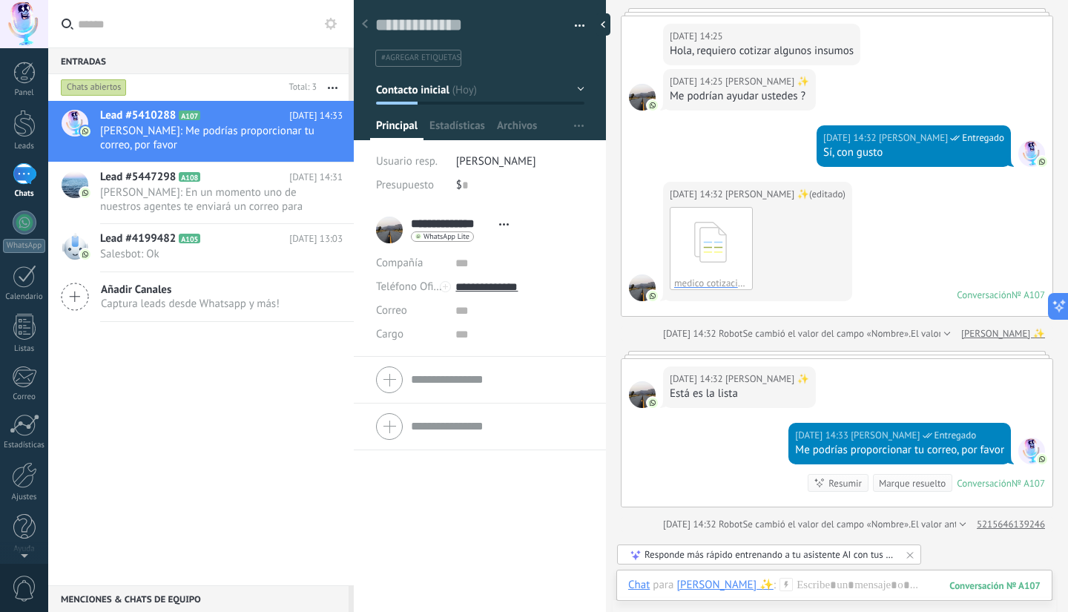
scroll to position [456, 0]
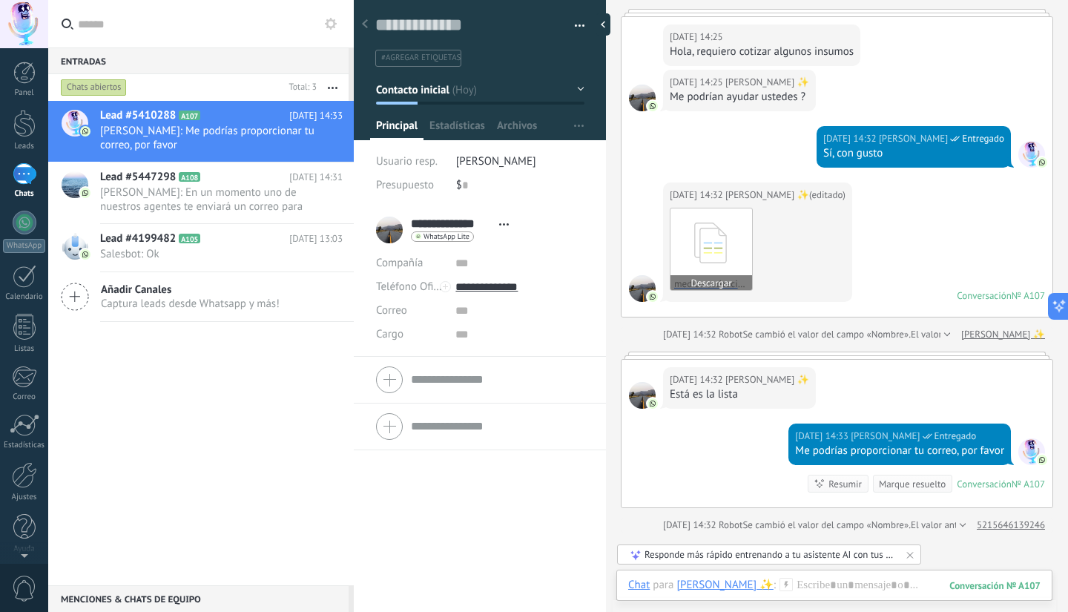
click at [731, 245] on icon at bounding box center [711, 243] width 58 height 62
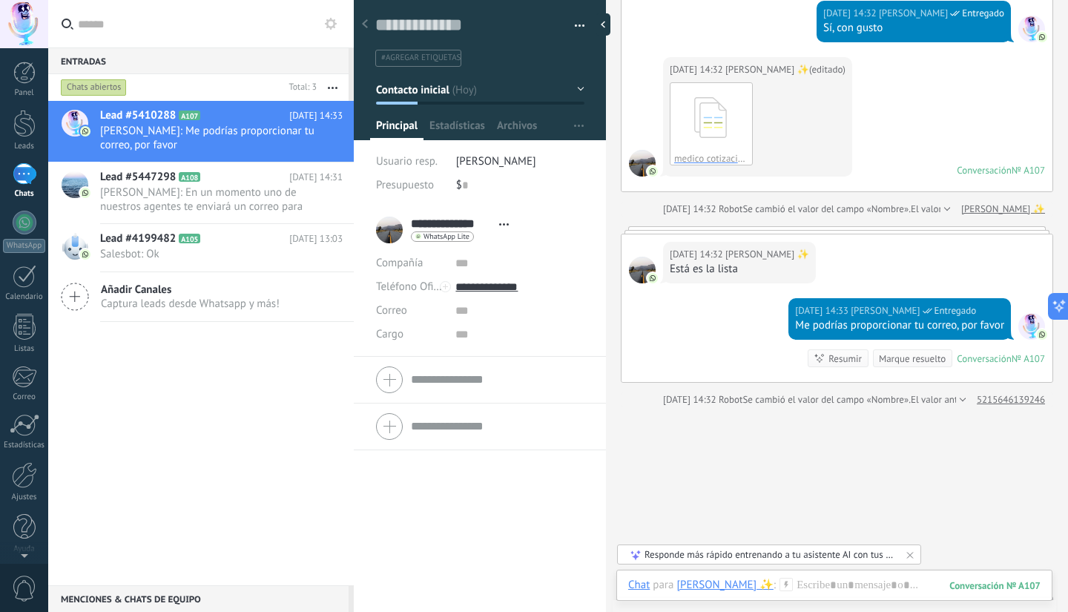
scroll to position [621, 0]
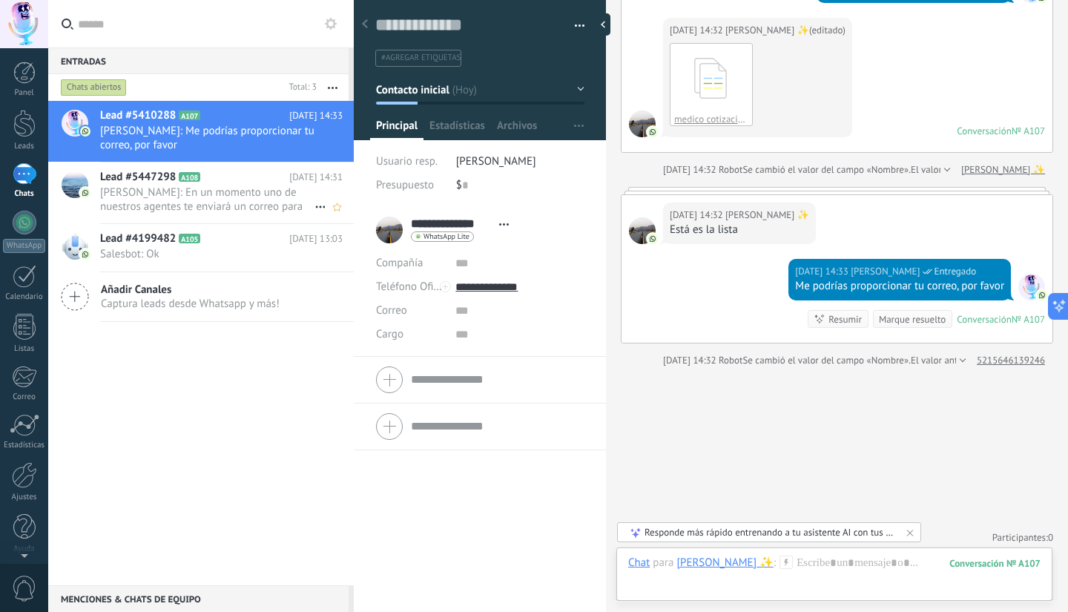
click at [124, 189] on span "[PERSON_NAME]: En un momento uno de nuestros agentes te enviará un correo para …" at bounding box center [207, 199] width 214 height 28
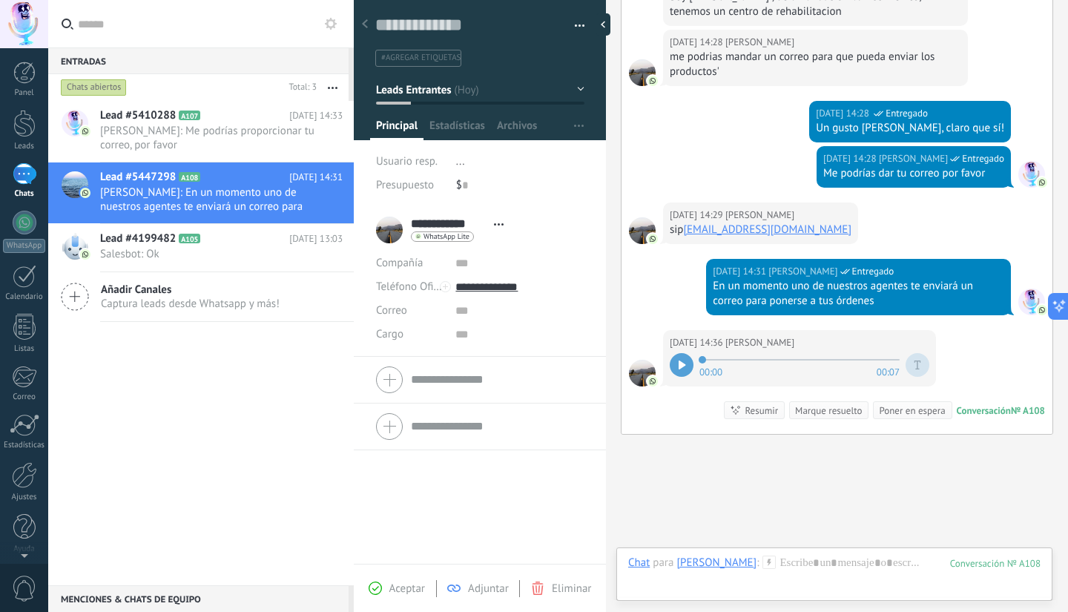
scroll to position [494, 0]
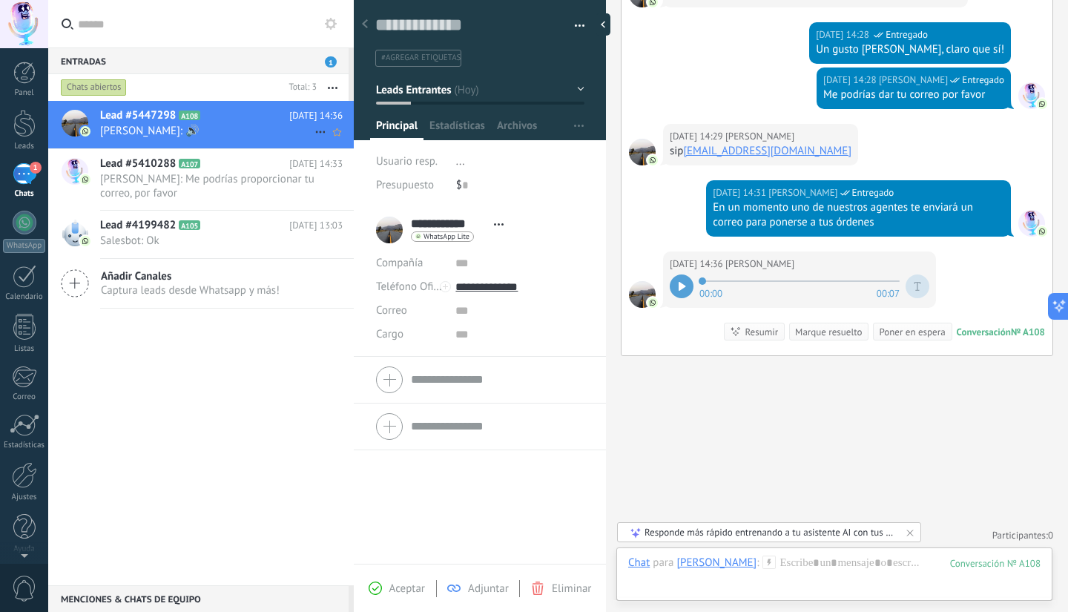
click at [234, 126] on span "[PERSON_NAME]: 🔊" at bounding box center [207, 131] width 214 height 14
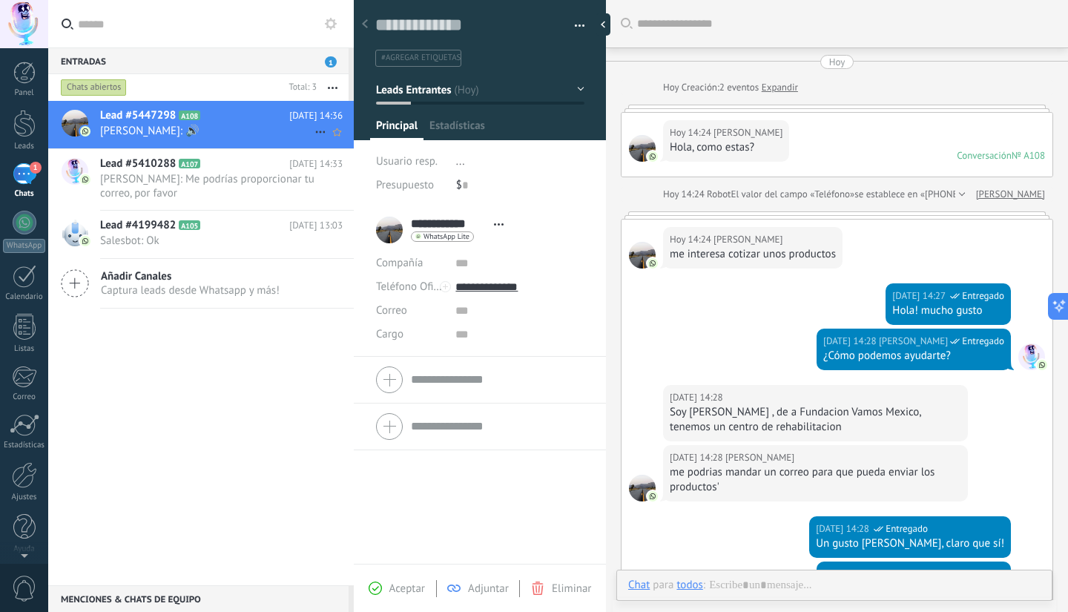
scroll to position [489, 0]
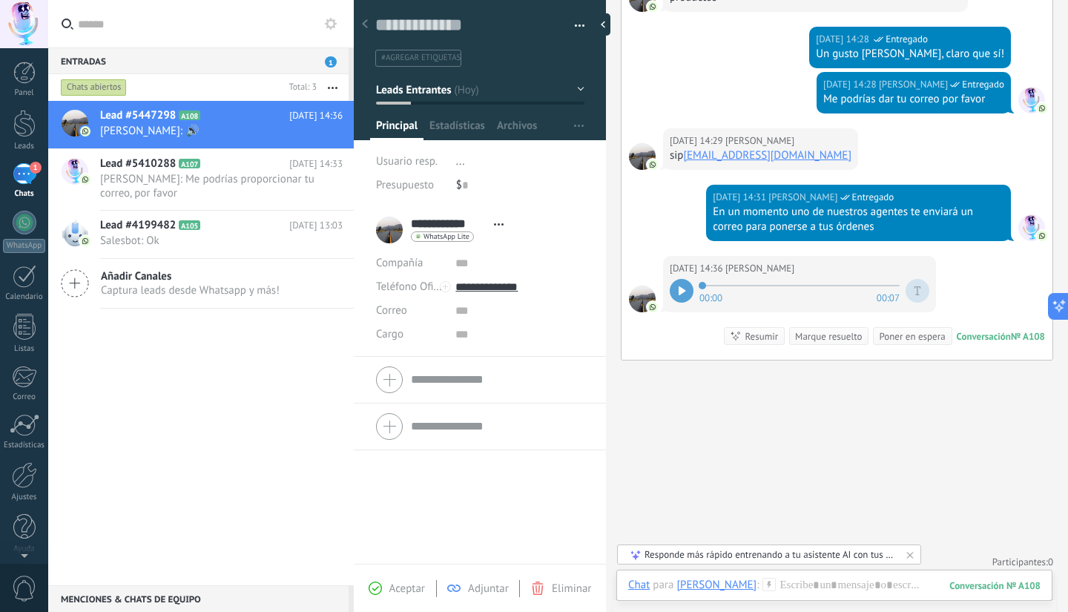
click at [675, 291] on div at bounding box center [682, 291] width 24 height 24
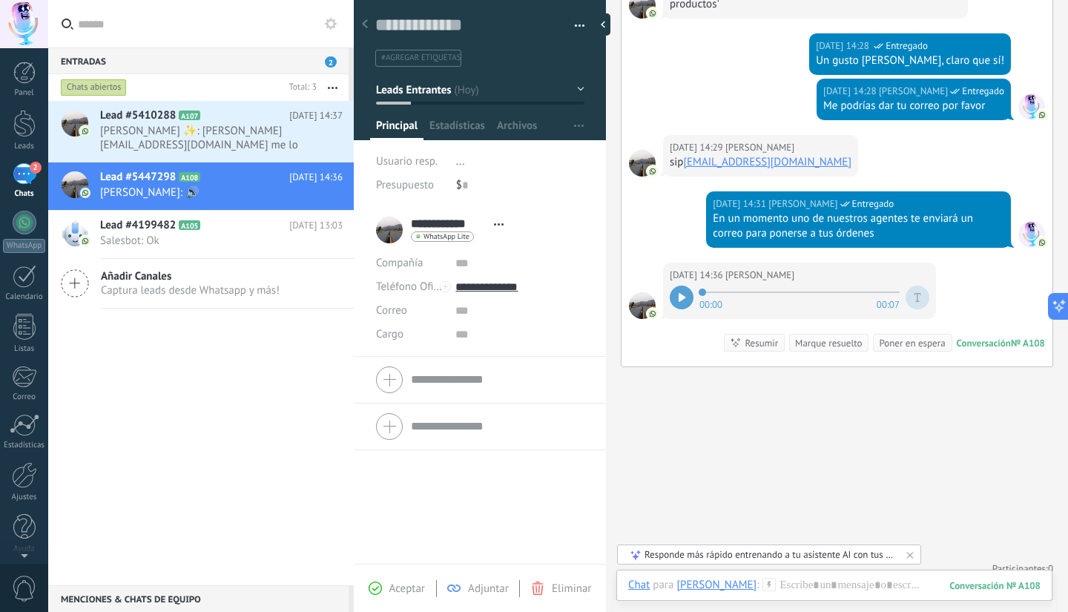
scroll to position [485, 0]
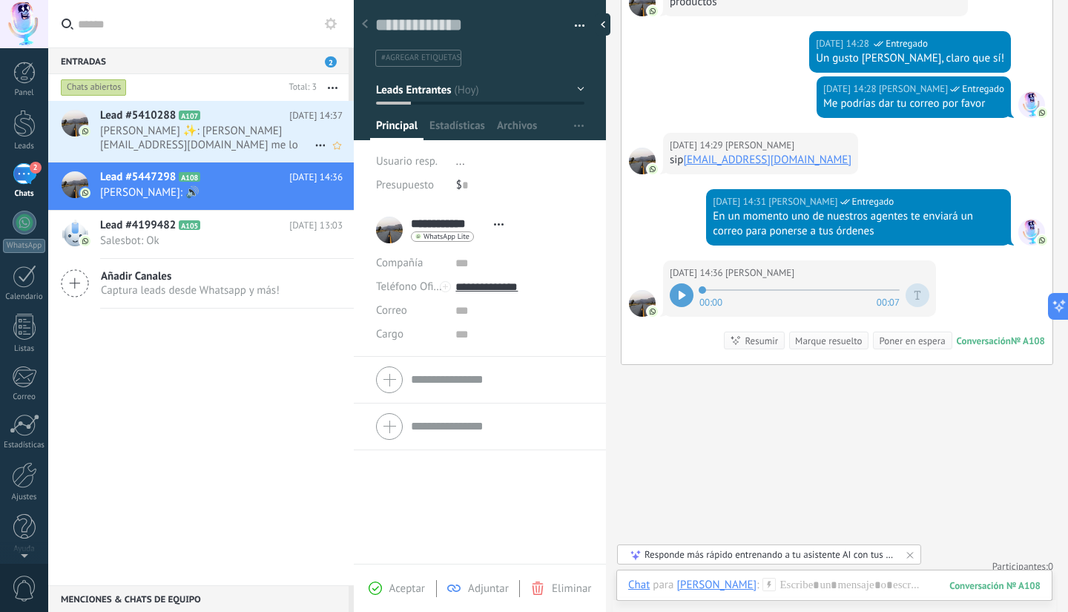
click at [233, 131] on span "[PERSON_NAME] ✨: [PERSON_NAME][EMAIL_ADDRESS][DOMAIN_NAME] me lo puedes hacer l…" at bounding box center [207, 138] width 214 height 28
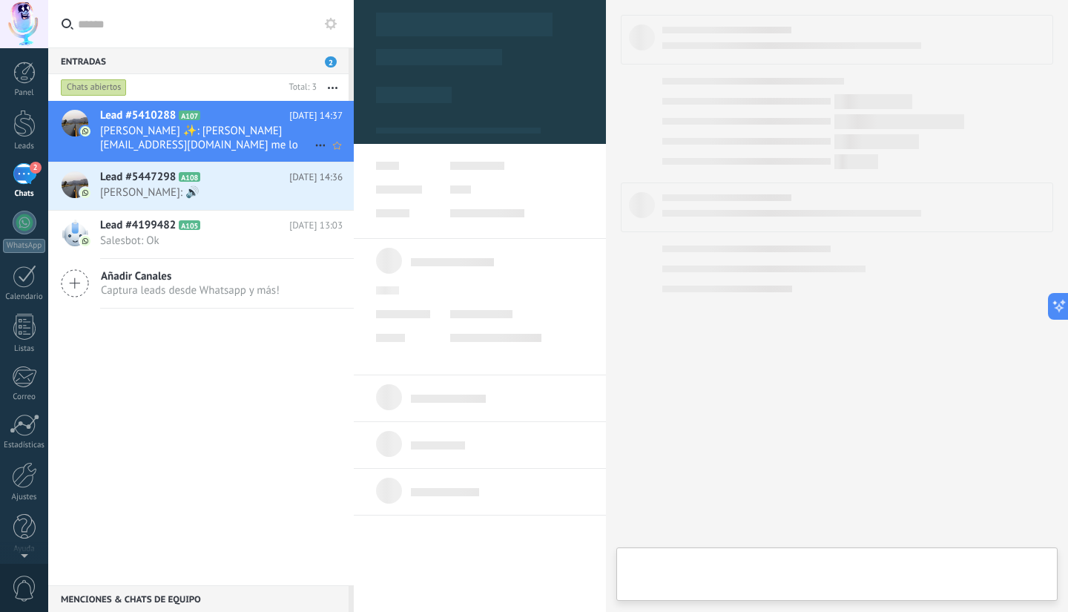
type textarea "**********"
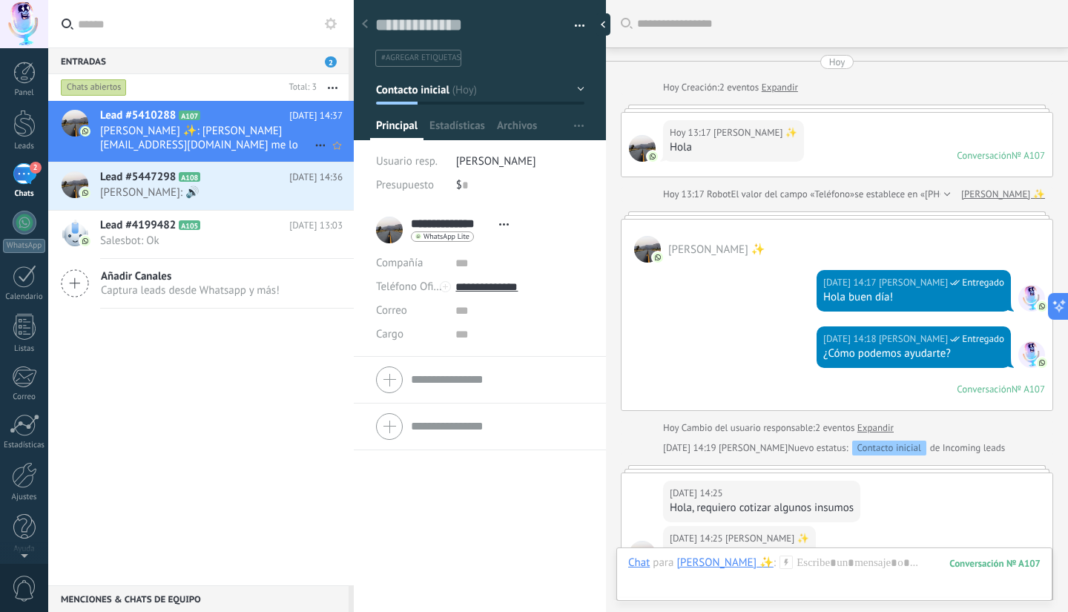
scroll to position [775, 0]
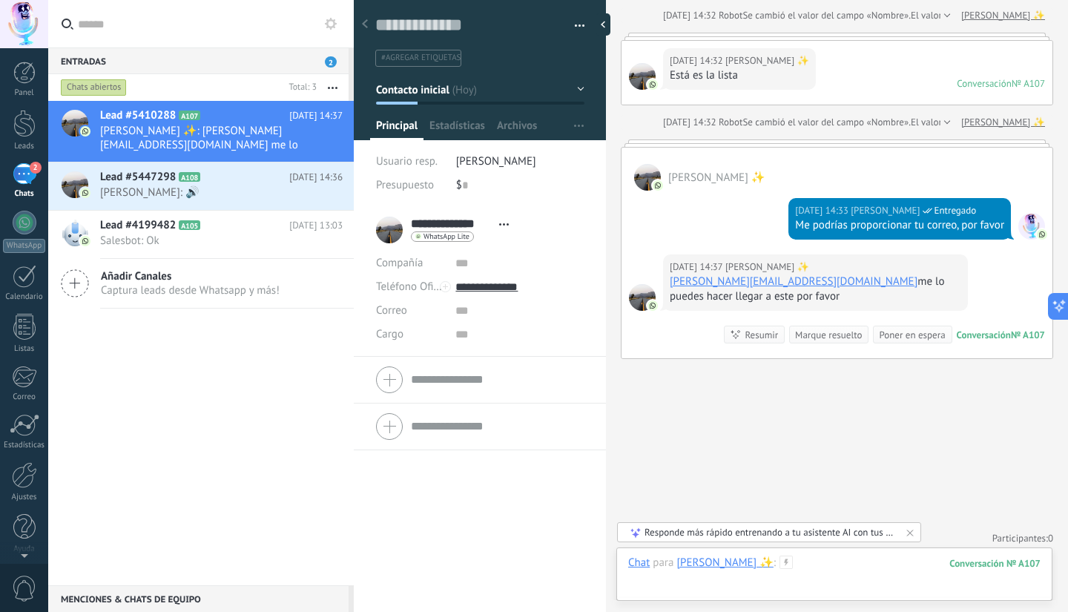
click at [871, 567] on div at bounding box center [834, 577] width 412 height 44
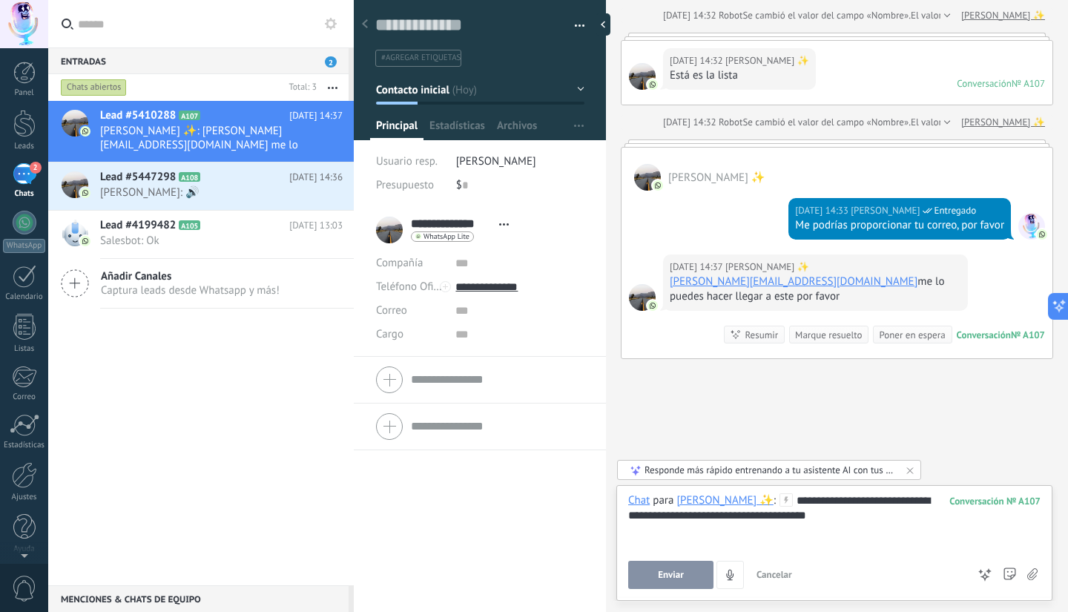
click at [671, 569] on button "Enviar" at bounding box center [670, 575] width 85 height 28
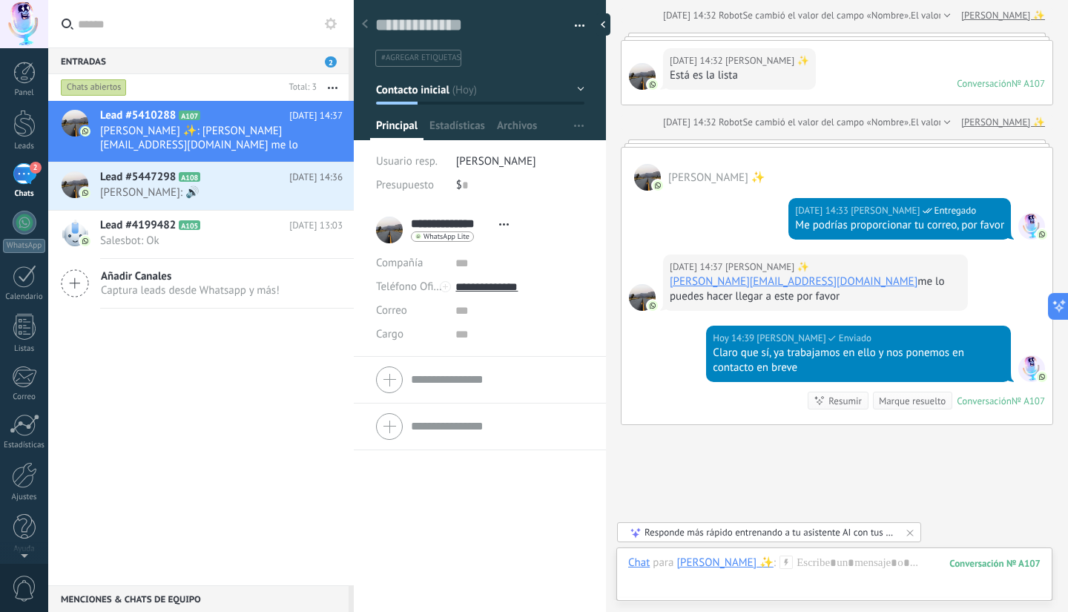
scroll to position [841, 0]
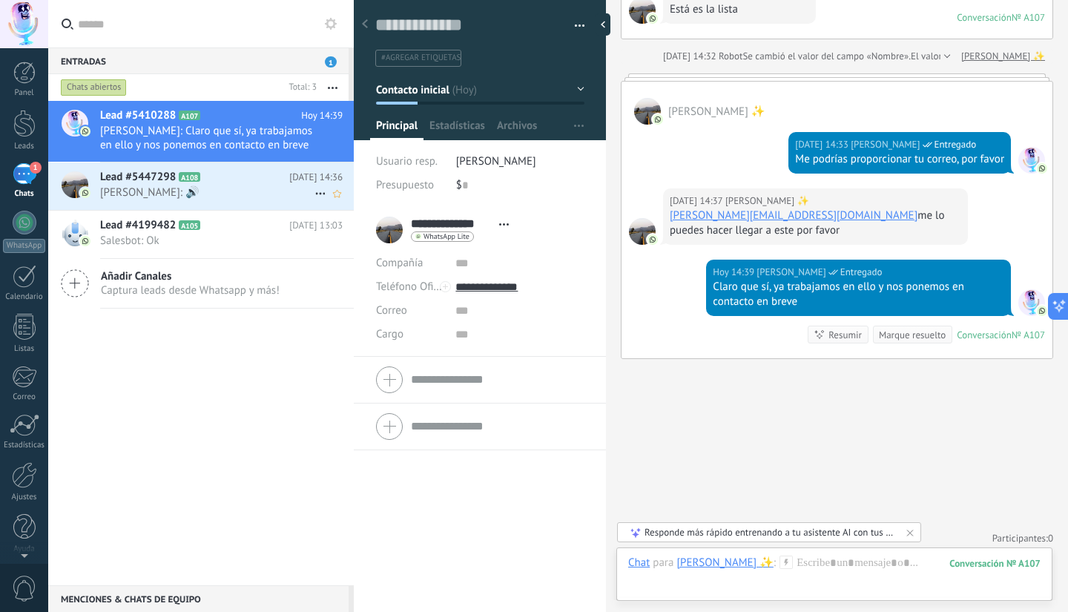
click at [225, 177] on h2 "Lead #5447298 A108" at bounding box center [194, 177] width 189 height 15
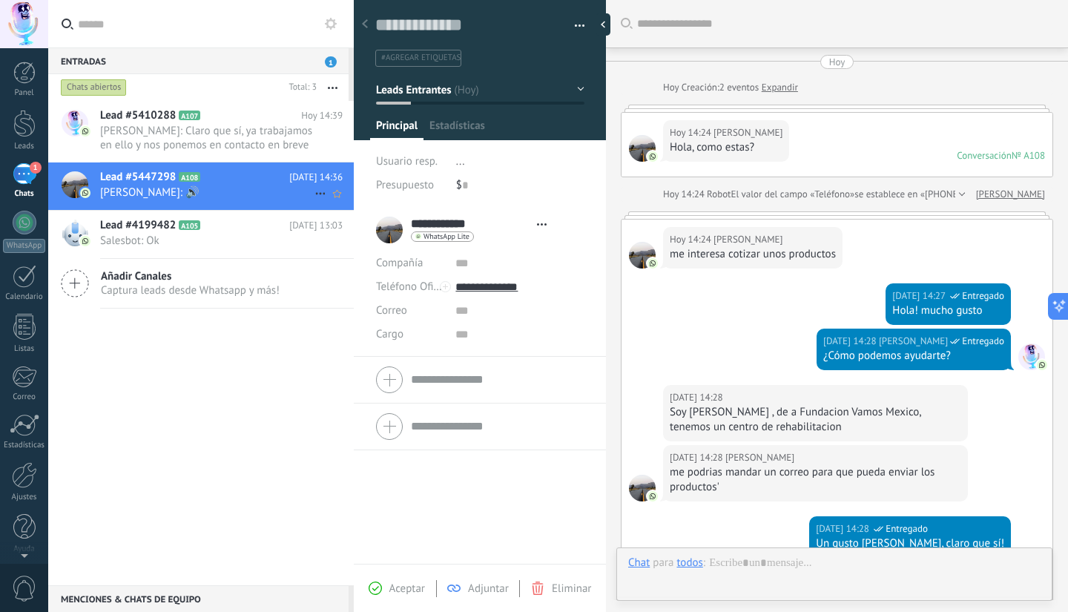
type textarea "**********"
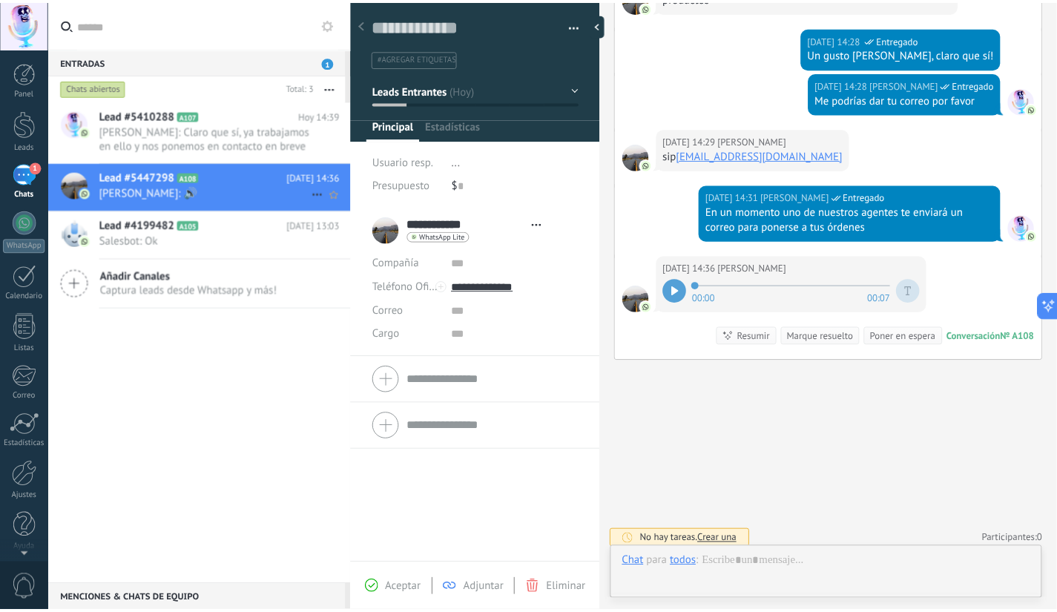
scroll to position [22, 0]
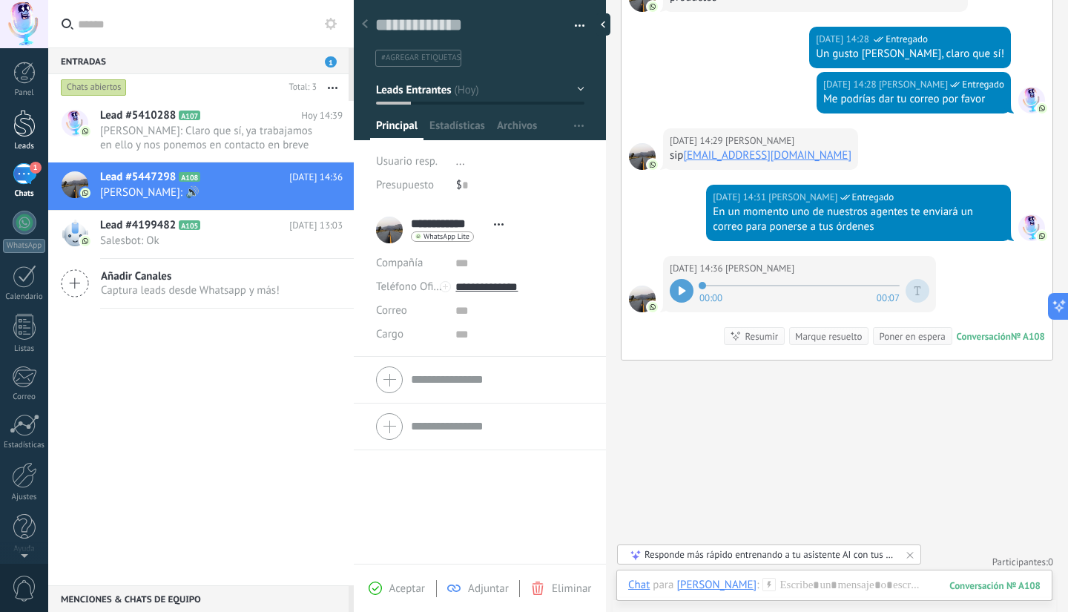
click at [30, 116] on div at bounding box center [24, 123] width 22 height 27
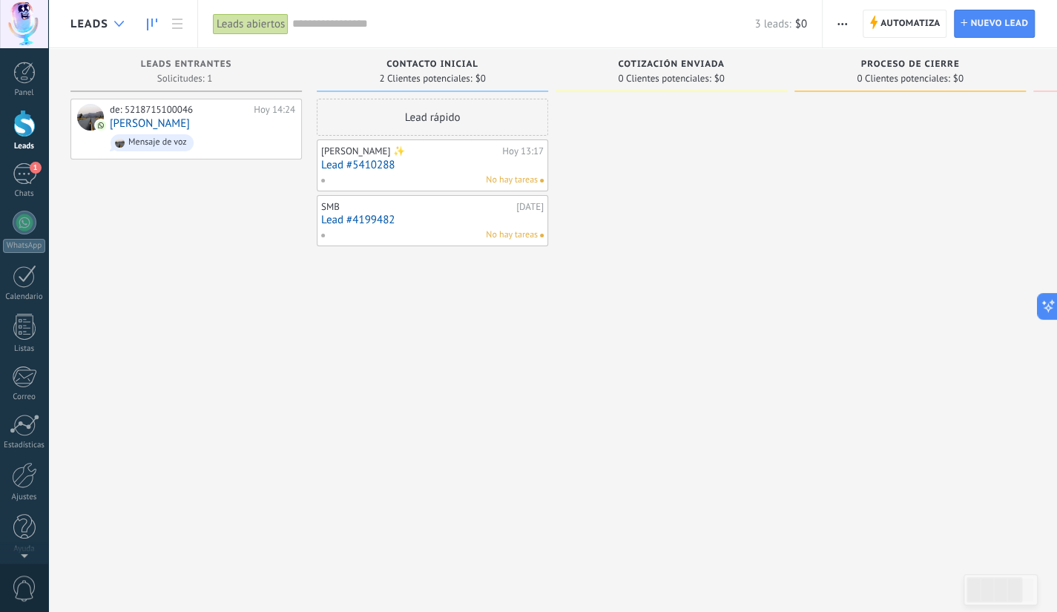
click at [117, 19] on div at bounding box center [119, 24] width 24 height 29
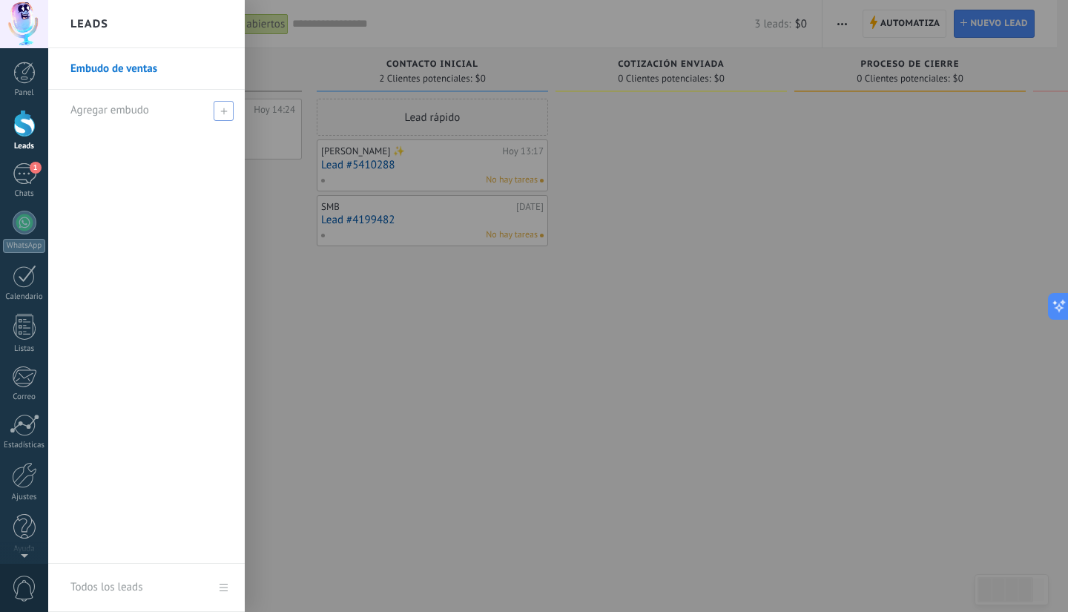
click at [220, 108] on span at bounding box center [224, 111] width 20 height 20
click at [428, 54] on div at bounding box center [582, 306] width 1068 height 612
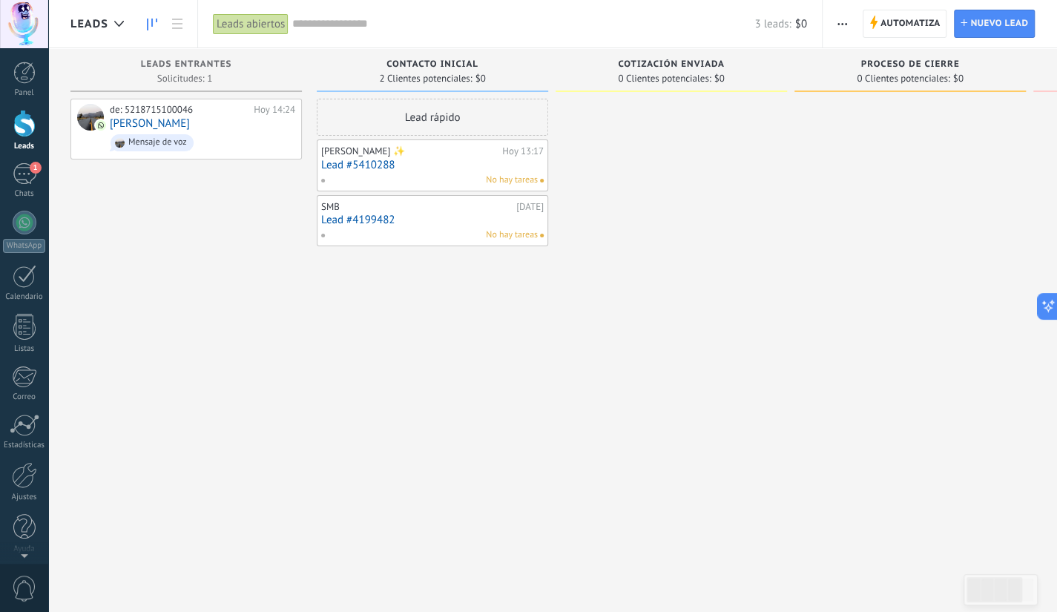
click at [843, 19] on span "button" at bounding box center [842, 24] width 10 height 28
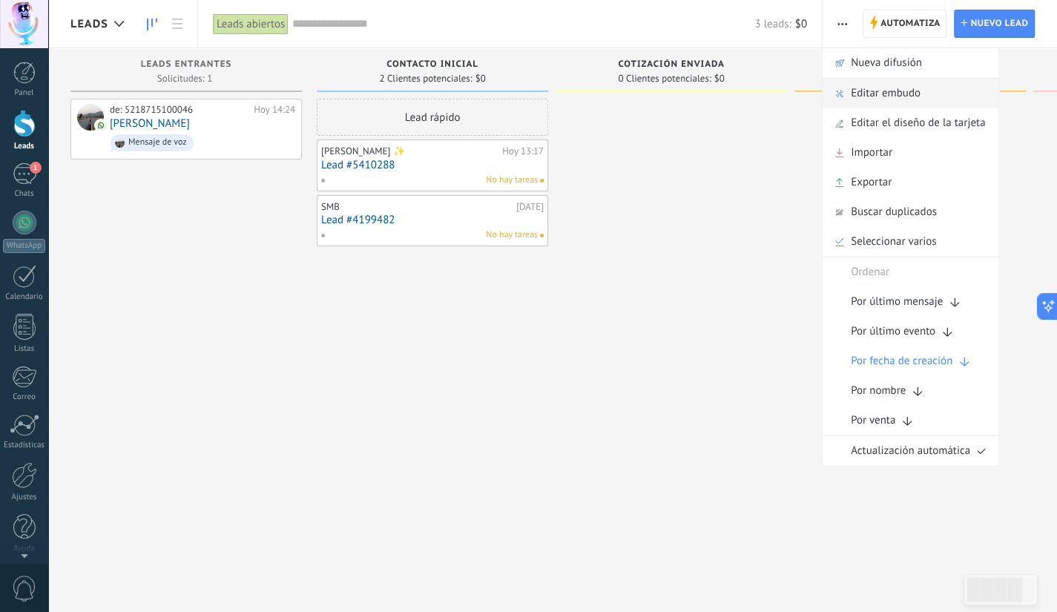
click at [875, 87] on span "Editar embudo" at bounding box center [886, 94] width 70 height 30
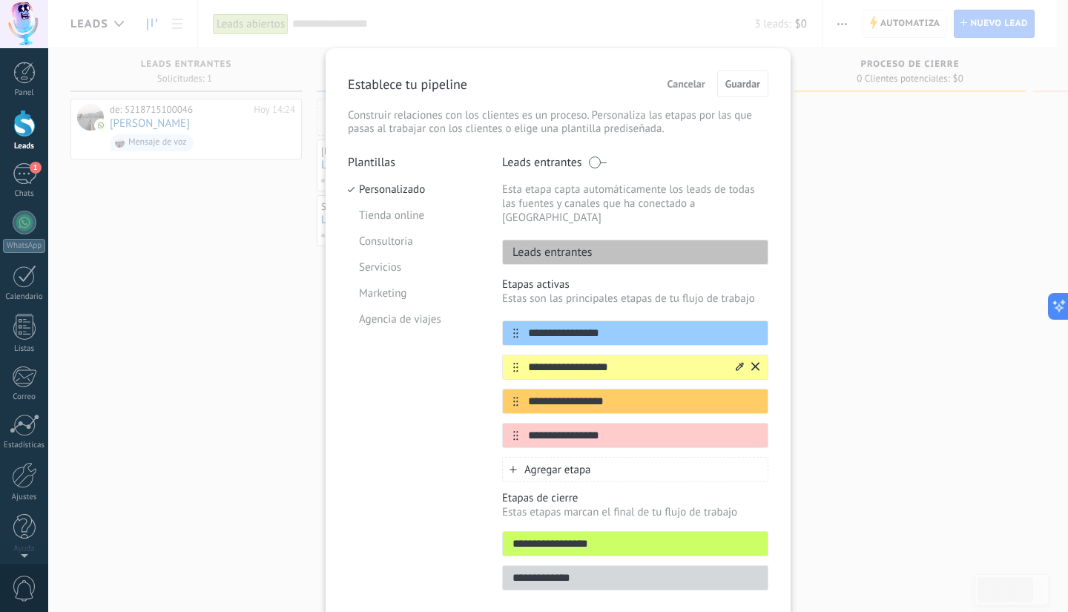
click at [620, 360] on input "**********" at bounding box center [625, 368] width 215 height 16
drag, startPoint x: 620, startPoint y: 351, endPoint x: 415, endPoint y: 352, distance: 205.4
click at [415, 352] on div "**********" at bounding box center [558, 377] width 421 height 444
type input "*"
type input "**********"
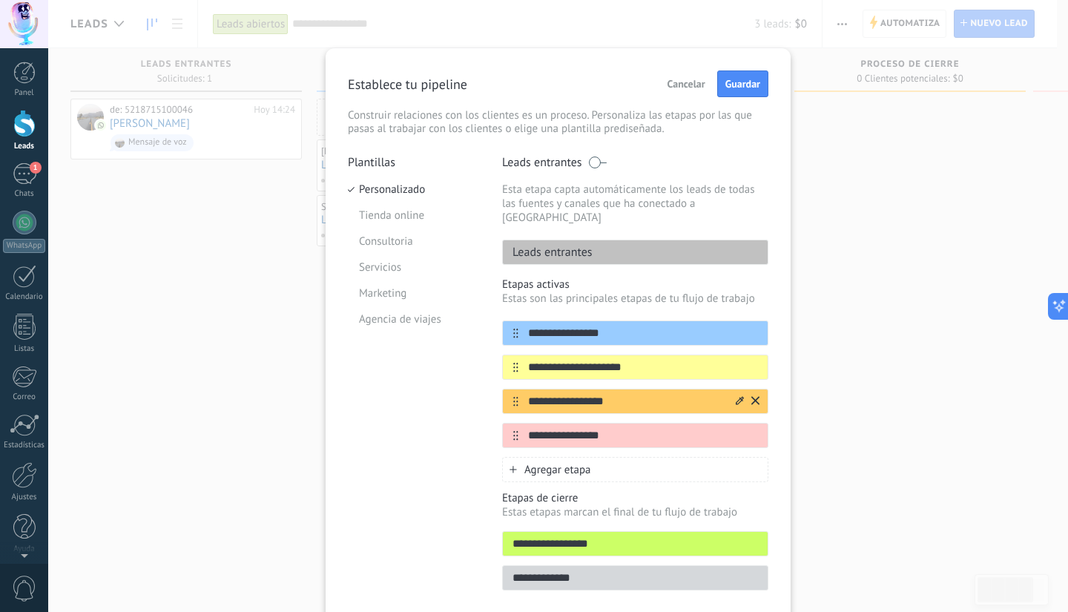
click at [614, 394] on input "**********" at bounding box center [625, 402] width 215 height 16
click at [513, 363] on icon at bounding box center [515, 368] width 5 height 10
click at [527, 463] on span "Agregar etapa" at bounding box center [557, 470] width 67 height 14
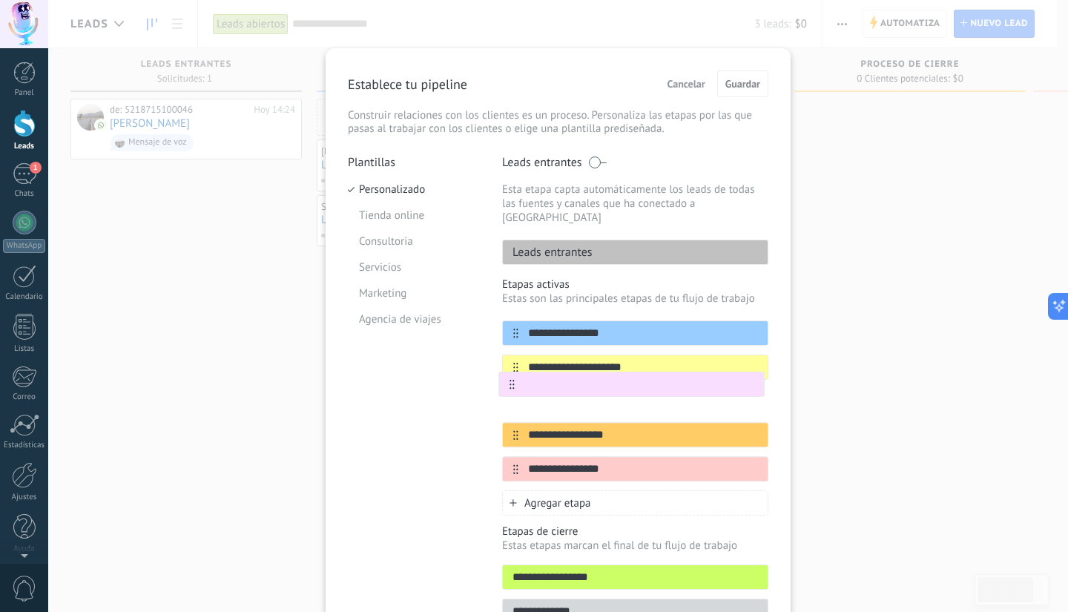
drag, startPoint x: 512, startPoint y: 453, endPoint x: 510, endPoint y: 368, distance: 85.3
click at [510, 368] on div "**********" at bounding box center [635, 400] width 266 height 161
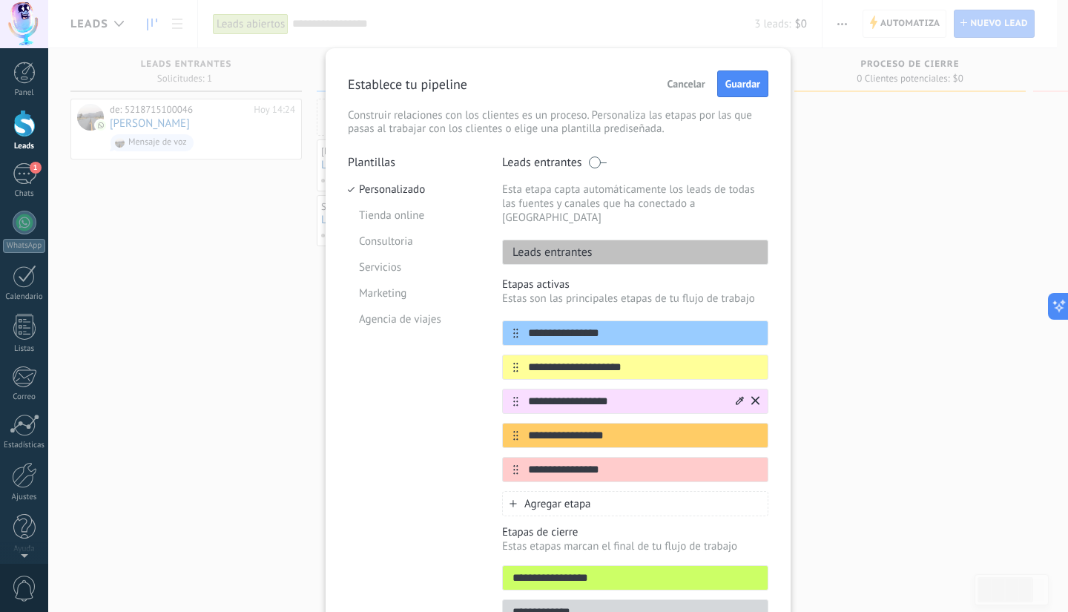
click at [568, 394] on input "**********" at bounding box center [625, 402] width 215 height 16
type input "**********"
click at [739, 82] on span "Guardar" at bounding box center [742, 84] width 35 height 10
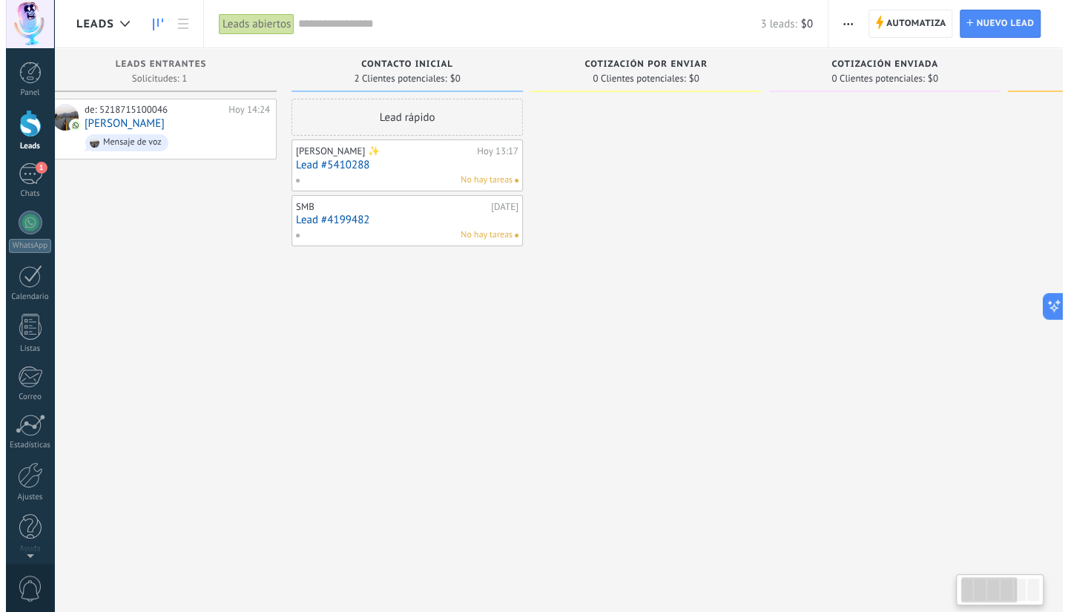
scroll to position [0, 19]
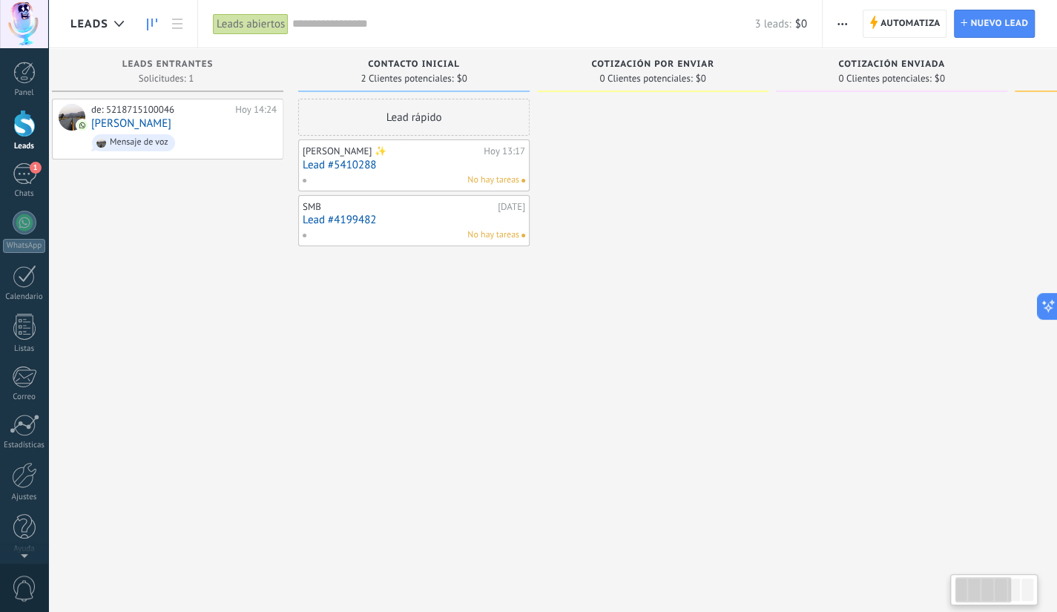
drag, startPoint x: 739, startPoint y: 82, endPoint x: 724, endPoint y: 94, distance: 19.0
click at [724, 94] on div "Cotización por enviar 0 Clientes potenciales: $0" at bounding box center [652, 73] width 231 height 50
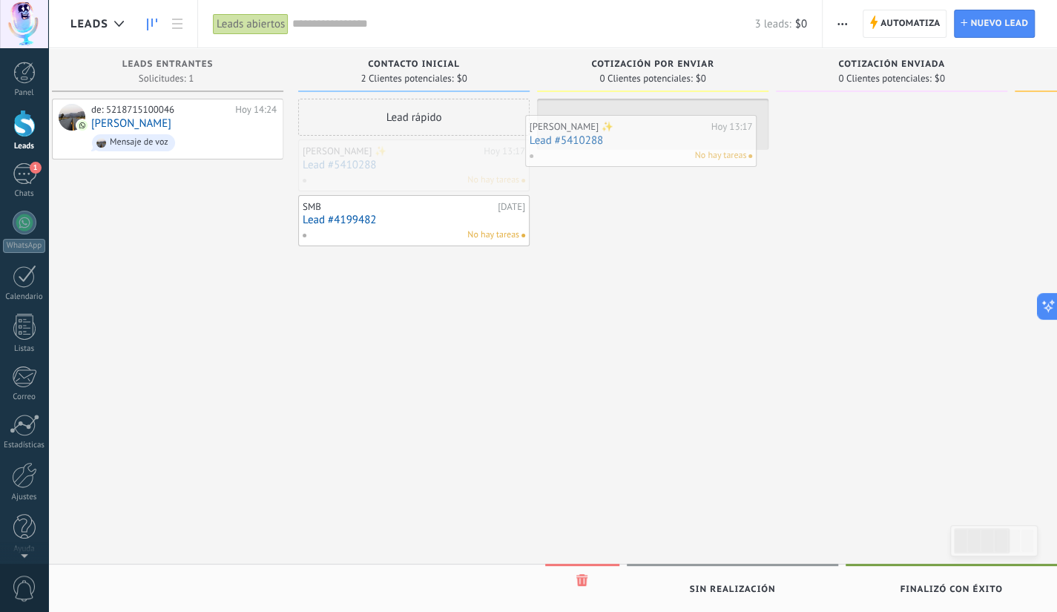
drag, startPoint x: 396, startPoint y: 177, endPoint x: 633, endPoint y: 150, distance: 238.9
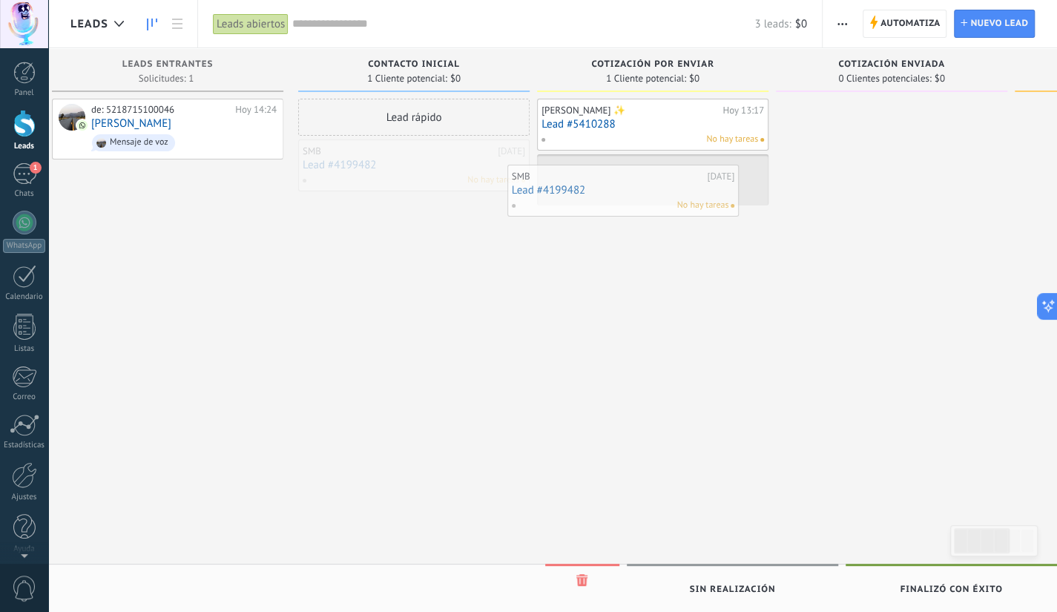
drag, startPoint x: 409, startPoint y: 161, endPoint x: 633, endPoint y: 183, distance: 225.1
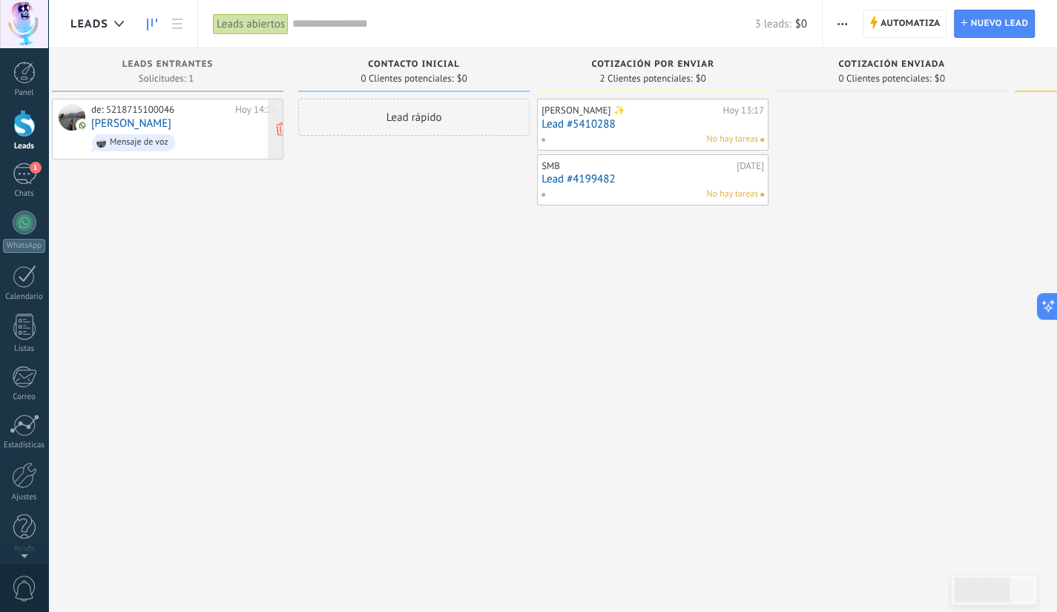
click at [174, 122] on div "de: 5218715100046 [DATE] 14:24 [PERSON_NAME] de voz" at bounding box center [183, 129] width 185 height 50
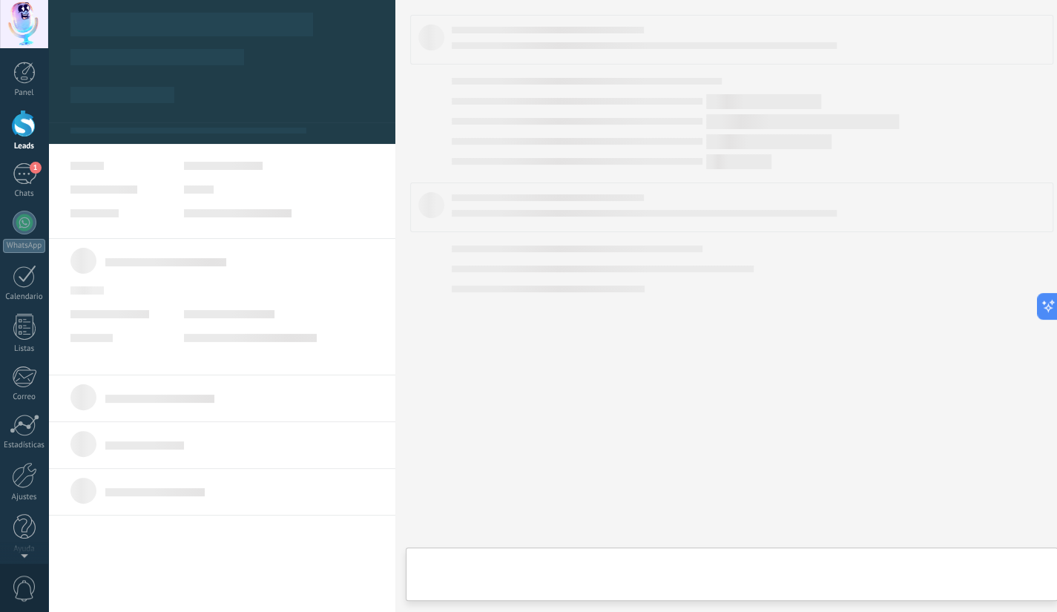
type textarea "**********"
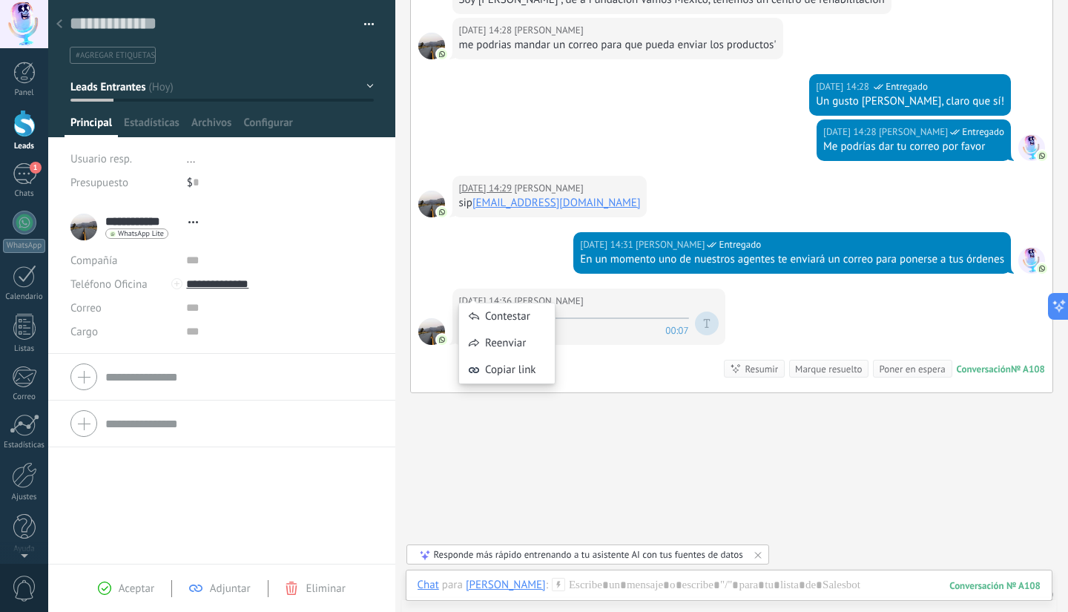
scroll to position [412, 0]
click at [467, 319] on icon at bounding box center [470, 323] width 7 height 9
